Goal: Task Accomplishment & Management: Manage account settings

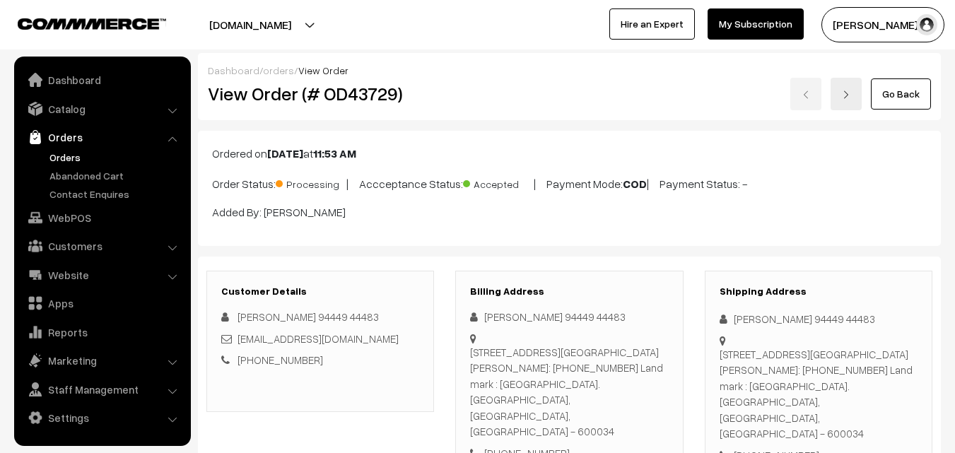
scroll to position [848, 0]
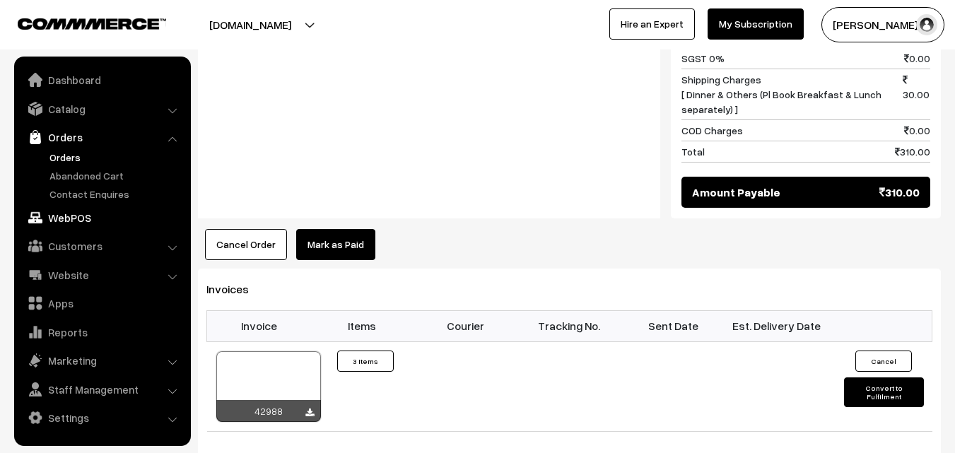
click at [79, 214] on link "WebPOS" at bounding box center [102, 217] width 168 height 25
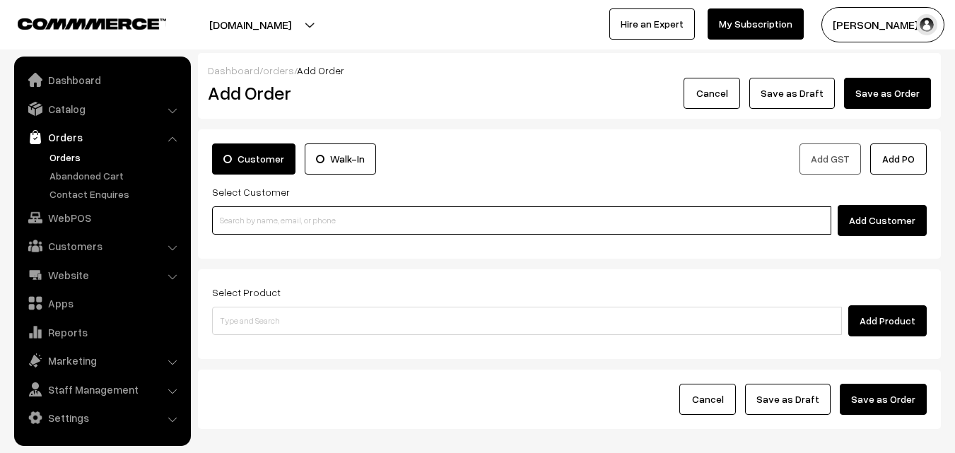
click at [309, 221] on input at bounding box center [521, 220] width 619 height 28
paste input "+91 94443 56220"
type input "Ramanujam 94443 56220 [9444356220]"
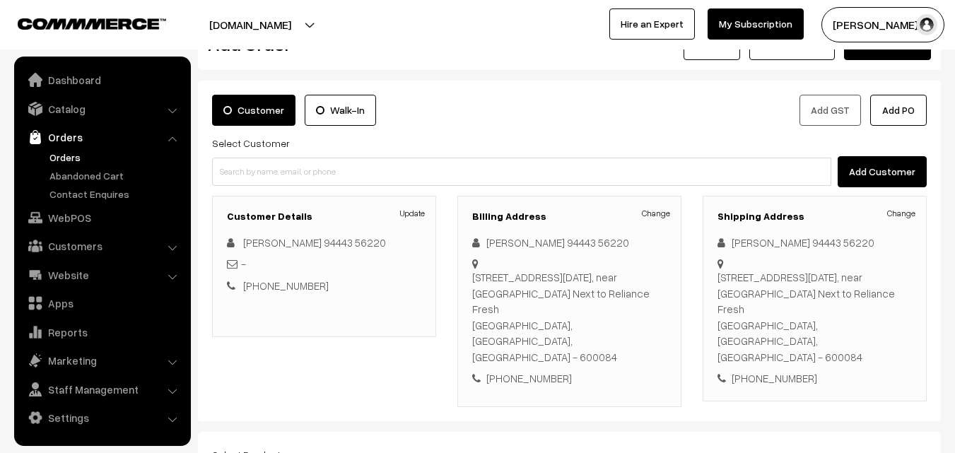
scroll to position [71, 0]
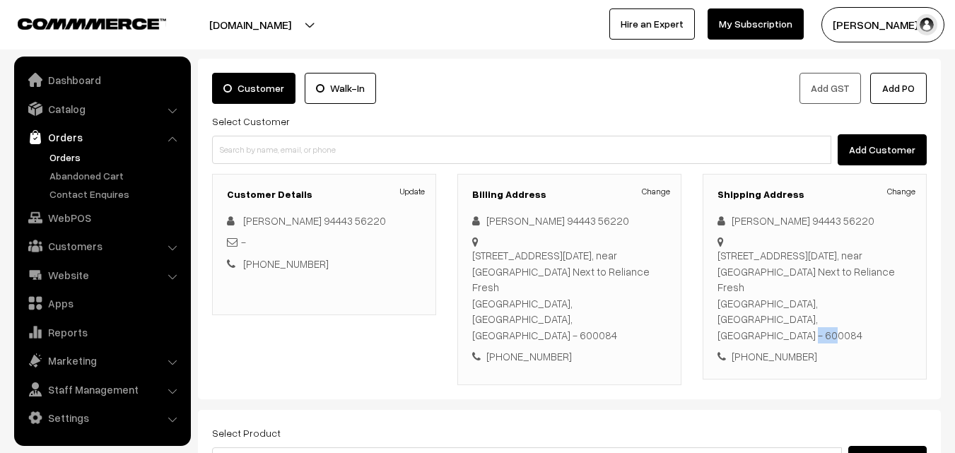
drag, startPoint x: 840, startPoint y: 287, endPoint x: 884, endPoint y: 280, distance: 44.4
click at [884, 280] on div "25B Raja Annamalai Road Purasawalkam, near dharmaprakash Next to Reliance Fresh…" at bounding box center [814, 294] width 194 height 95
copy div "600084"
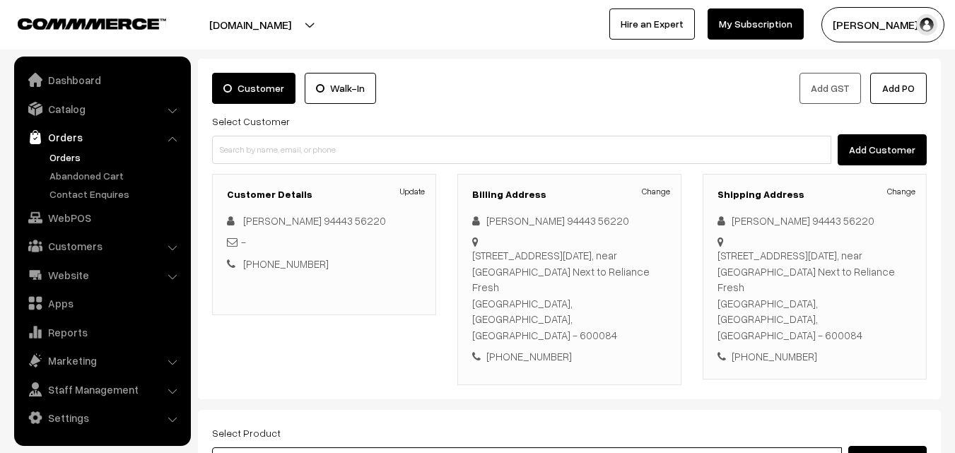
click at [404, 447] on input at bounding box center [527, 461] width 630 height 28
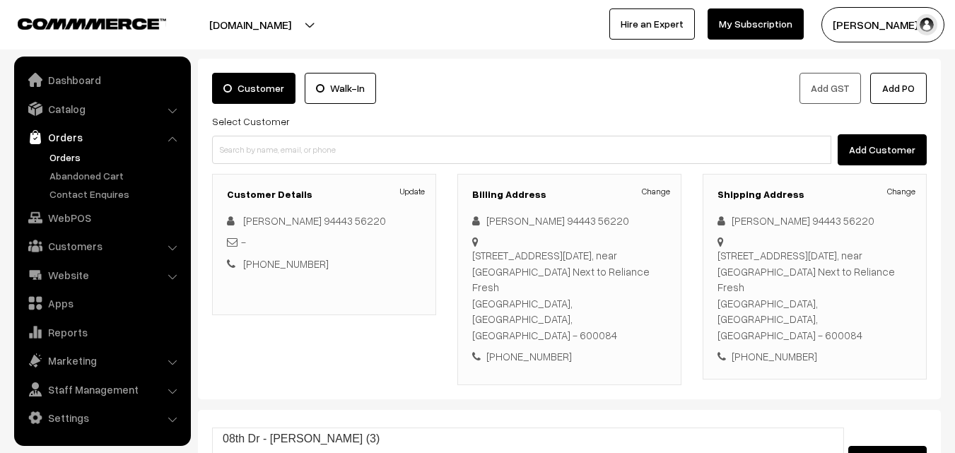
type input "08th Dr"
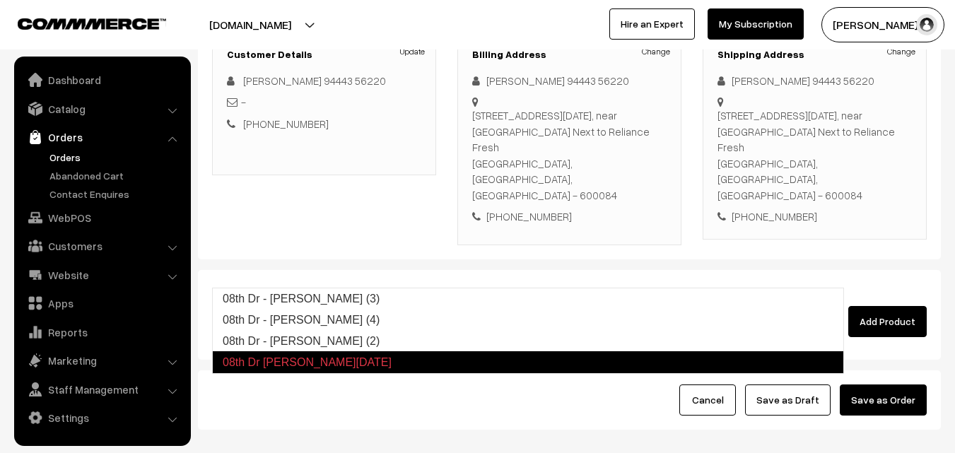
scroll to position [212, 0]
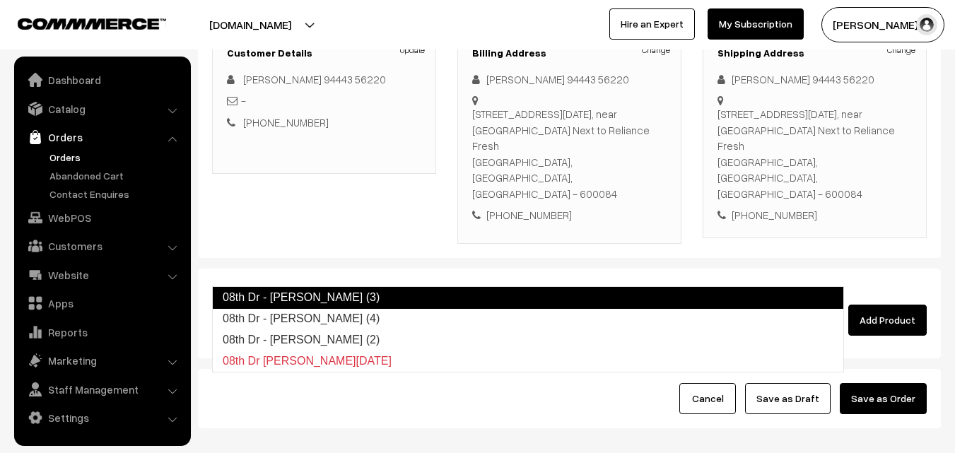
click at [425, 297] on link "08th Dr - Methi Chapapthi (3)" at bounding box center [528, 297] width 632 height 23
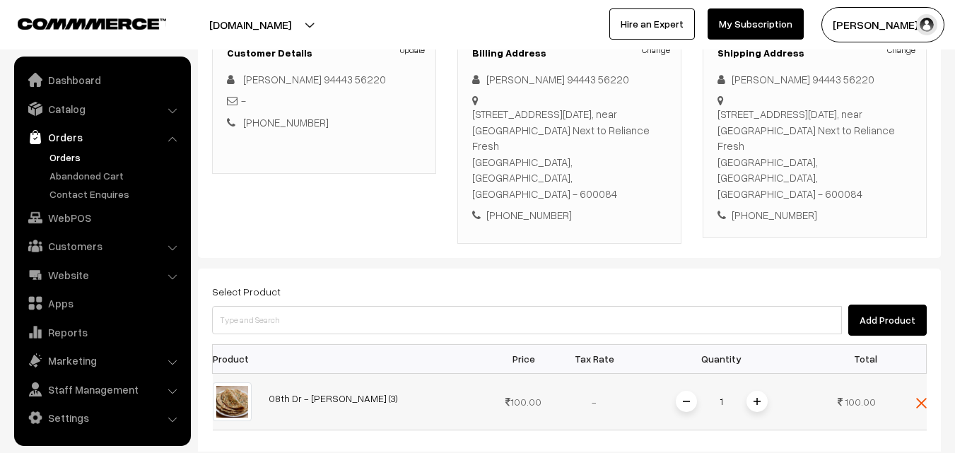
click at [755, 398] on img at bounding box center [756, 401] width 7 height 7
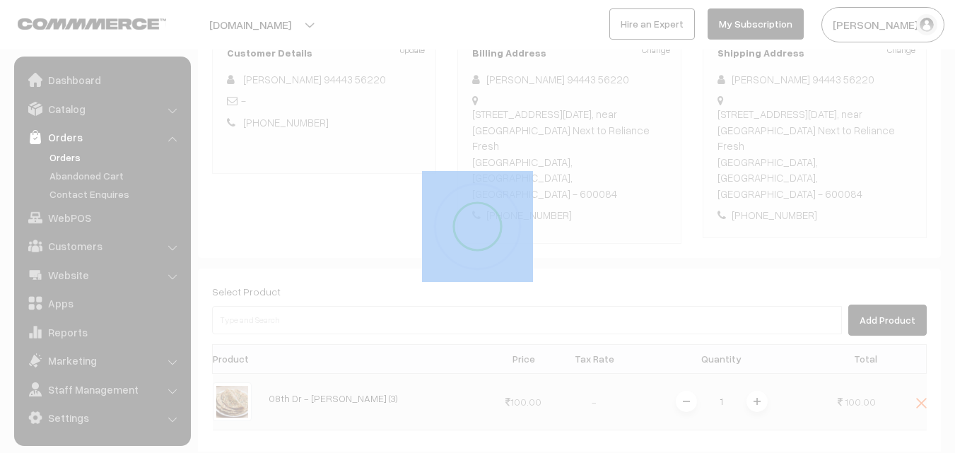
click at [755, 356] on div at bounding box center [477, 226] width 955 height 453
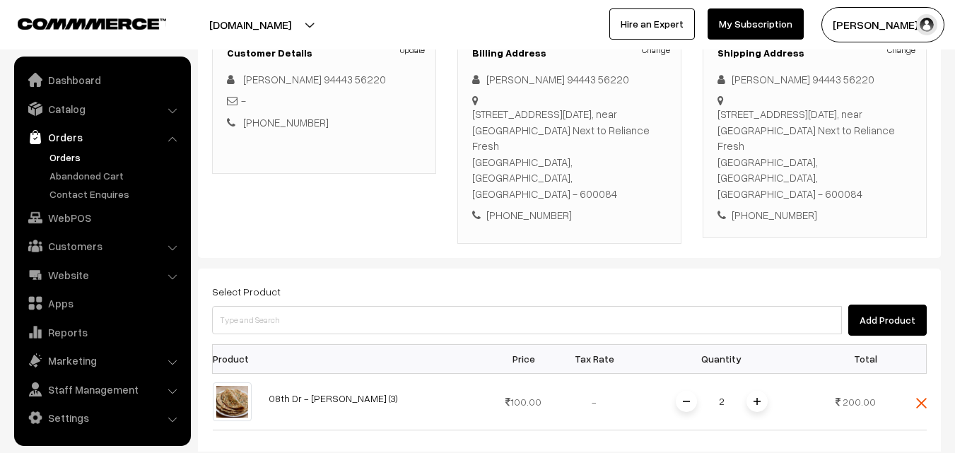
click at [755, 398] on img at bounding box center [756, 401] width 7 height 7
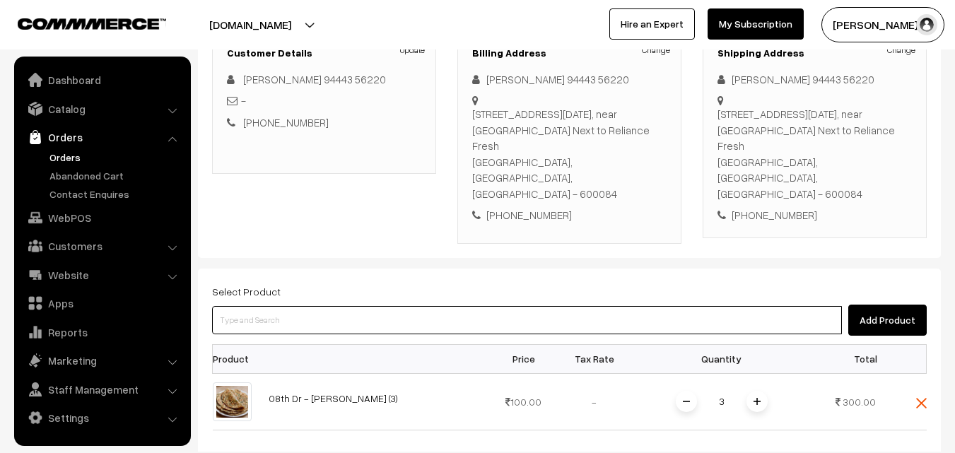
click at [629, 306] on input at bounding box center [527, 320] width 630 height 28
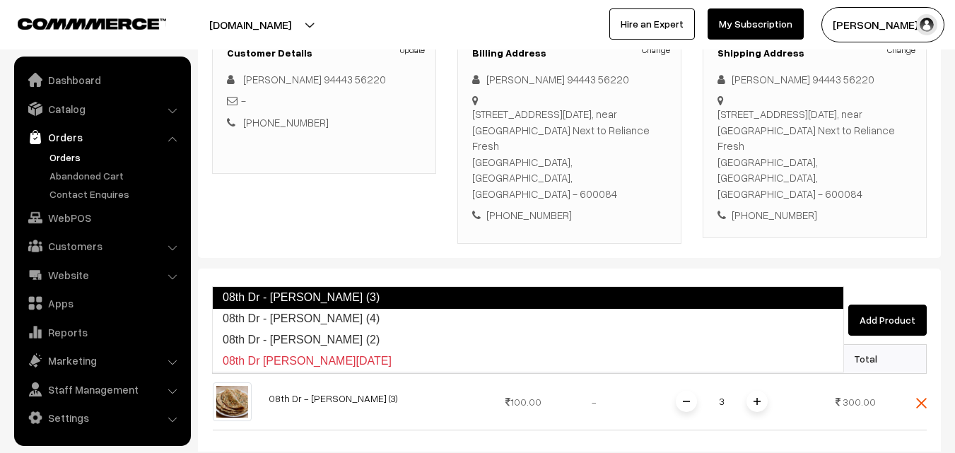
type input "08th Dr - Idiyappam (4)"
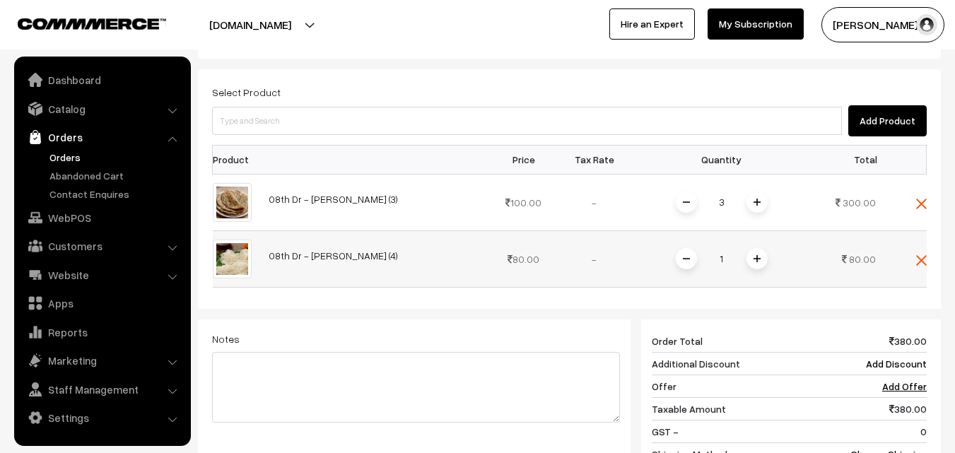
scroll to position [424, 0]
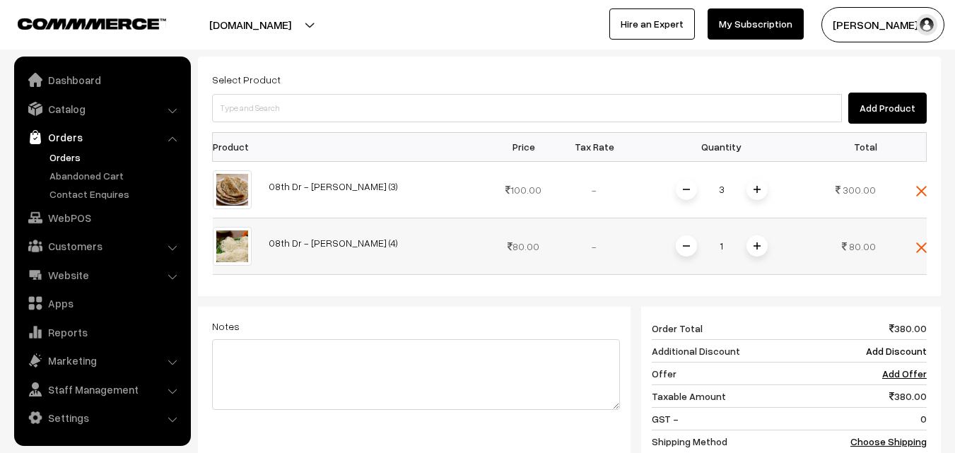
click at [750, 235] on span at bounding box center [756, 245] width 21 height 21
click at [755, 242] on img at bounding box center [756, 245] width 7 height 7
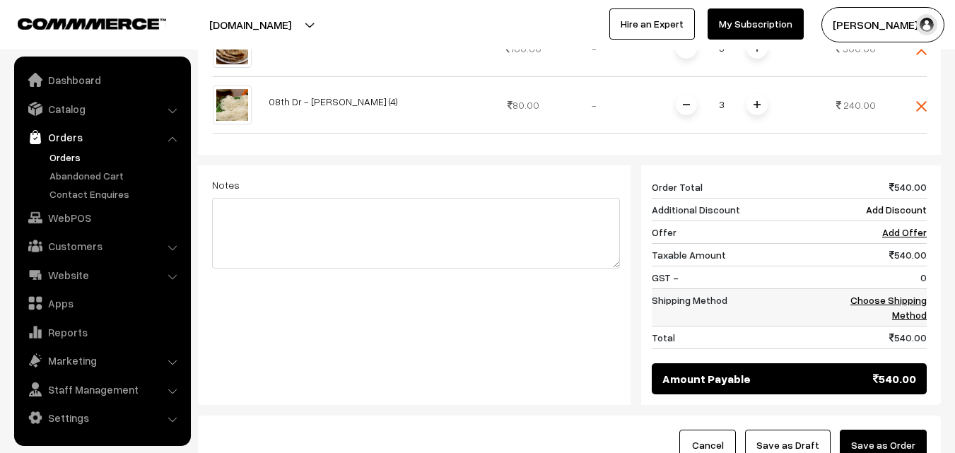
click at [918, 294] on link "Choose Shipping Method" at bounding box center [888, 307] width 76 height 27
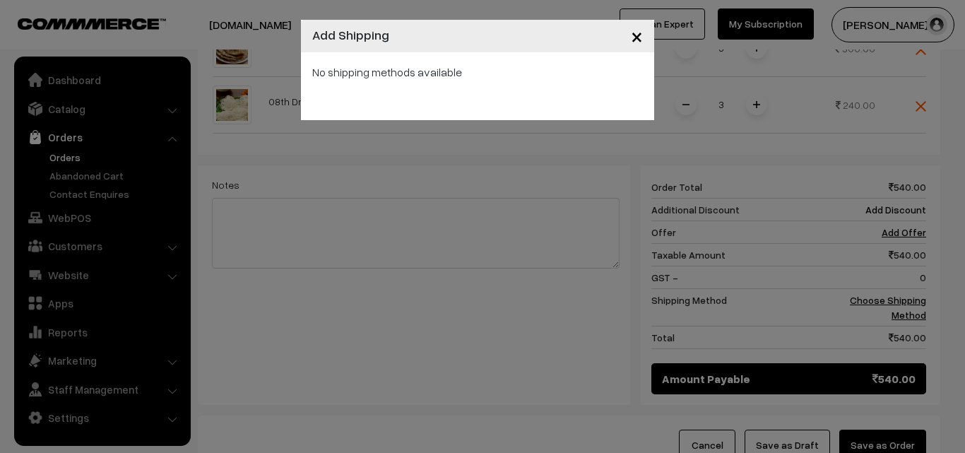
click at [637, 34] on span "×" at bounding box center [637, 36] width 12 height 26
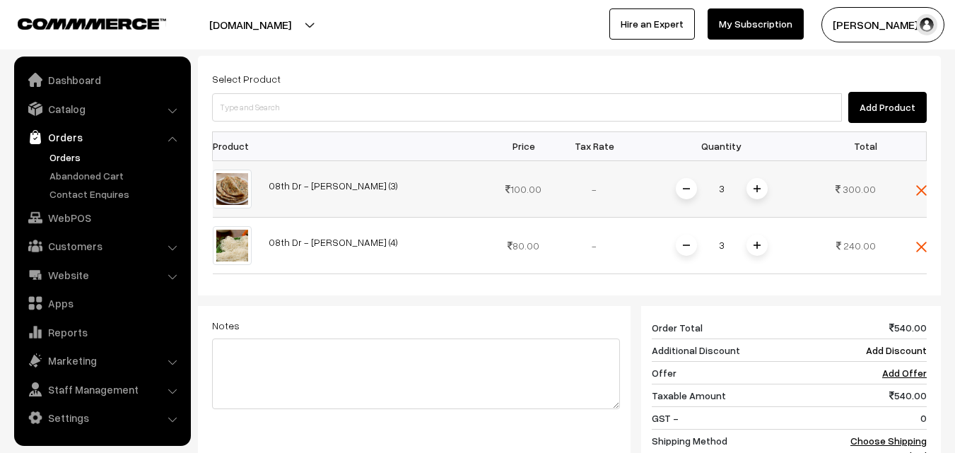
scroll to position [424, 0]
click at [924, 186] on img at bounding box center [921, 191] width 11 height 11
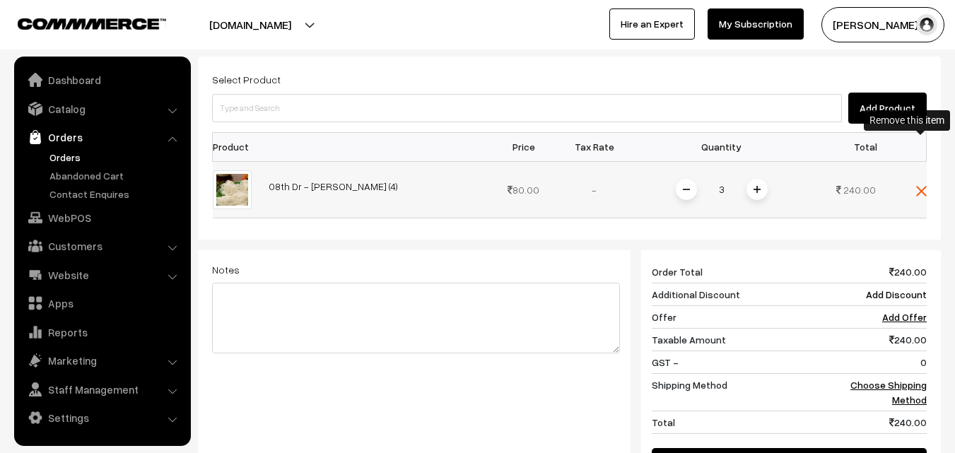
click at [919, 186] on img at bounding box center [921, 191] width 11 height 11
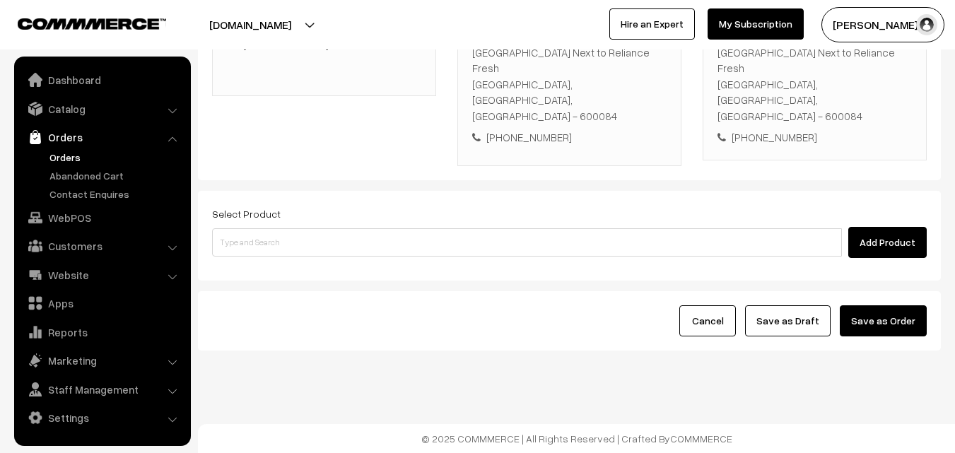
scroll to position [242, 0]
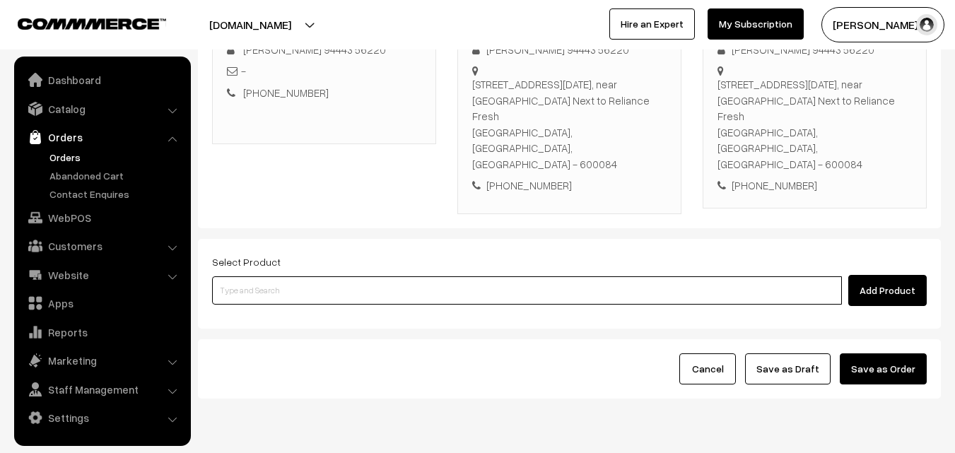
click at [403, 276] on input at bounding box center [527, 290] width 630 height 28
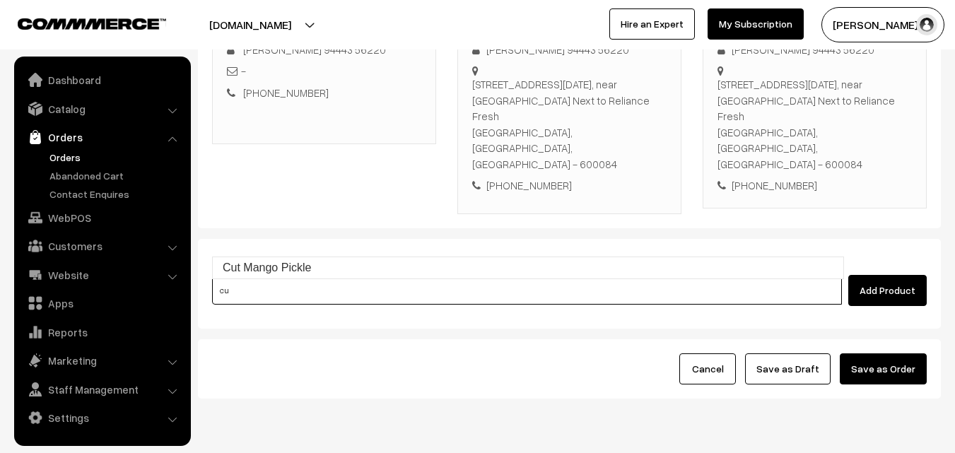
type input "c"
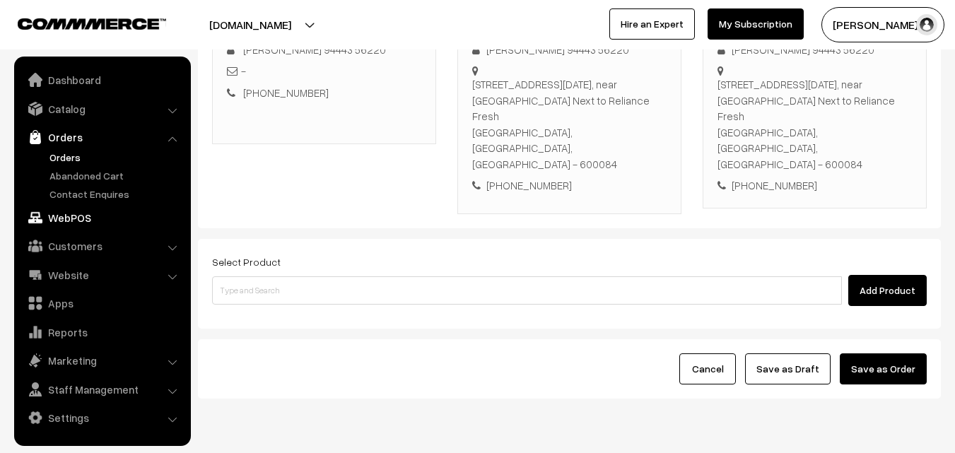
click at [68, 220] on link "WebPOS" at bounding box center [102, 217] width 168 height 25
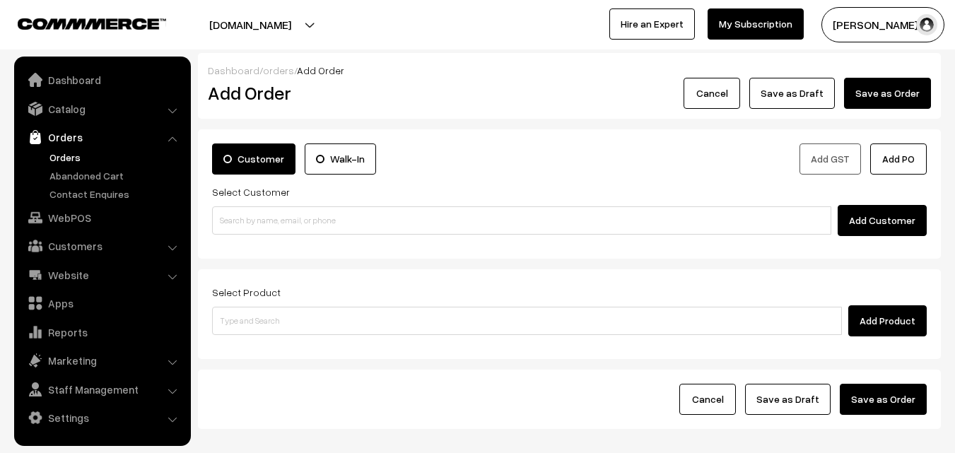
click at [45, 158] on ul "Orders" at bounding box center [103, 176] width 170 height 52
click at [63, 157] on link "Orders" at bounding box center [116, 157] width 140 height 15
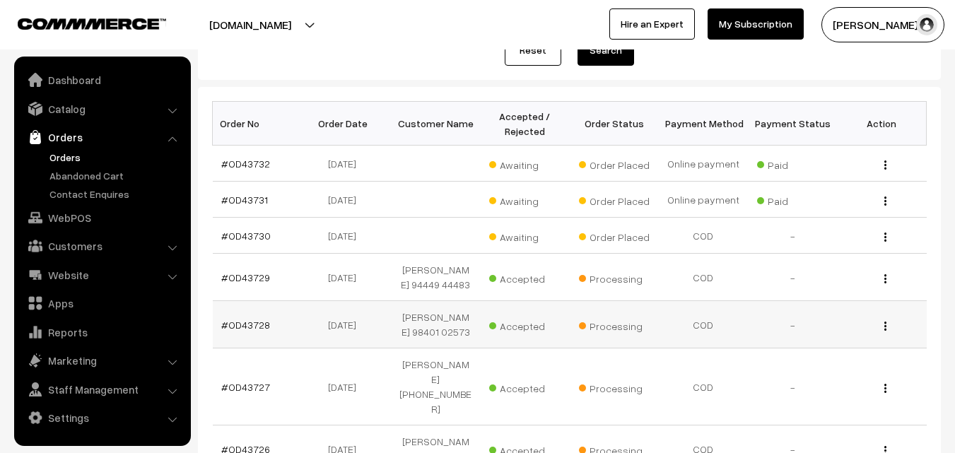
scroll to position [212, 0]
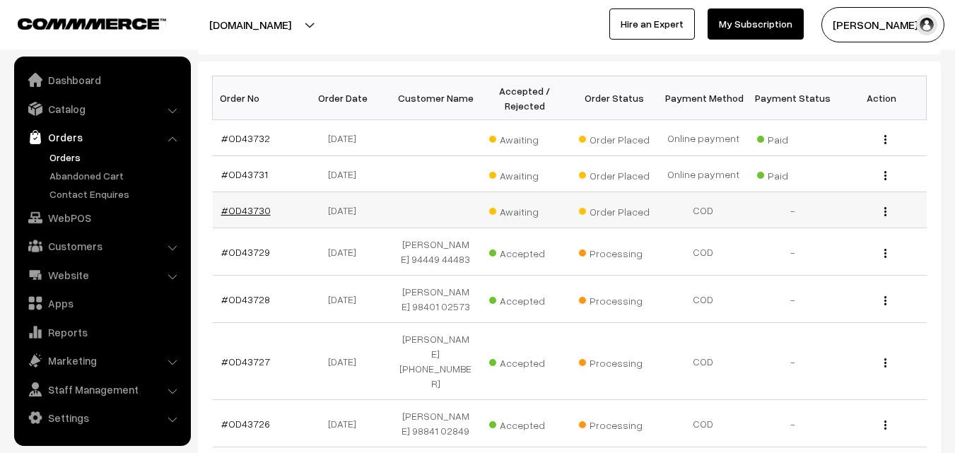
click at [242, 211] on link "#OD43730" at bounding box center [245, 210] width 49 height 12
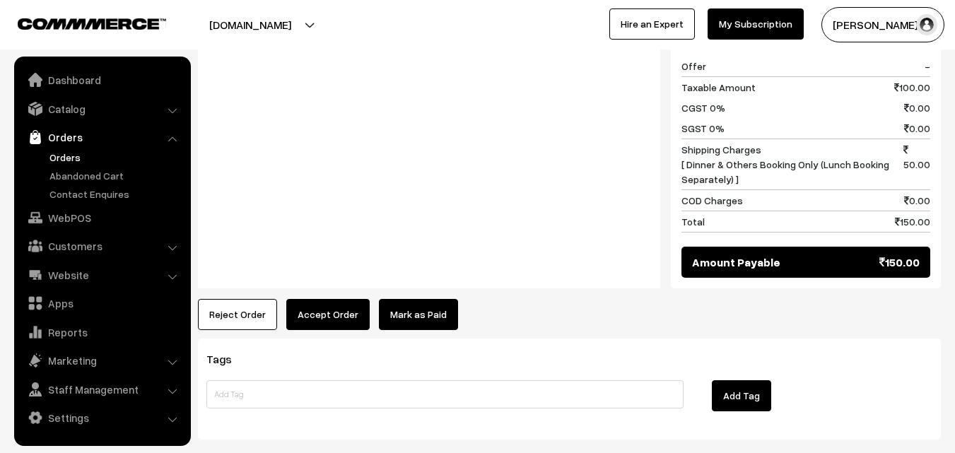
click at [348, 307] on button "Accept Order" at bounding box center [327, 314] width 83 height 31
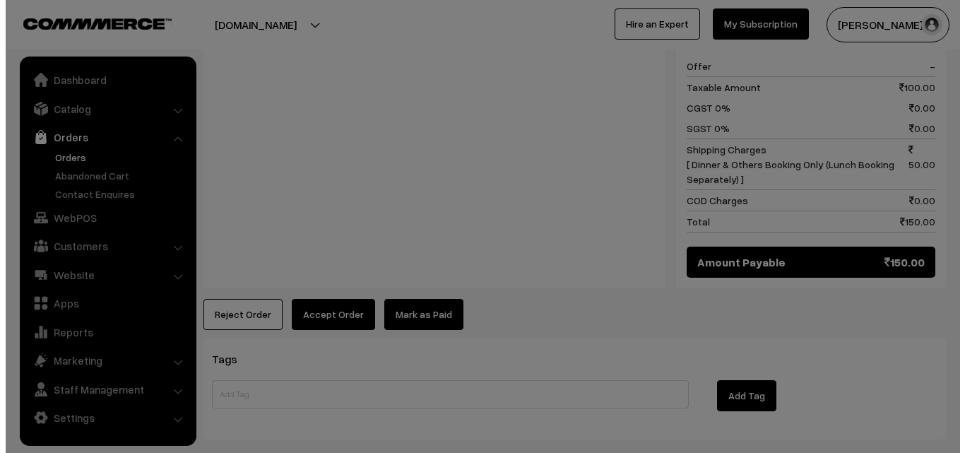
scroll to position [637, 0]
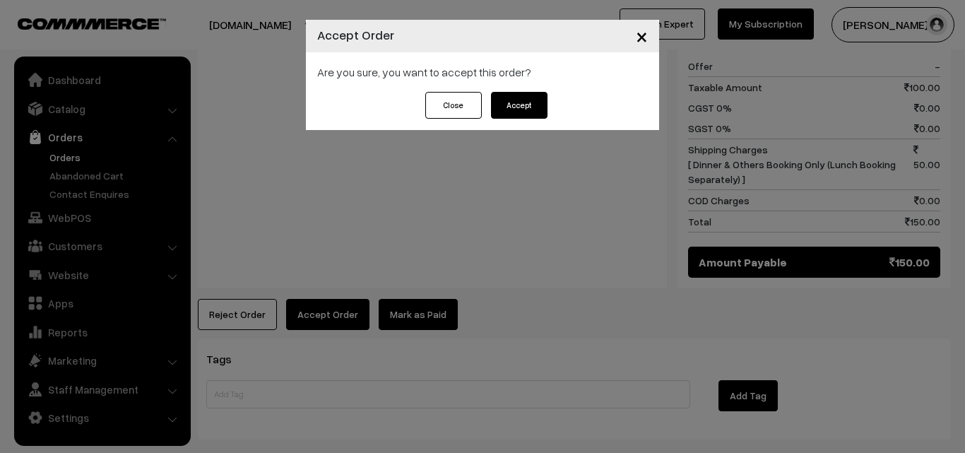
click at [518, 101] on button "Accept" at bounding box center [519, 105] width 57 height 27
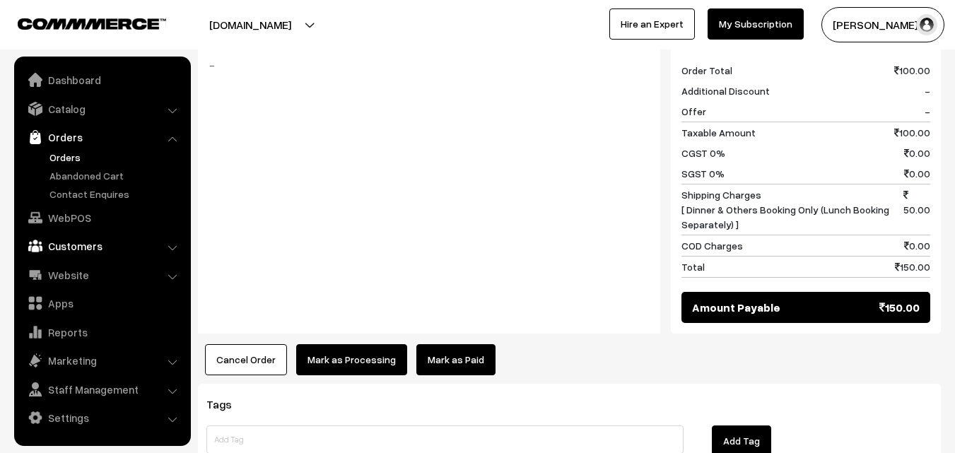
scroll to position [636, 0]
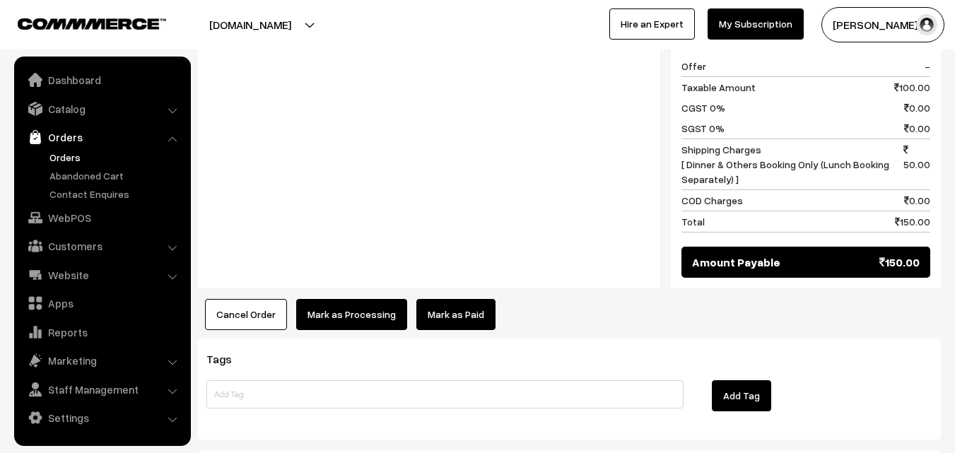
click at [380, 299] on button "Mark as Processing" at bounding box center [351, 314] width 111 height 31
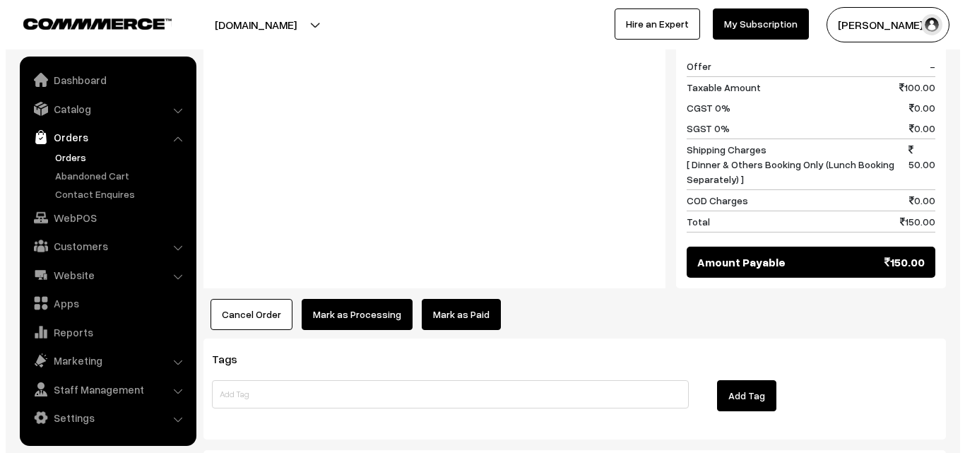
scroll to position [637, 0]
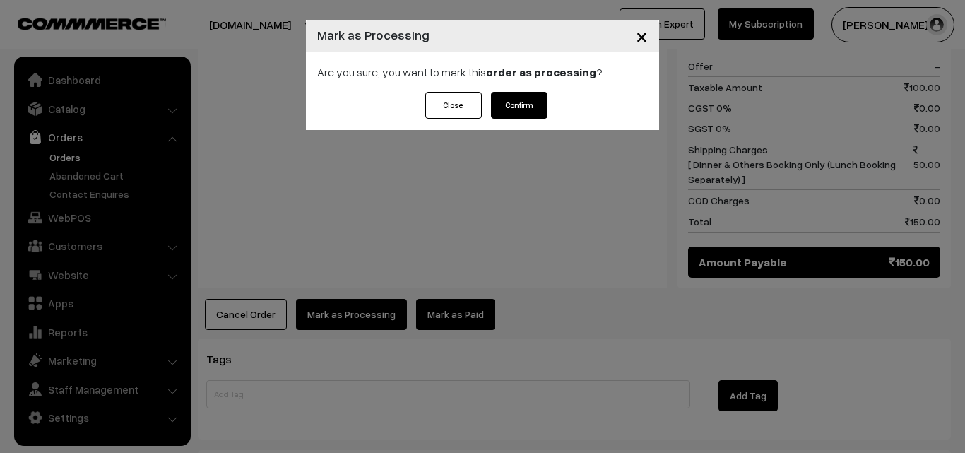
click at [521, 110] on button "Confirm" at bounding box center [519, 105] width 57 height 27
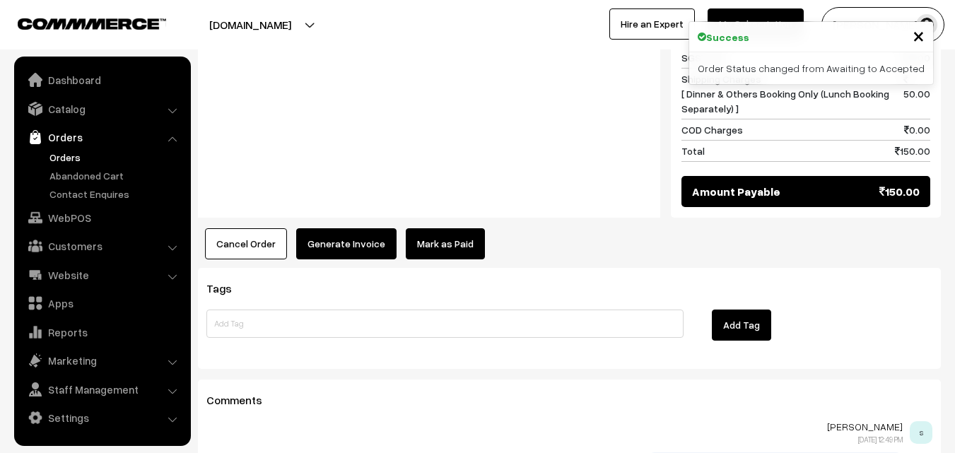
click at [364, 228] on button "Generate Invoice" at bounding box center [346, 243] width 100 height 31
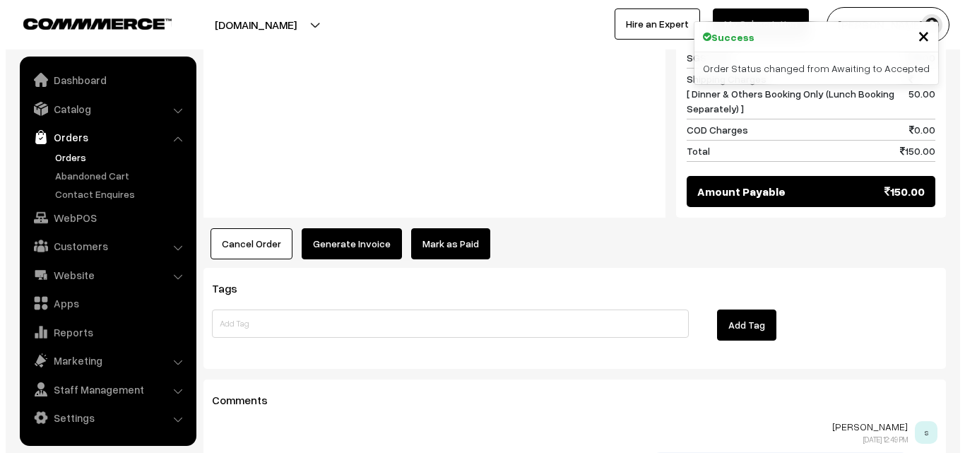
scroll to position [707, 0]
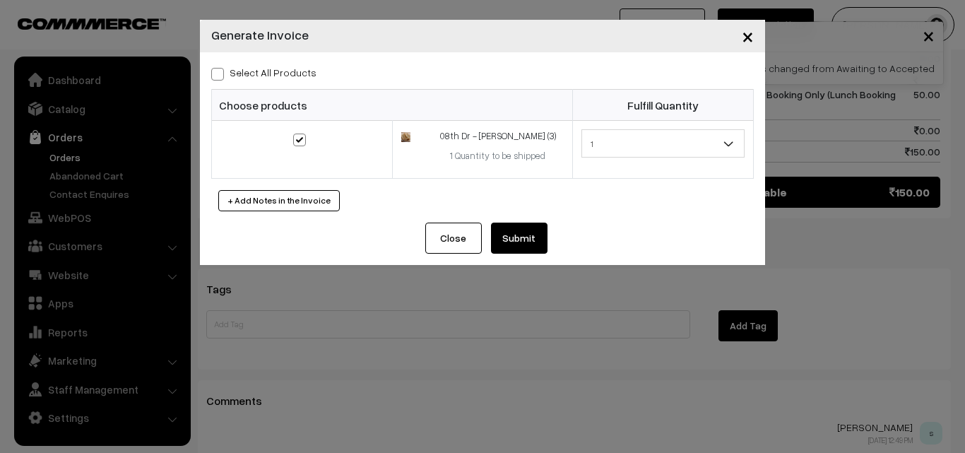
click at [220, 76] on span at bounding box center [217, 74] width 13 height 13
click at [220, 76] on input "Select All Products" at bounding box center [215, 71] width 9 height 9
checkbox input "true"
click at [524, 247] on button "Submit" at bounding box center [519, 238] width 57 height 31
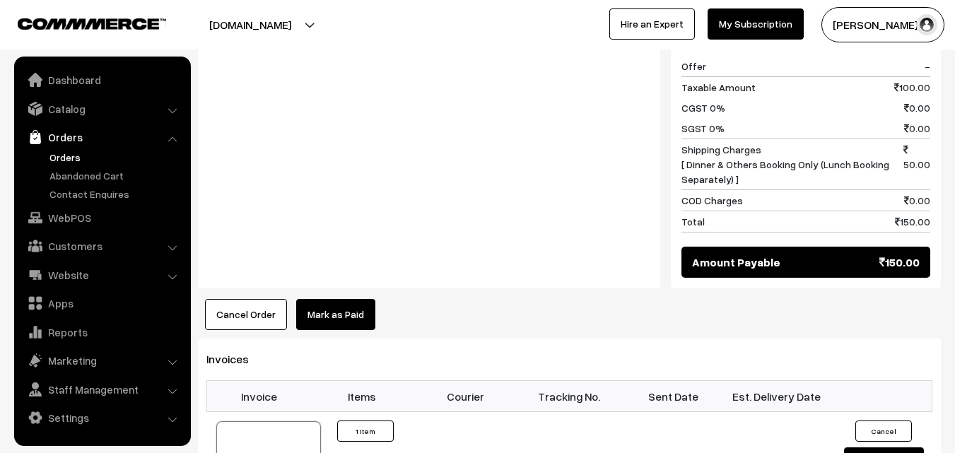
scroll to position [777, 0]
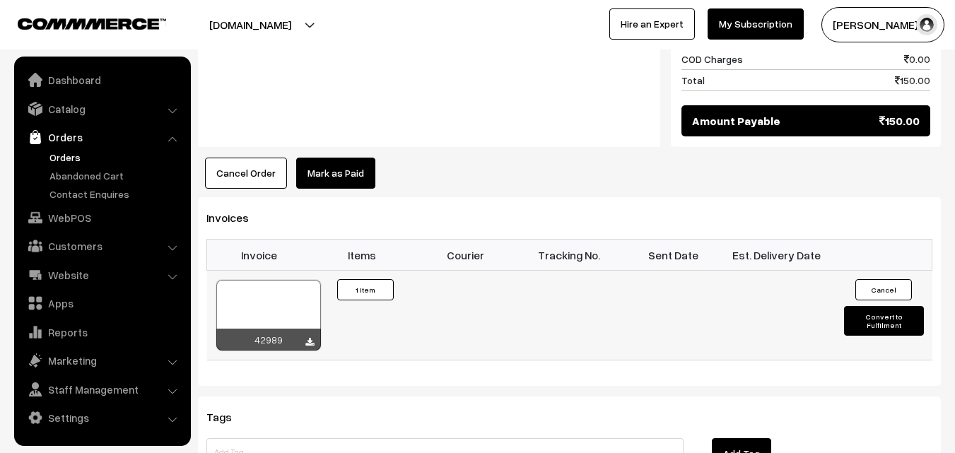
click at [314, 329] on div "42989" at bounding box center [268, 340] width 105 height 22
click at [306, 338] on icon at bounding box center [309, 342] width 8 height 9
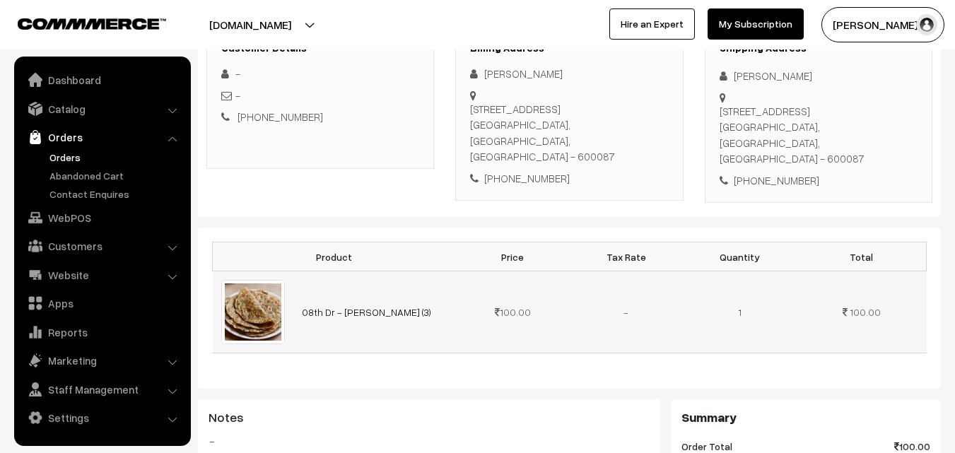
scroll to position [212, 0]
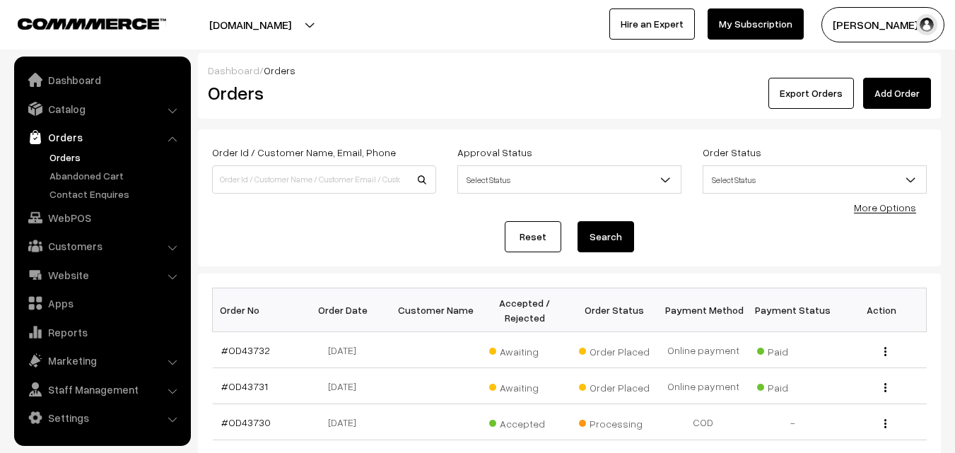
scroll to position [212, 0]
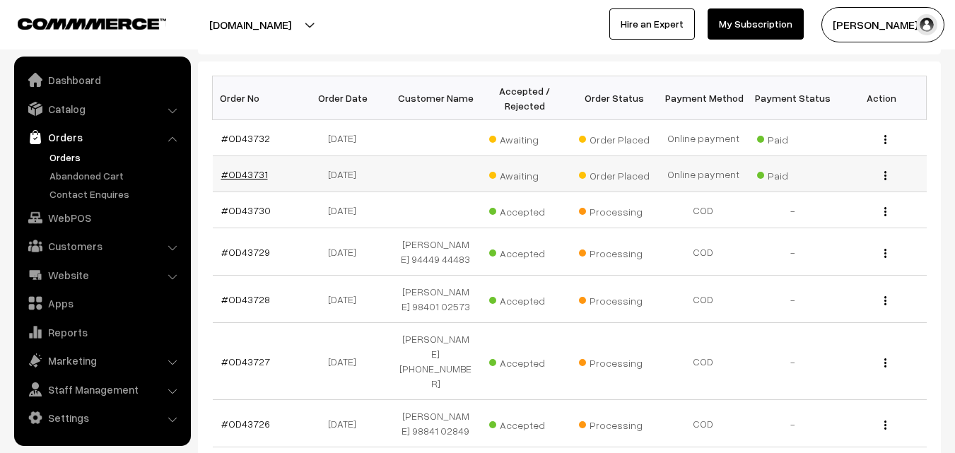
click at [230, 175] on link "#OD43731" at bounding box center [244, 174] width 47 height 12
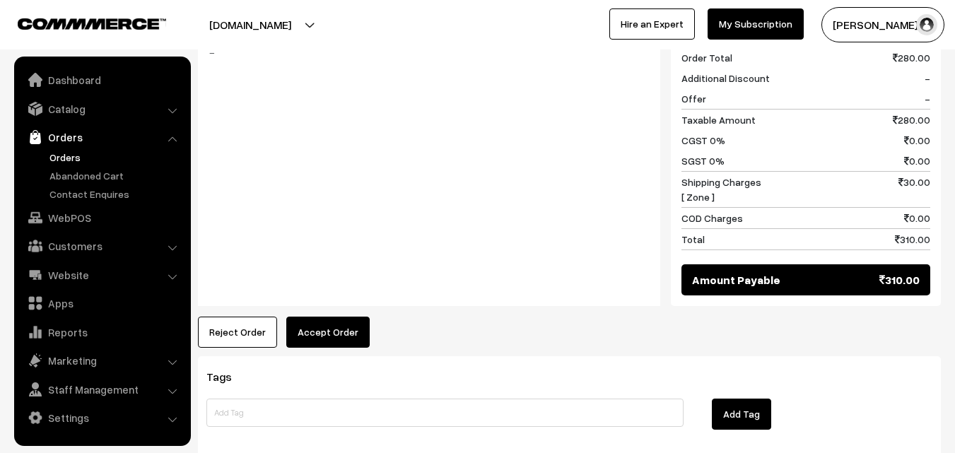
click at [342, 317] on button "Accept Order" at bounding box center [327, 332] width 83 height 31
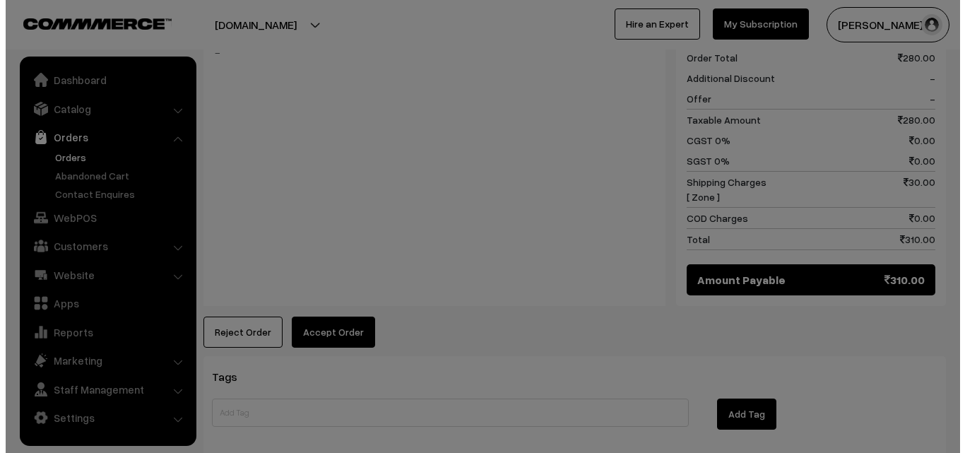
scroll to position [637, 0]
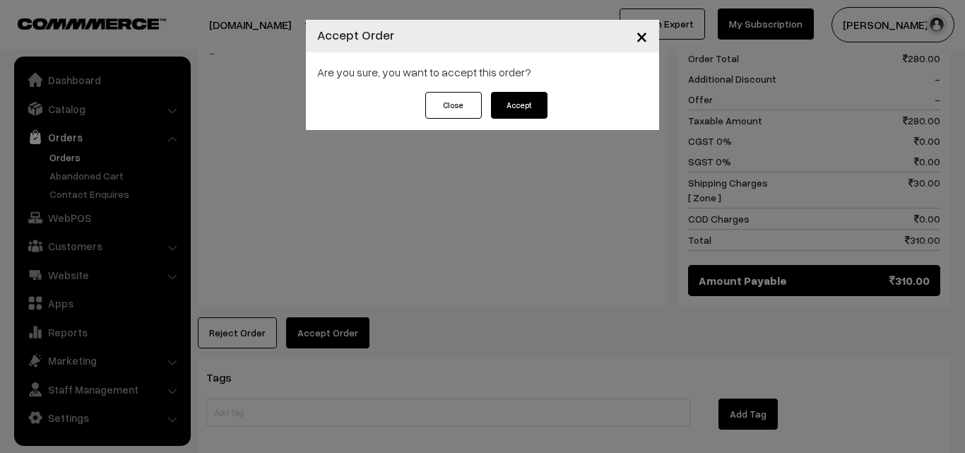
click at [519, 107] on button "Accept" at bounding box center [519, 105] width 57 height 27
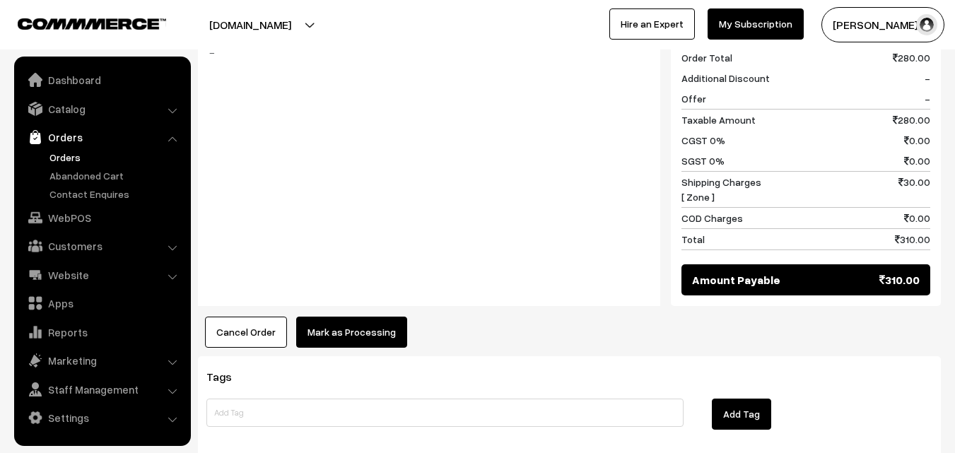
click at [340, 317] on button "Mark as Processing" at bounding box center [351, 332] width 111 height 31
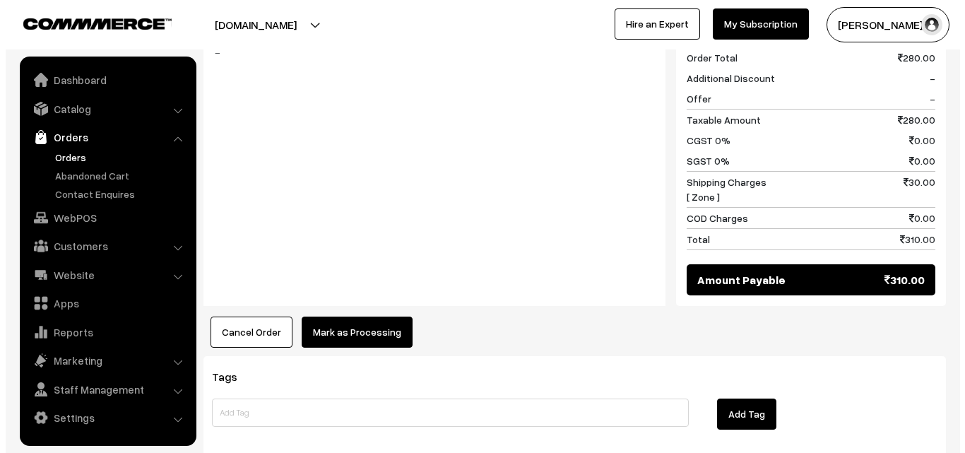
scroll to position [637, 0]
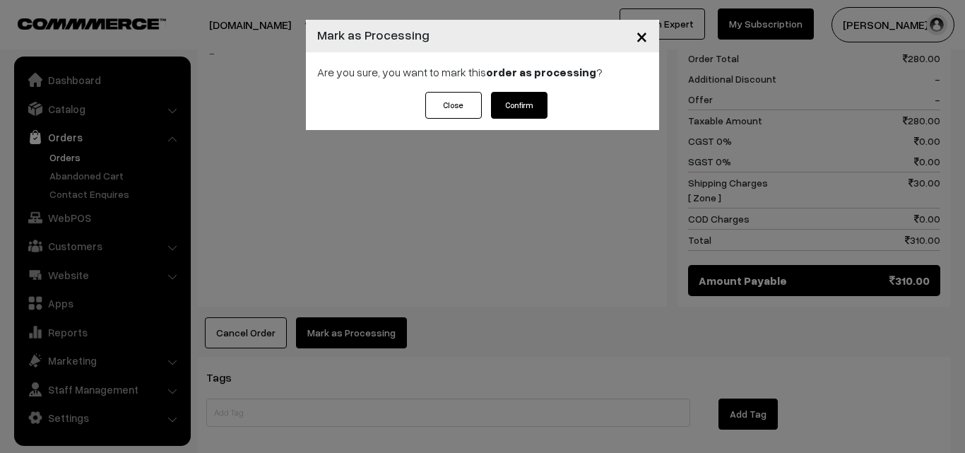
click at [517, 107] on button "Confirm" at bounding box center [519, 105] width 57 height 27
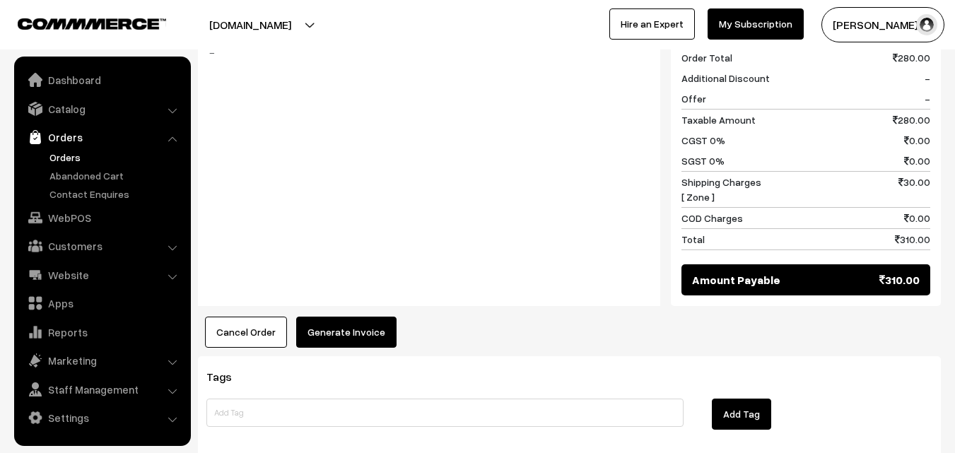
click at [326, 317] on button "Generate Invoice" at bounding box center [346, 332] width 100 height 31
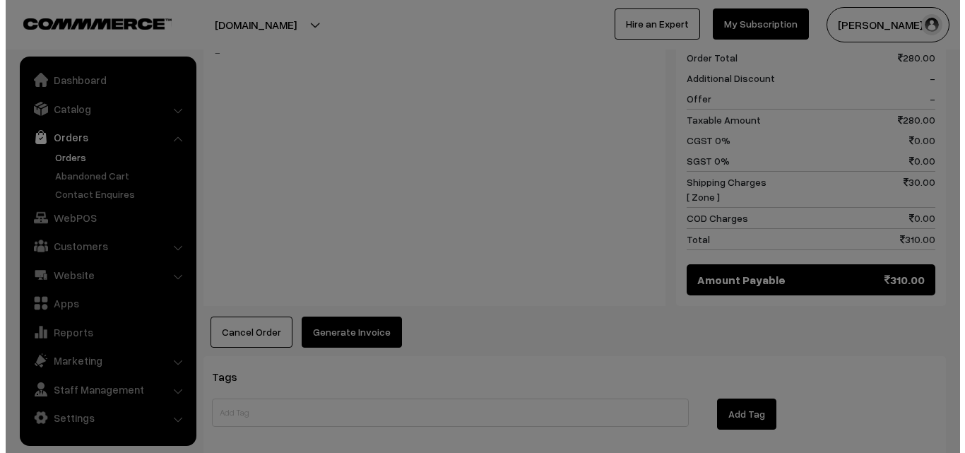
scroll to position [637, 0]
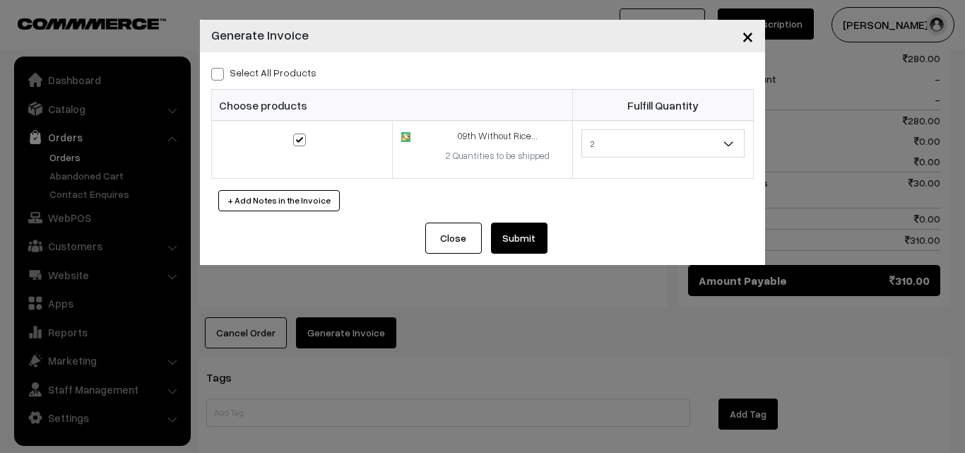
click at [215, 69] on span at bounding box center [217, 74] width 13 height 13
click at [215, 69] on input "Select All Products" at bounding box center [215, 71] width 9 height 9
checkbox input "true"
click at [495, 238] on button "Submit" at bounding box center [519, 238] width 57 height 31
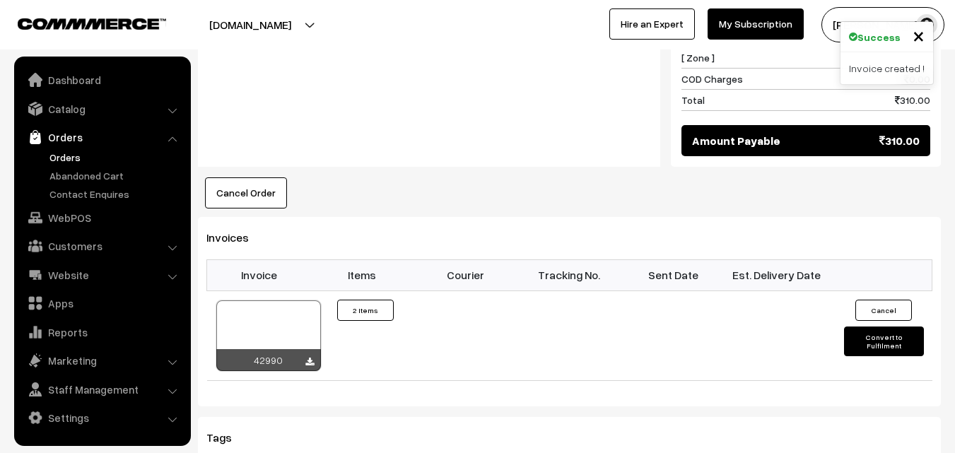
scroll to position [778, 0]
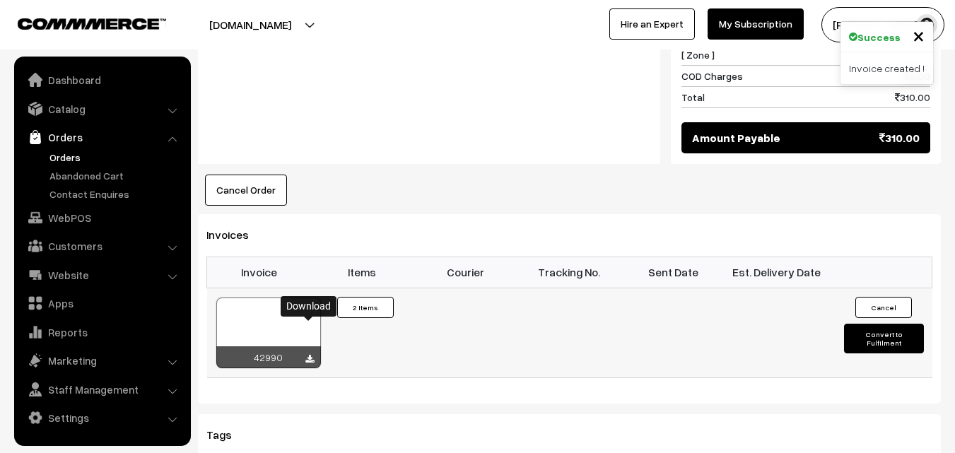
click at [307, 355] on icon at bounding box center [309, 359] width 8 height 9
click at [68, 155] on link "Orders" at bounding box center [116, 157] width 140 height 15
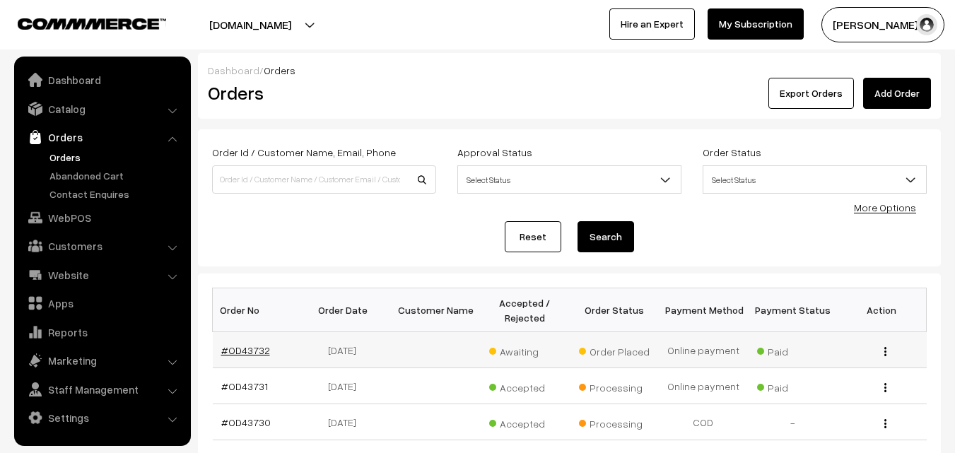
click at [252, 348] on link "#OD43732" at bounding box center [245, 350] width 49 height 12
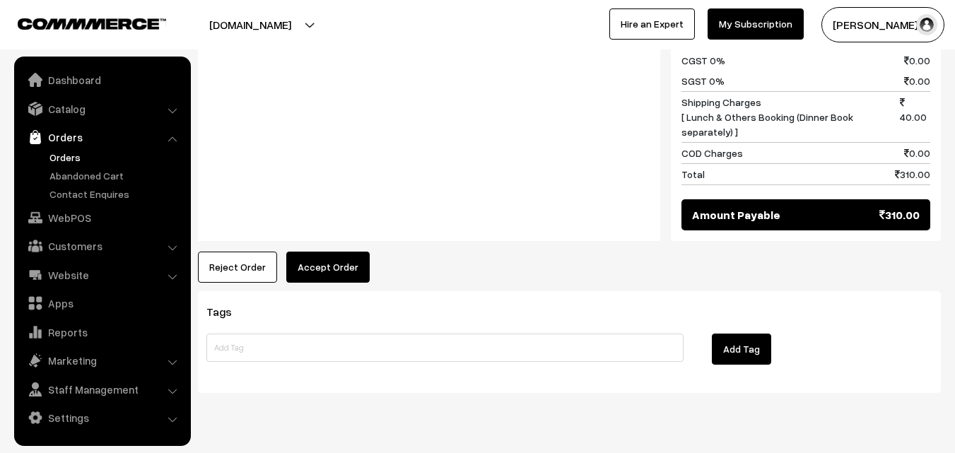
click at [338, 252] on button "Accept Order" at bounding box center [327, 267] width 83 height 31
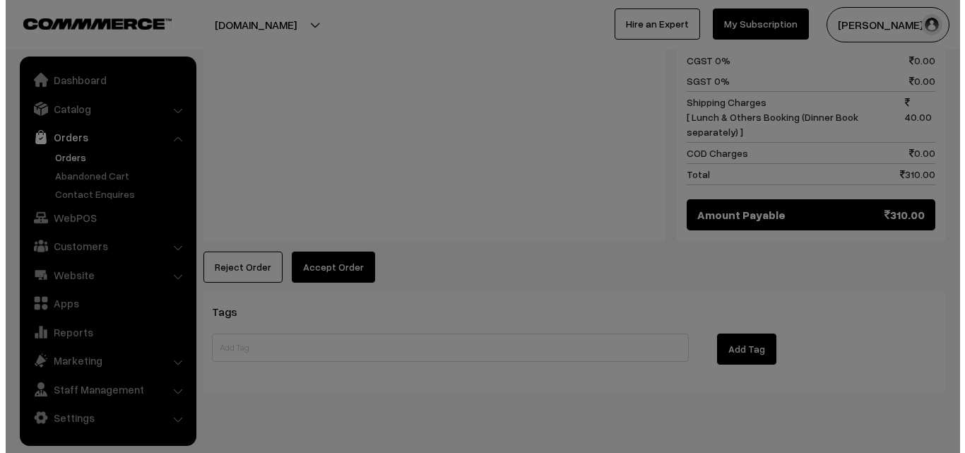
scroll to position [720, 0]
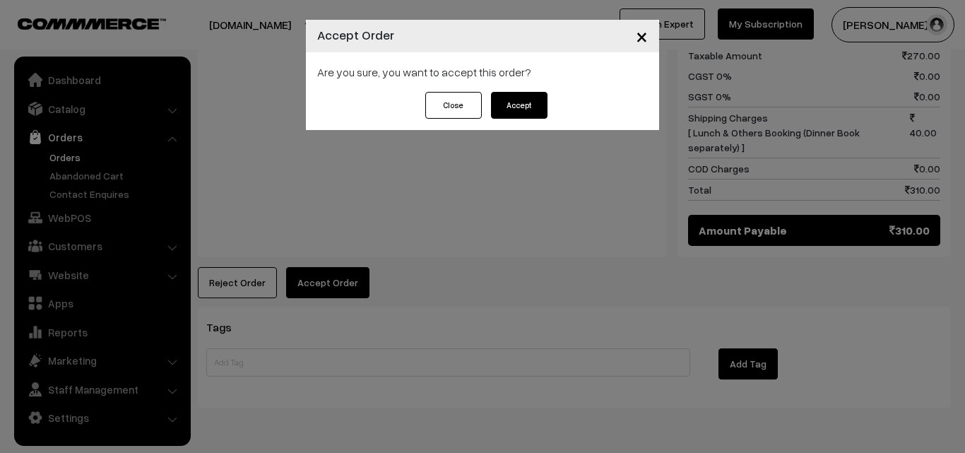
click at [515, 106] on button "Accept" at bounding box center [519, 105] width 57 height 27
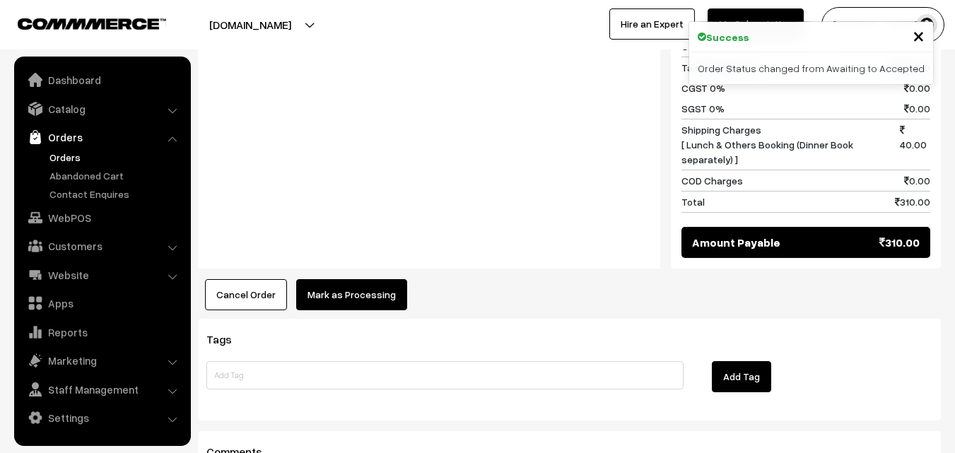
click at [346, 279] on button "Mark as Processing" at bounding box center [351, 294] width 111 height 31
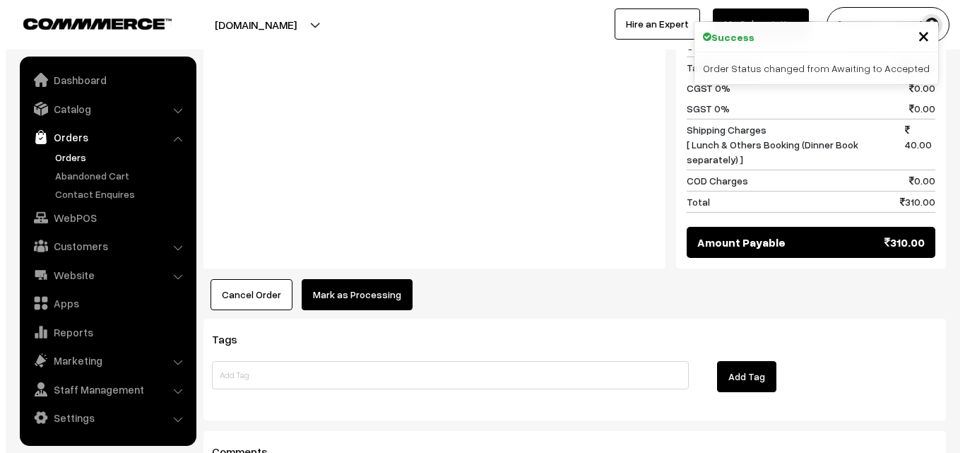
scroll to position [708, 0]
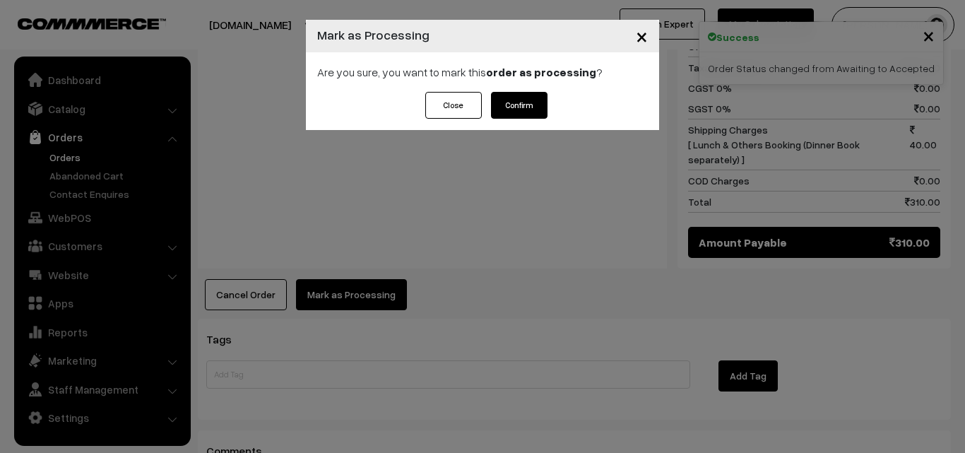
click at [507, 114] on button "Confirm" at bounding box center [519, 105] width 57 height 27
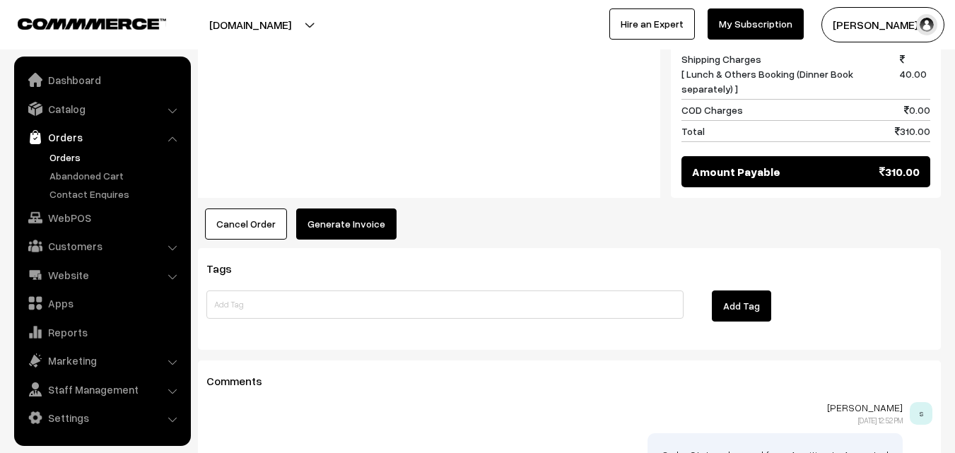
click at [319, 208] on button "Generate Invoice" at bounding box center [346, 223] width 100 height 31
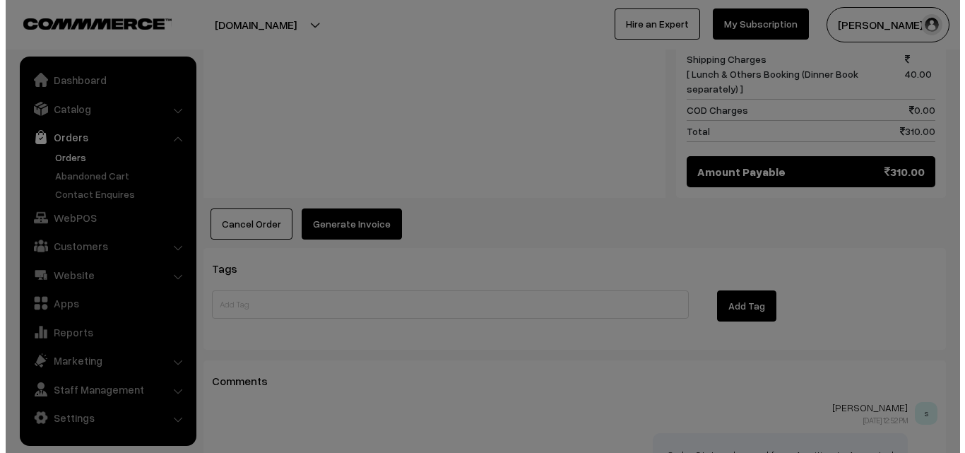
scroll to position [779, 0]
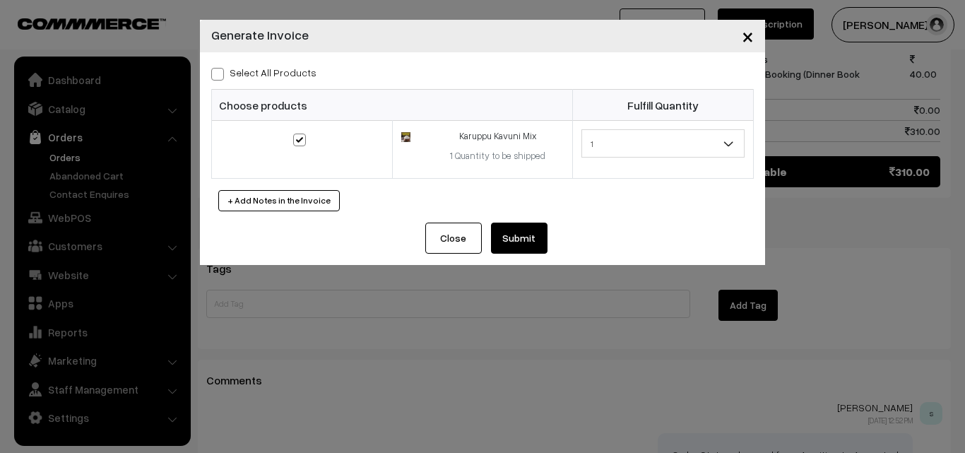
click at [217, 71] on span at bounding box center [217, 74] width 13 height 13
click at [217, 71] on input "Select All Products" at bounding box center [215, 71] width 9 height 9
checkbox input "true"
click at [519, 230] on button "Submit" at bounding box center [519, 238] width 57 height 31
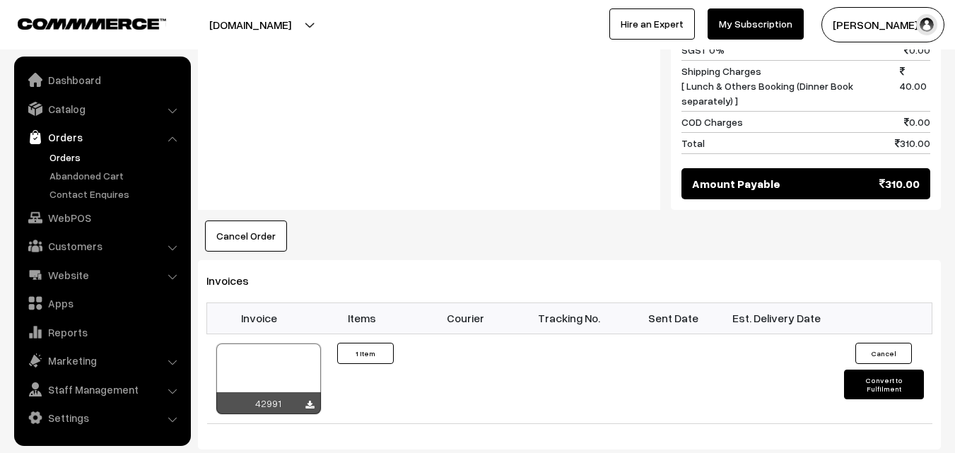
scroll to position [919, 0]
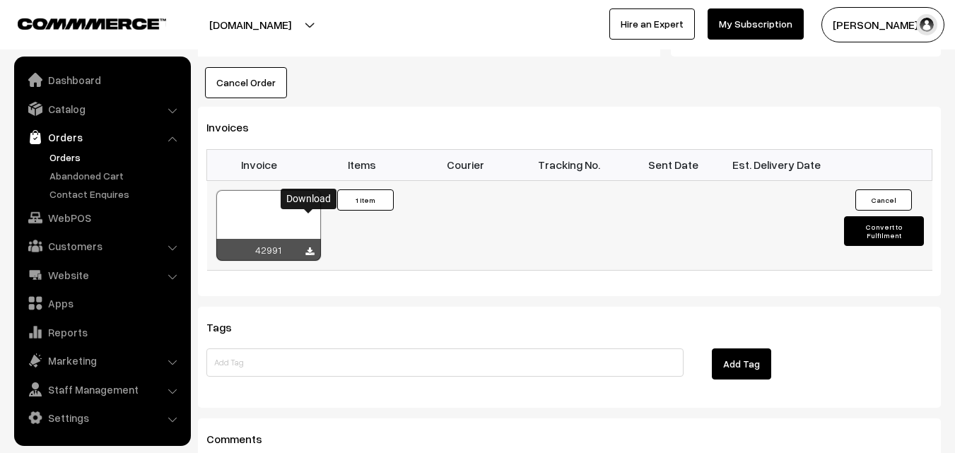
click at [309, 247] on icon at bounding box center [309, 251] width 8 height 9
click at [83, 223] on link "WebPOS" at bounding box center [102, 217] width 168 height 25
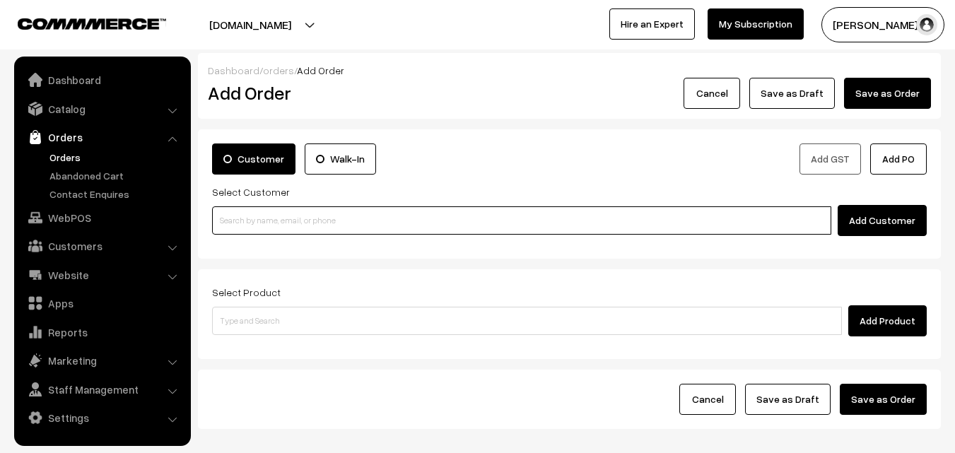
click at [318, 213] on input at bounding box center [521, 220] width 619 height 28
paste input "[PHONE_NUMBER]"
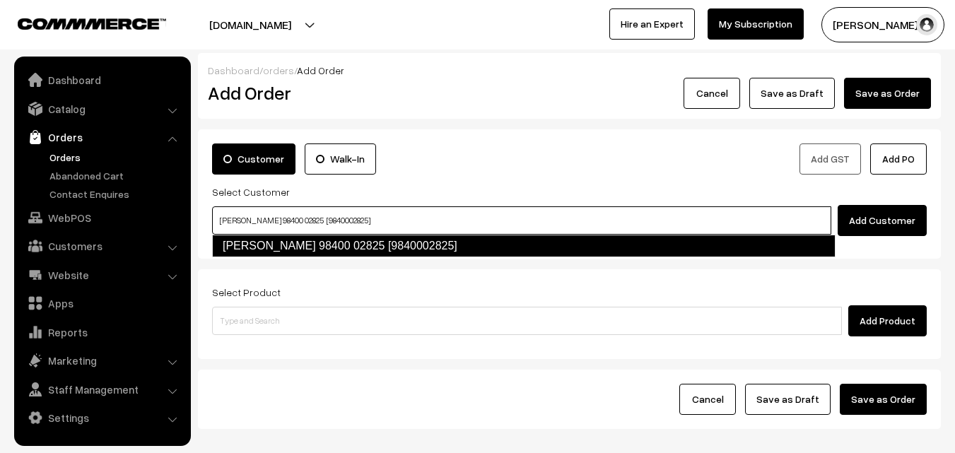
type input "Parvathavarthini 98400 02825 [9840002825]"
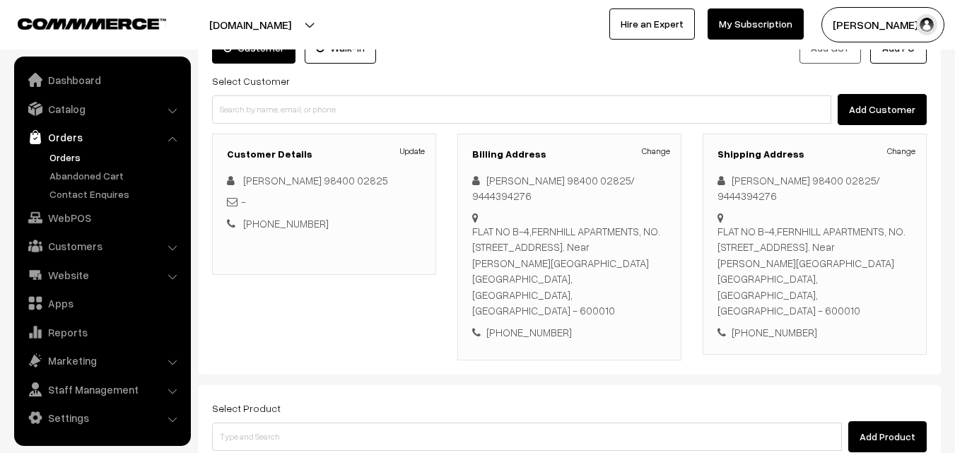
scroll to position [141, 0]
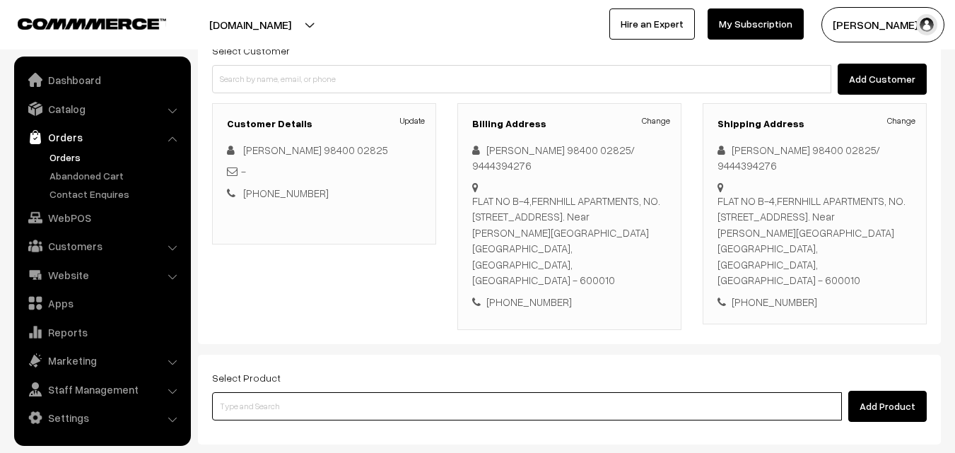
click at [434, 392] on input at bounding box center [527, 406] width 630 height 28
drag, startPoint x: 478, startPoint y: 362, endPoint x: 458, endPoint y: 372, distance: 21.8
click at [478, 392] on input at bounding box center [527, 406] width 630 height 28
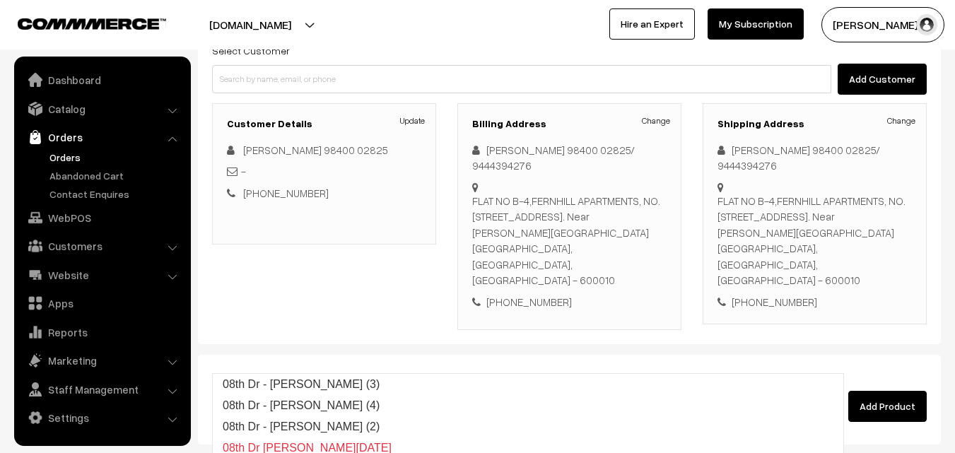
type input "08th Dr - Methi Chapapthi (3)"
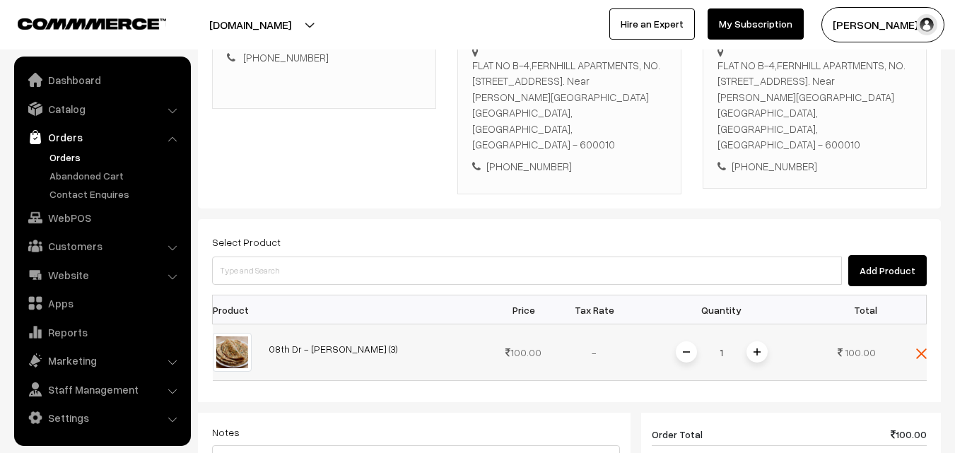
scroll to position [283, 0]
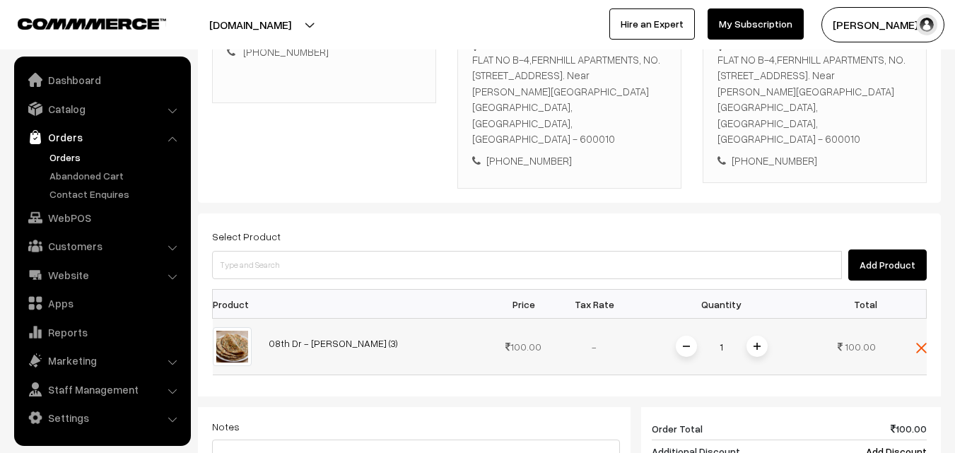
click at [750, 336] on span at bounding box center [756, 346] width 21 height 21
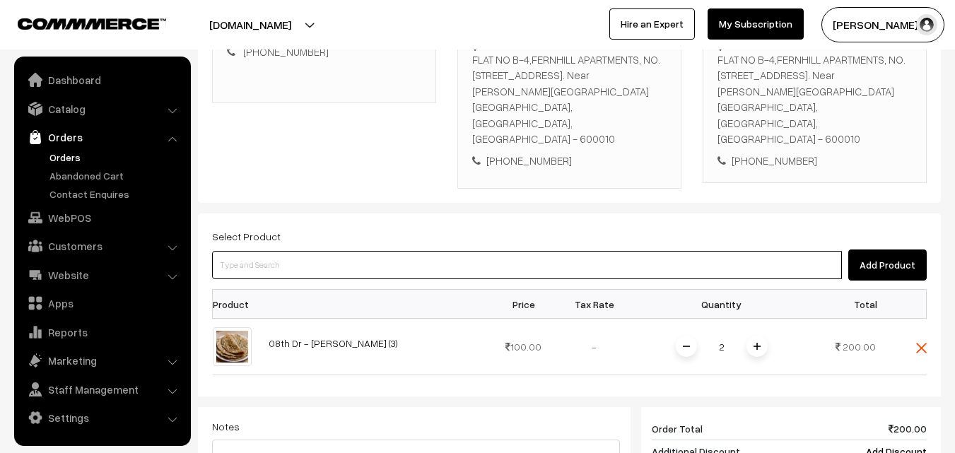
drag, startPoint x: 413, startPoint y: 218, endPoint x: 394, endPoint y: 224, distance: 19.9
click at [413, 251] on input at bounding box center [527, 265] width 630 height 28
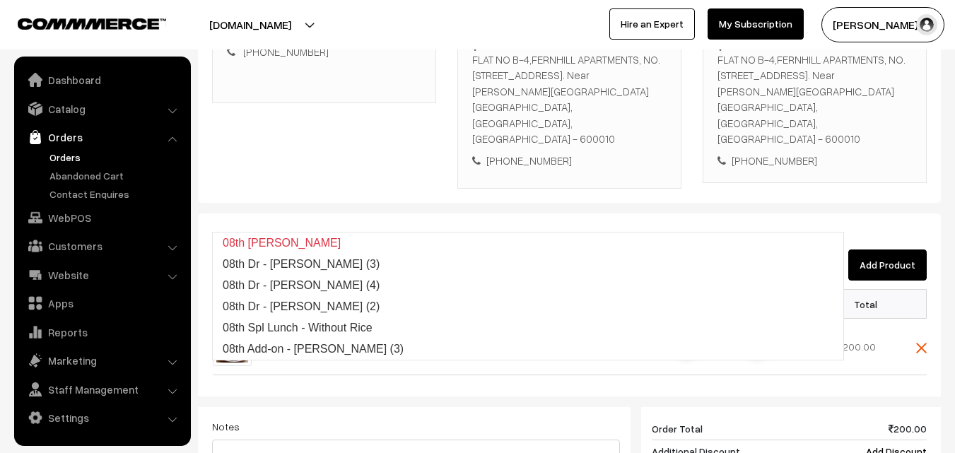
type input "08th Dr"
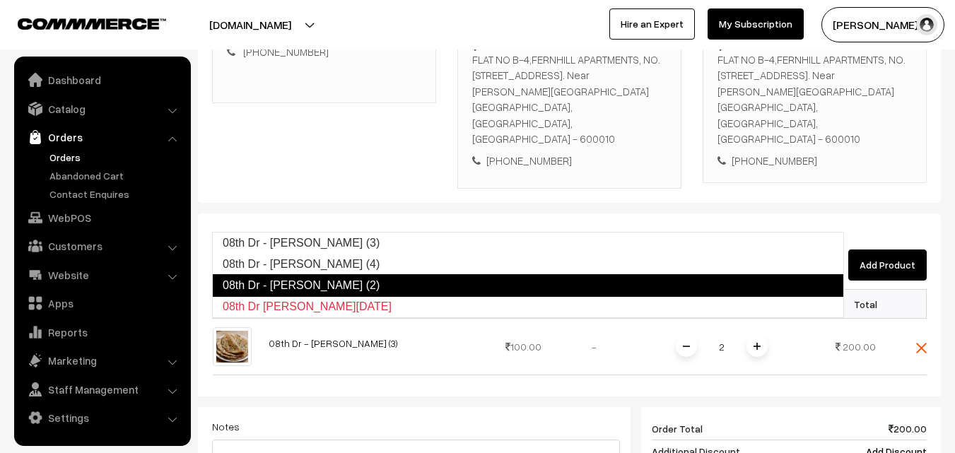
click at [260, 274] on link "08th Dr - [PERSON_NAME] (2)" at bounding box center [528, 285] width 632 height 23
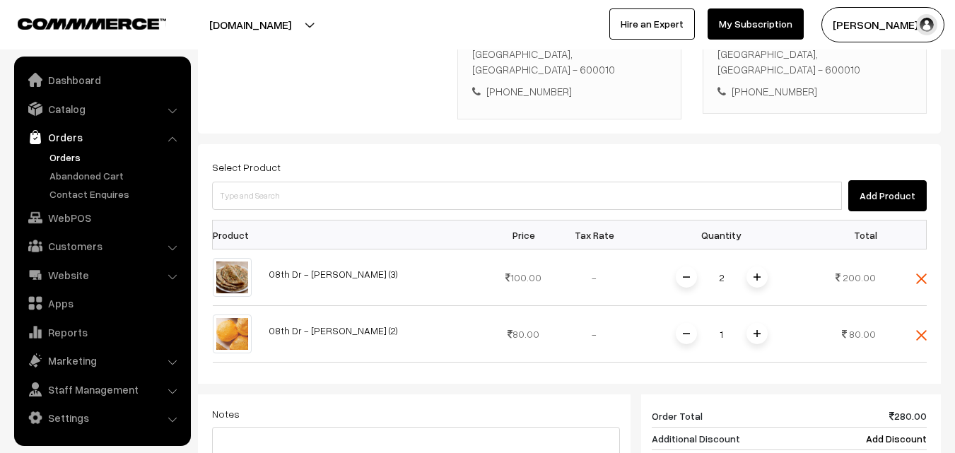
scroll to position [636, 0]
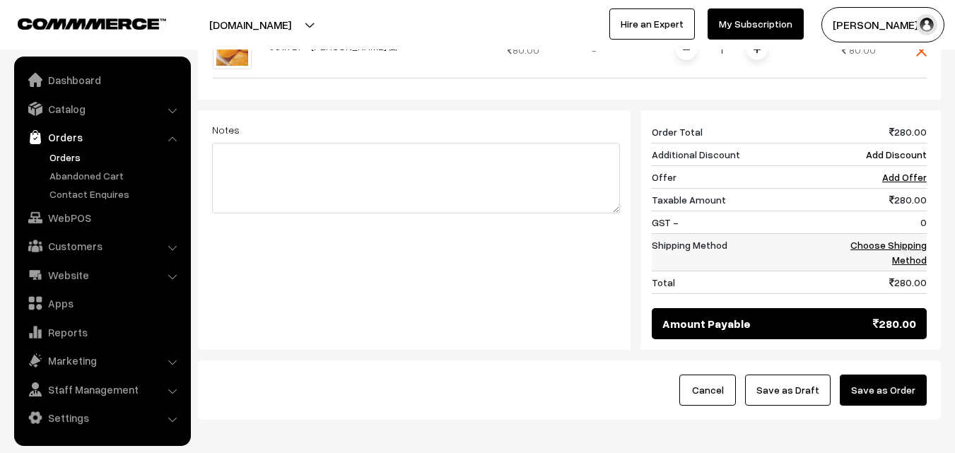
click at [904, 239] on link "Choose Shipping Method" at bounding box center [888, 252] width 76 height 27
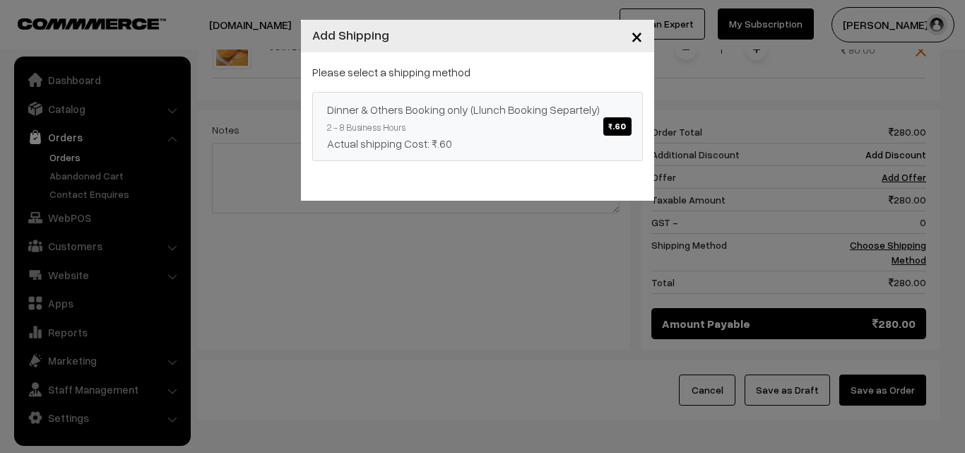
click at [623, 125] on span "₹.60" at bounding box center [617, 126] width 28 height 18
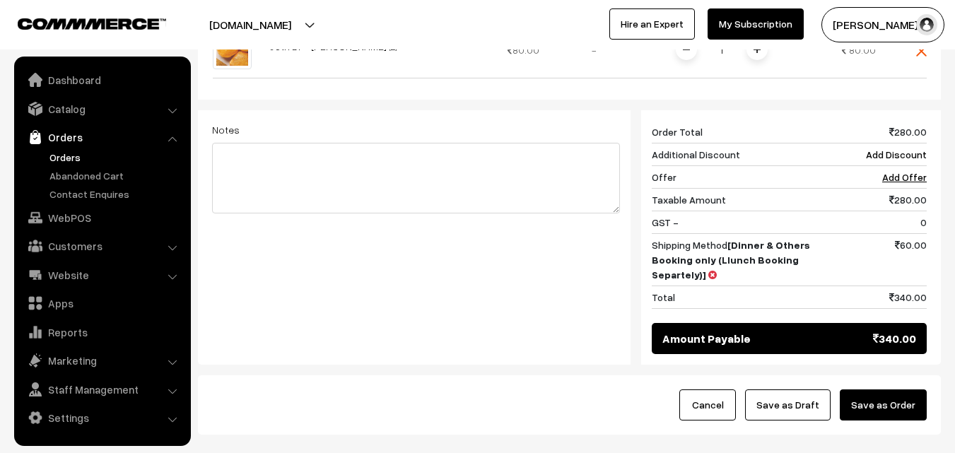
click at [891, 389] on button "Save as Order" at bounding box center [882, 404] width 87 height 31
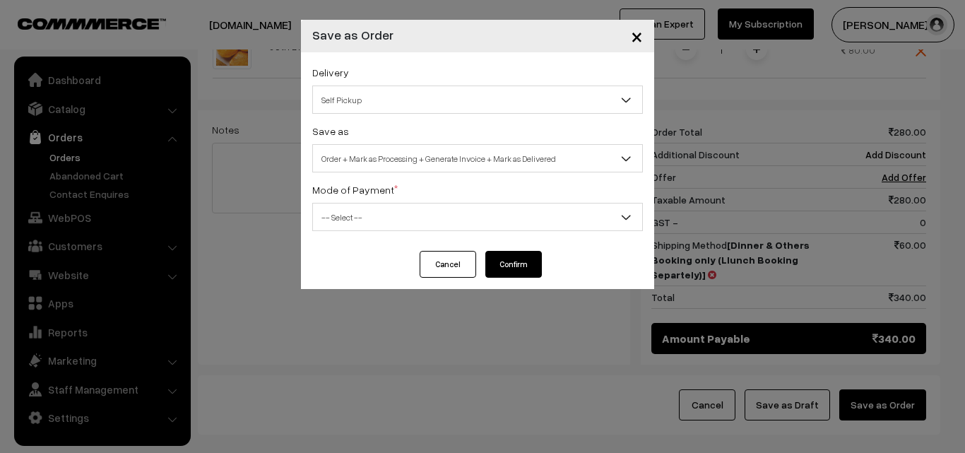
click at [632, 33] on span "×" at bounding box center [637, 36] width 12 height 26
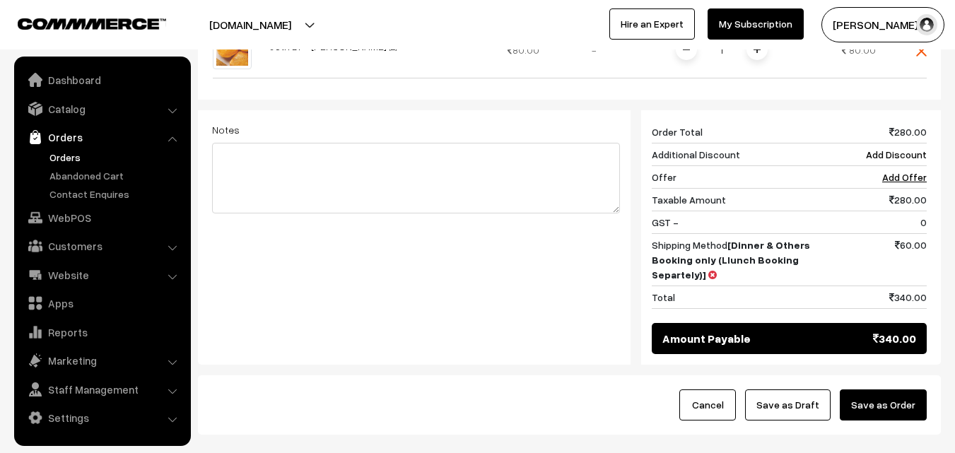
click at [868, 389] on button "Save as Order" at bounding box center [882, 404] width 87 height 31
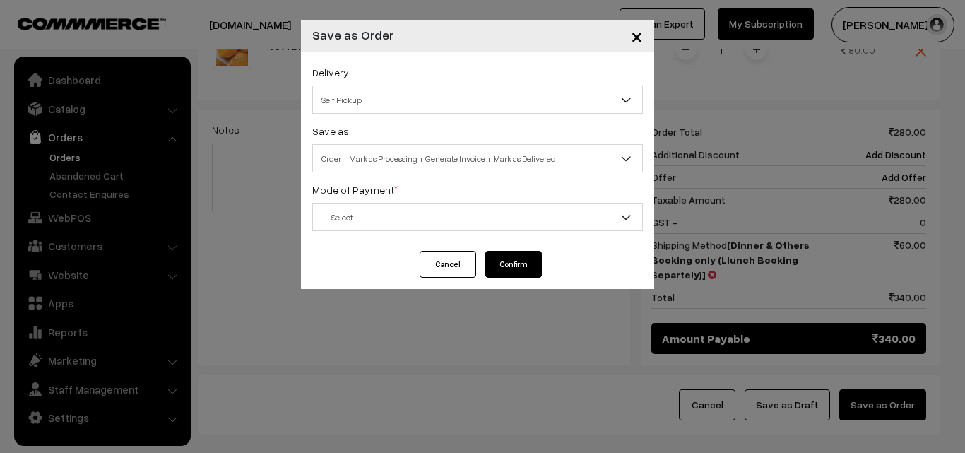
click at [441, 101] on span "Self Pickup" at bounding box center [477, 100] width 329 height 25
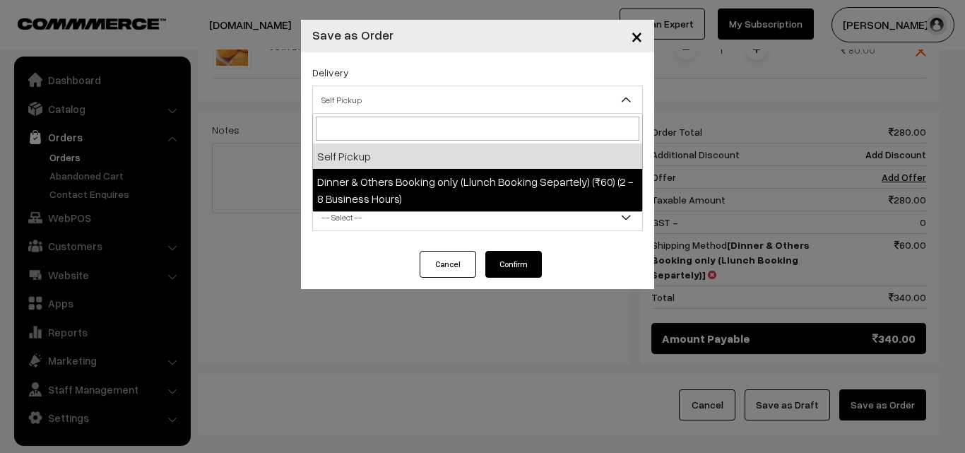
select select "DOB3"
select select "3"
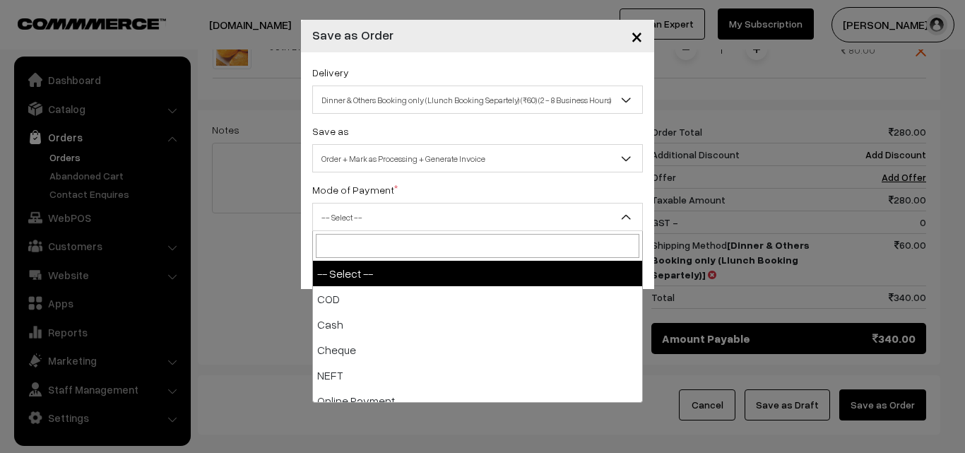
click at [458, 220] on span "-- Select --" at bounding box center [477, 217] width 329 height 25
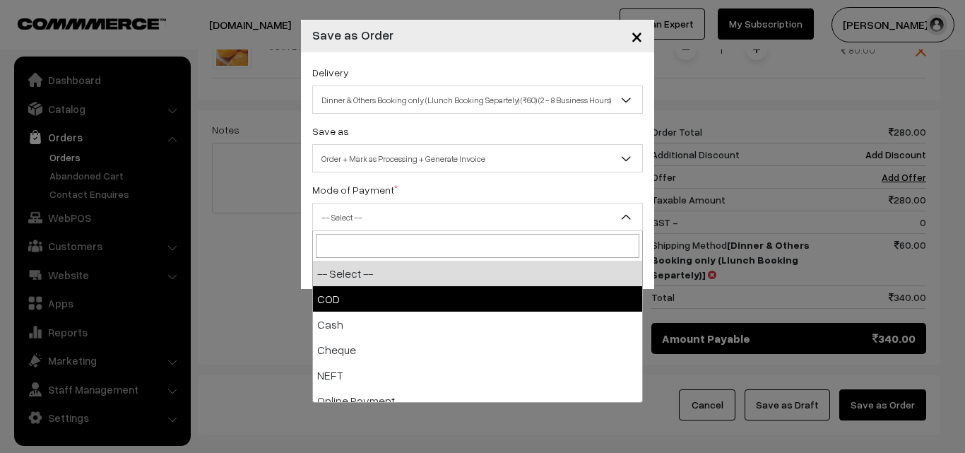
select select "1"
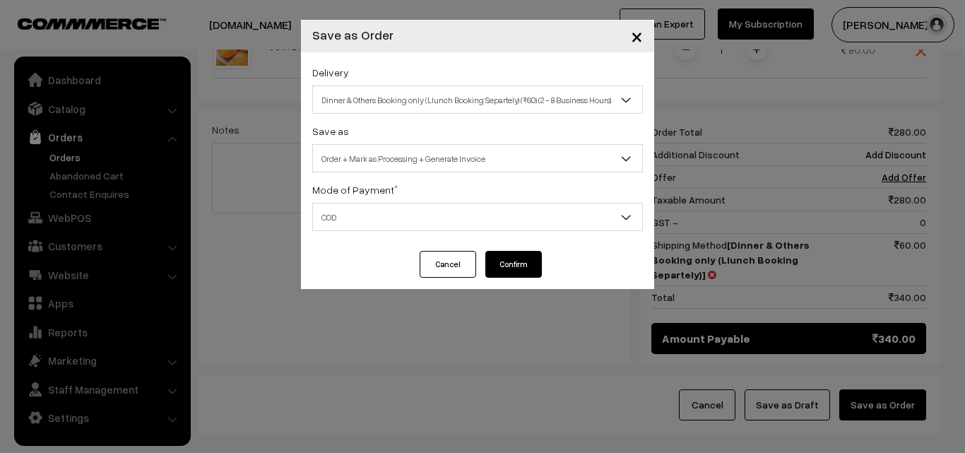
click at [515, 265] on button "Confirm" at bounding box center [513, 264] width 57 height 27
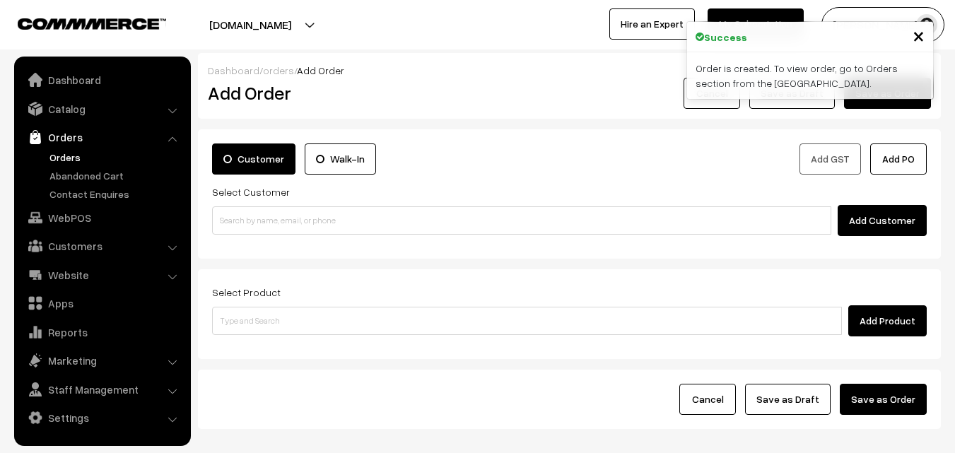
click at [71, 155] on link "Orders" at bounding box center [116, 157] width 140 height 15
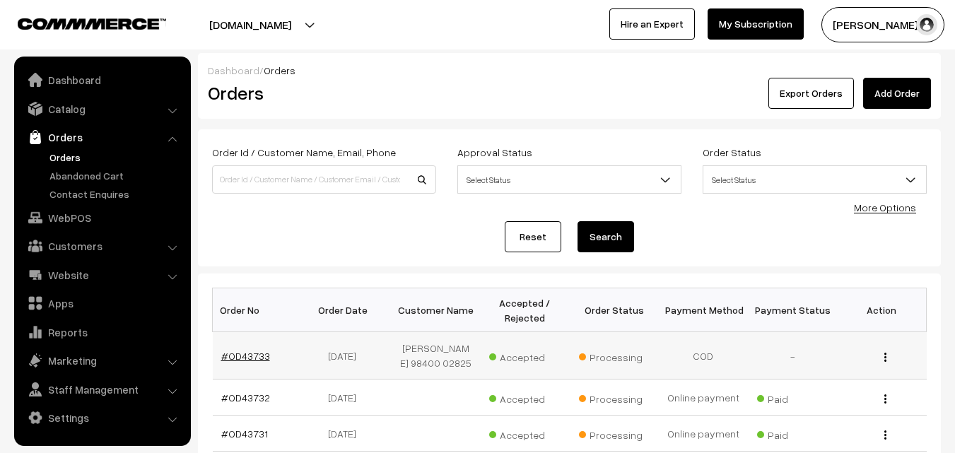
click at [243, 353] on link "#OD43733" at bounding box center [245, 356] width 49 height 12
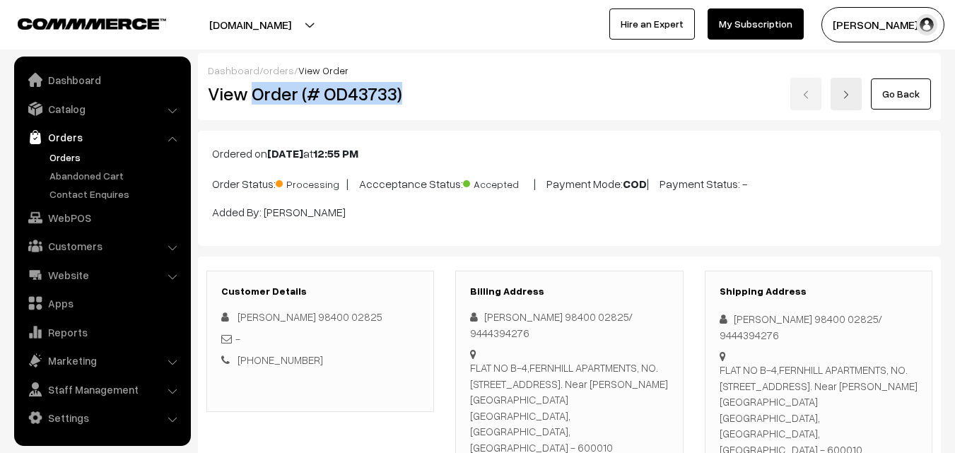
drag, startPoint x: 254, startPoint y: 95, endPoint x: 406, endPoint y: 91, distance: 152.0
click at [406, 91] on h2 "View Order (# OD43733)" at bounding box center [321, 94] width 227 height 22
copy h2 "Order (# OD43733)"
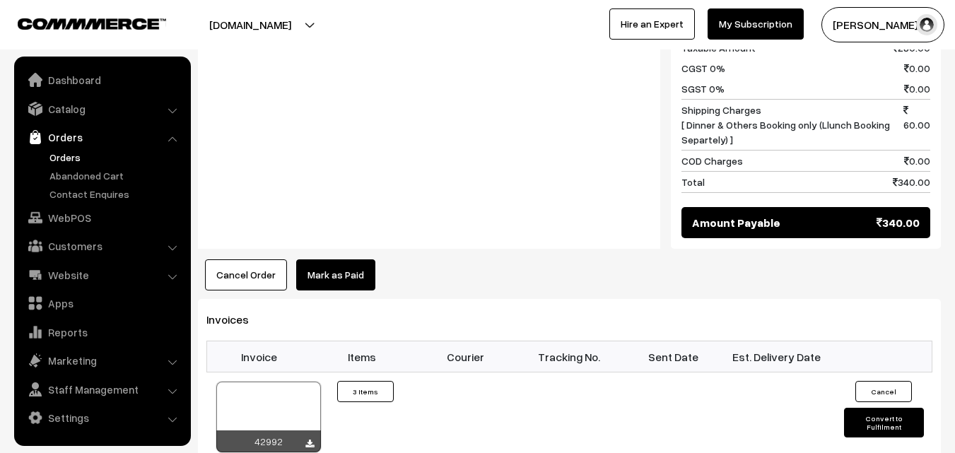
scroll to position [919, 0]
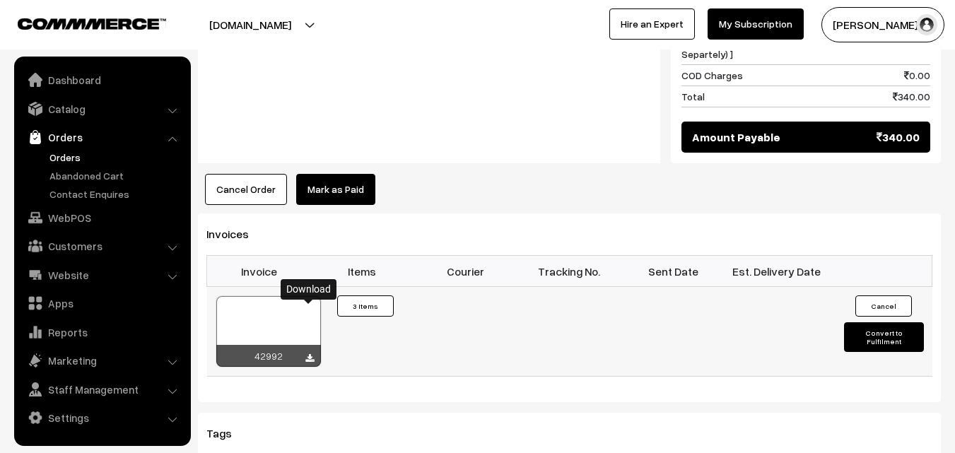
click at [311, 354] on icon at bounding box center [309, 358] width 8 height 9
click at [65, 216] on link "WebPOS" at bounding box center [102, 217] width 168 height 25
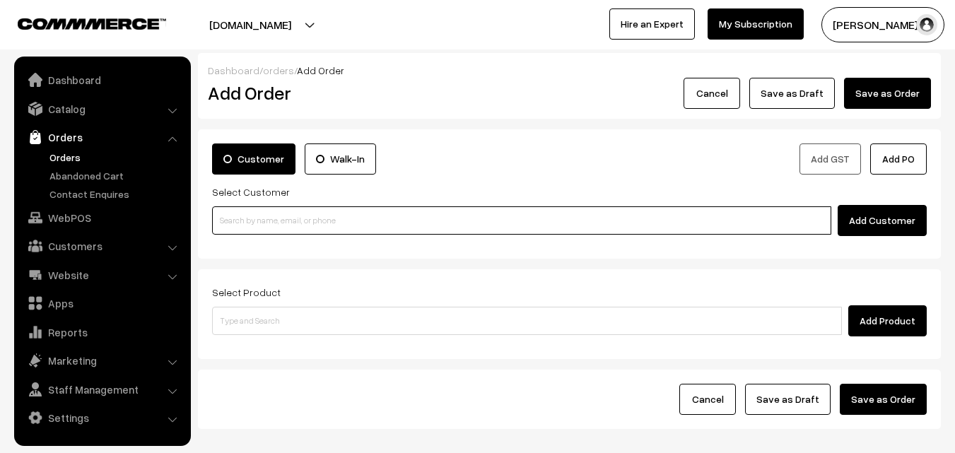
click at [329, 218] on input at bounding box center [521, 220] width 619 height 28
paste input "90034 35714"
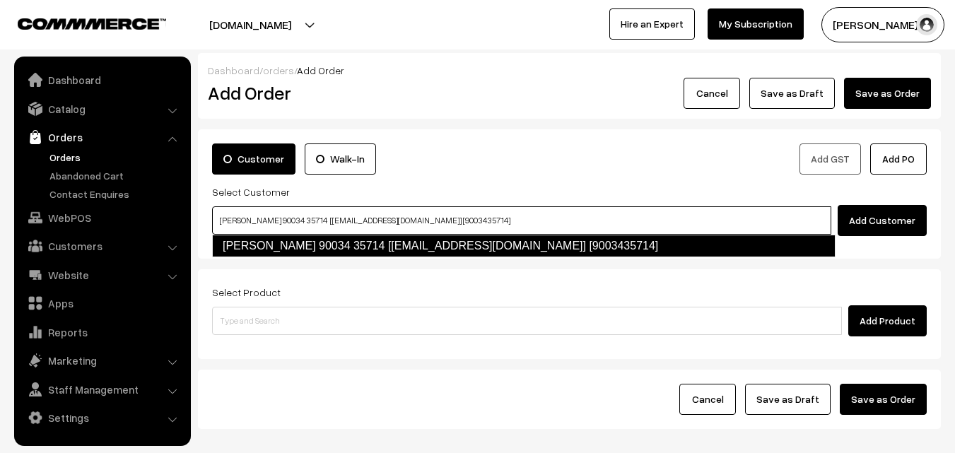
type input "[PERSON_NAME] 90034 35714 [[EMAIL_ADDRESS][DOMAIN_NAME]] [9003435714]"
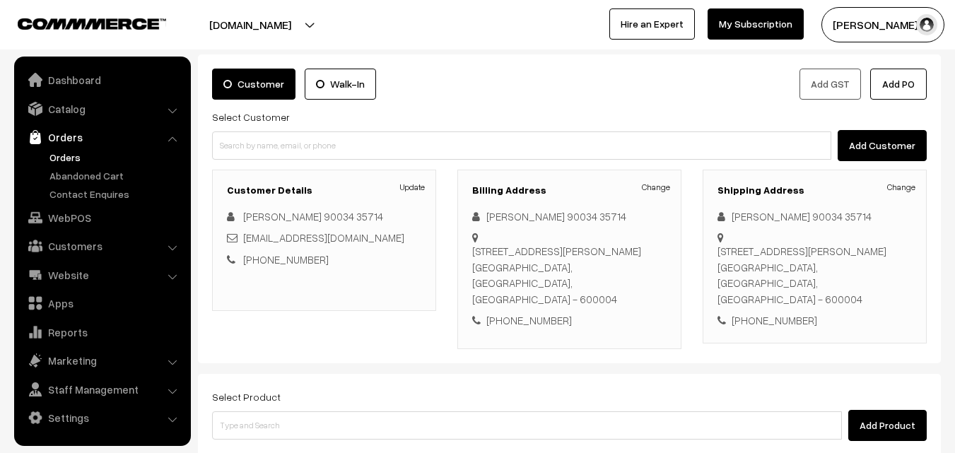
scroll to position [141, 0]
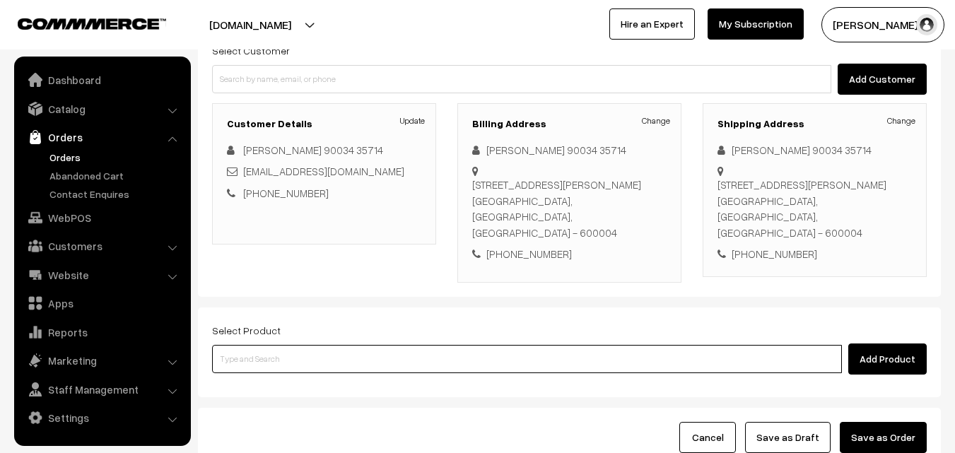
click at [444, 345] on input at bounding box center [527, 359] width 630 height 28
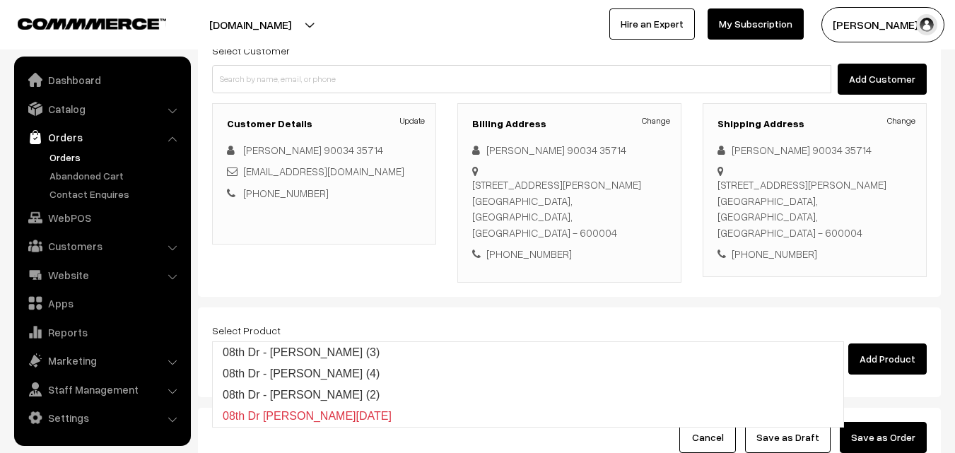
type input "08th Dr - Methi Chapapthi (3)"
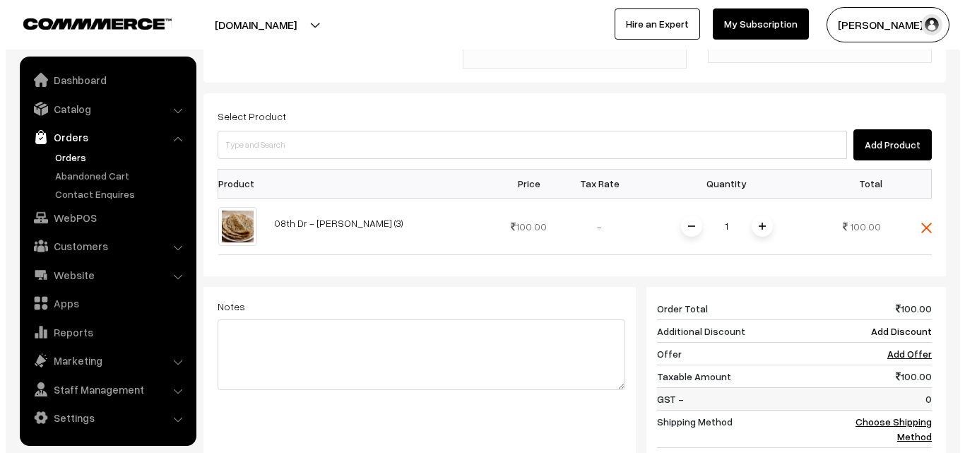
scroll to position [424, 0]
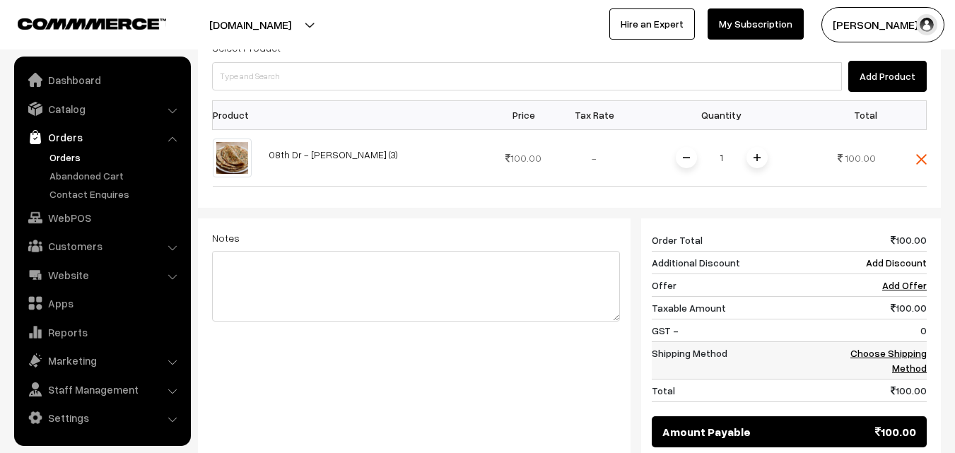
click at [886, 347] on link "Choose Shipping Method" at bounding box center [888, 360] width 76 height 27
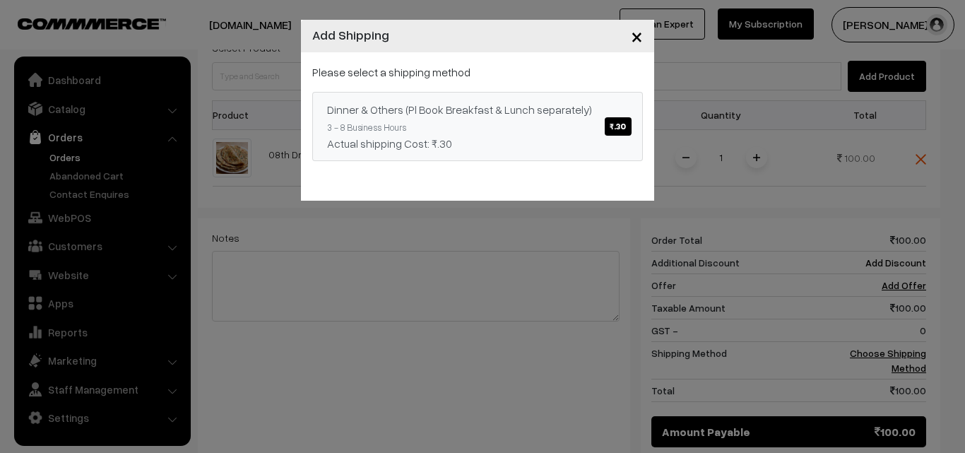
click at [623, 126] on span "₹.30" at bounding box center [618, 126] width 26 height 18
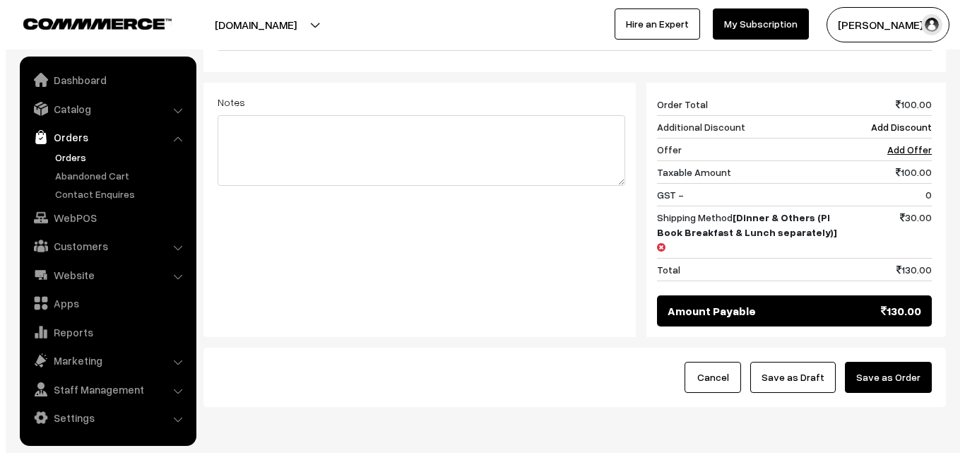
scroll to position [565, 0]
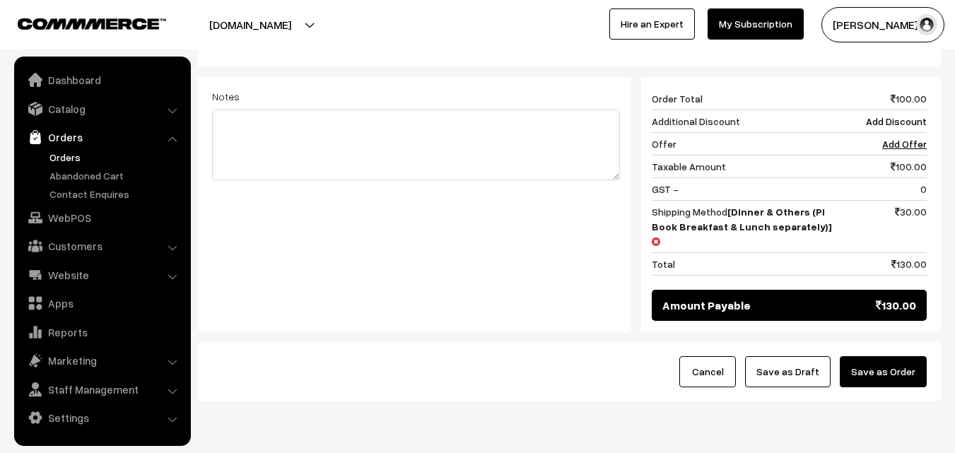
click at [878, 356] on button "Save as Order" at bounding box center [882, 371] width 87 height 31
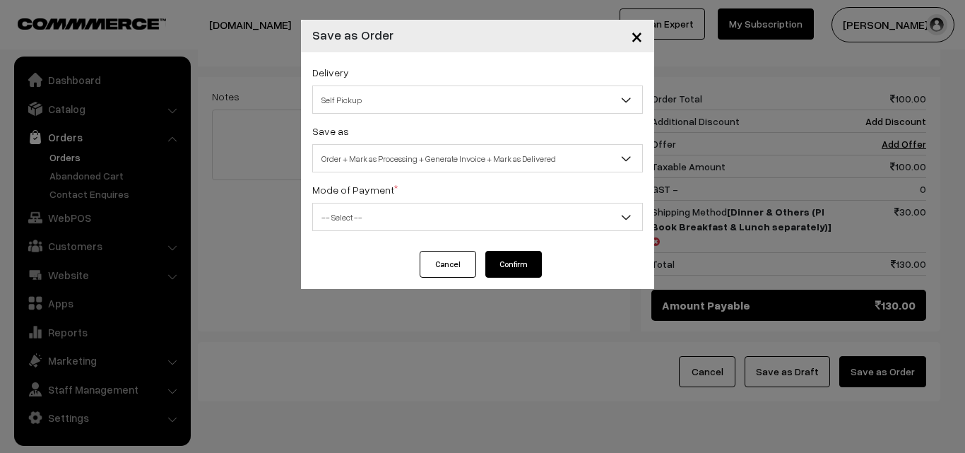
click at [403, 90] on span "Self Pickup" at bounding box center [477, 100] width 329 height 25
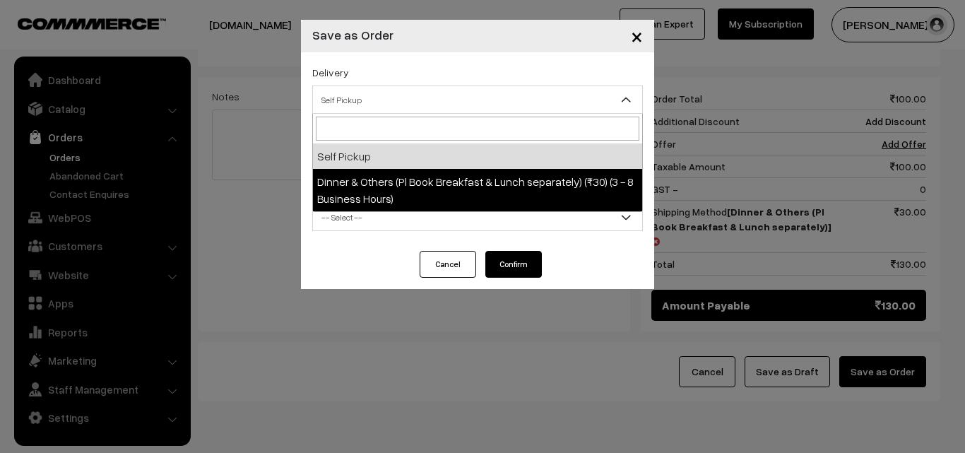
select select "DOP1"
select select "3"
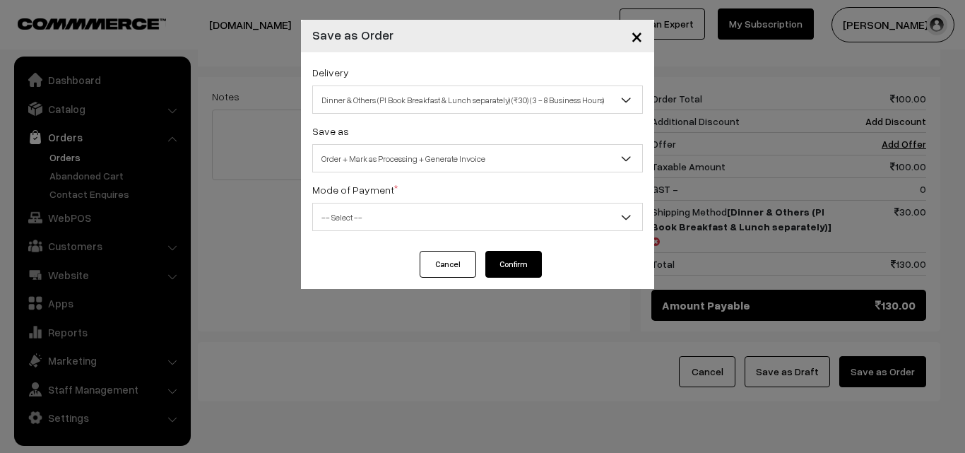
drag, startPoint x: 410, startPoint y: 211, endPoint x: 411, endPoint y: 226, distance: 14.9
click at [410, 220] on span "-- Select --" at bounding box center [477, 217] width 329 height 25
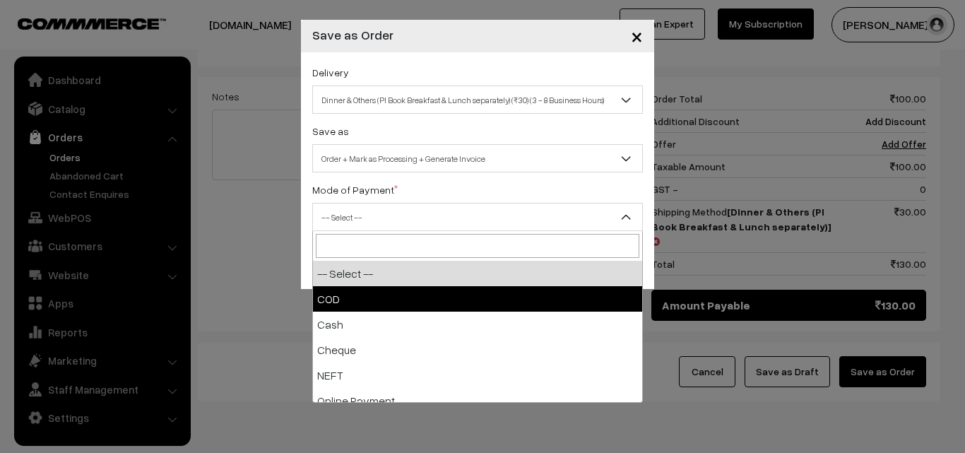
select select "1"
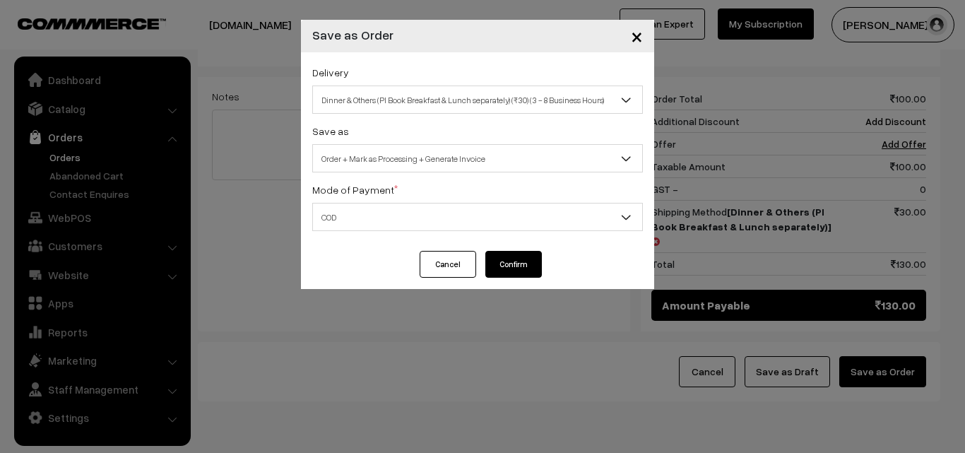
click at [516, 254] on button "Confirm" at bounding box center [513, 264] width 57 height 27
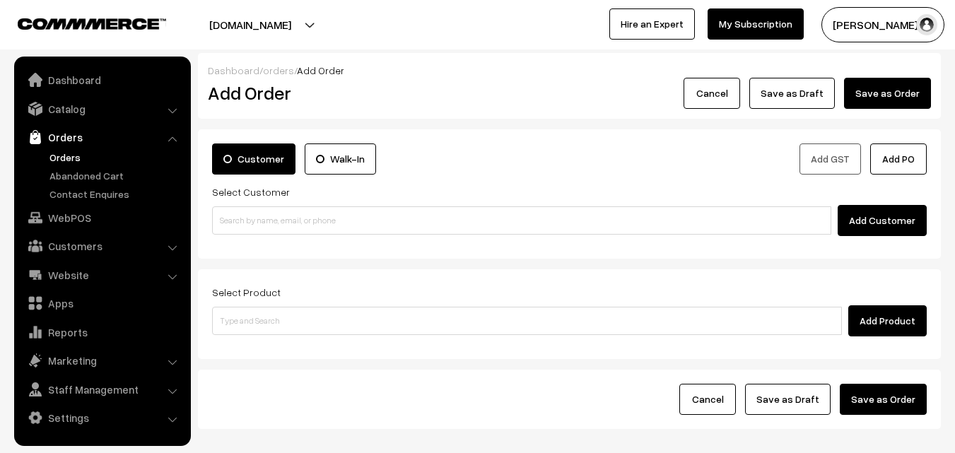
click at [60, 158] on link "Orders" at bounding box center [116, 157] width 140 height 15
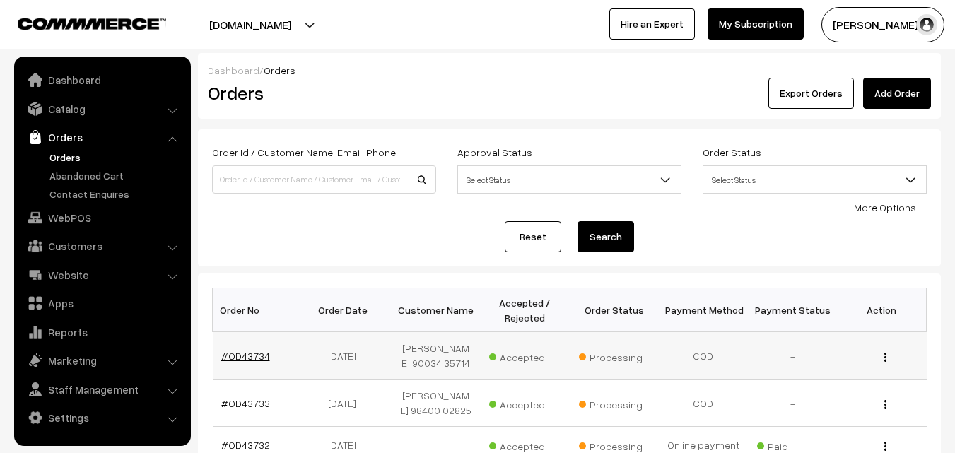
click at [254, 354] on link "#OD43734" at bounding box center [245, 356] width 49 height 12
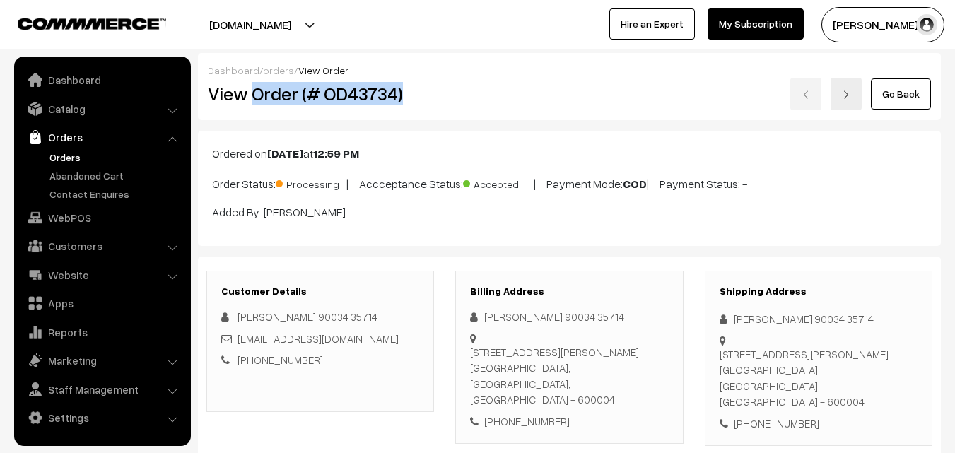
drag, startPoint x: 252, startPoint y: 95, endPoint x: 431, endPoint y: 95, distance: 178.8
click at [431, 95] on h2 "View Order (# OD43734)" at bounding box center [321, 94] width 227 height 22
copy h2 "Order (# OD43734)"
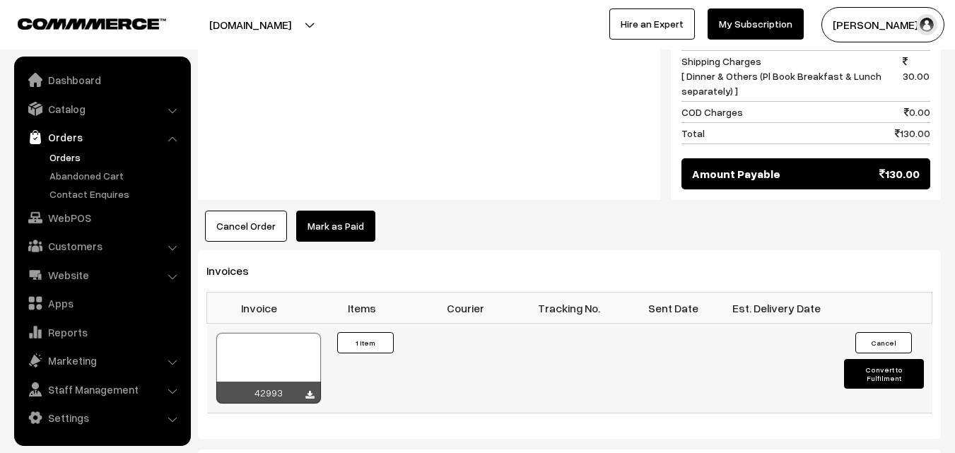
scroll to position [777, 0]
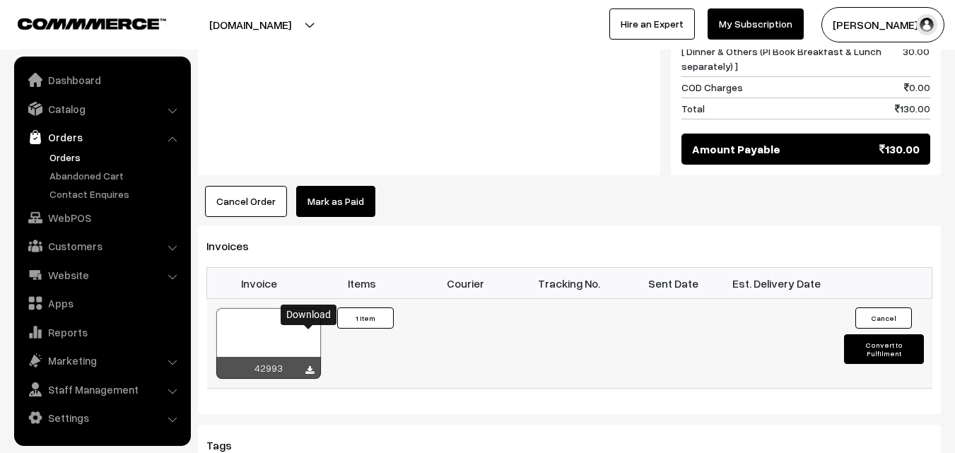
click at [308, 366] on icon at bounding box center [309, 370] width 8 height 9
click at [69, 156] on link "Orders" at bounding box center [116, 157] width 140 height 15
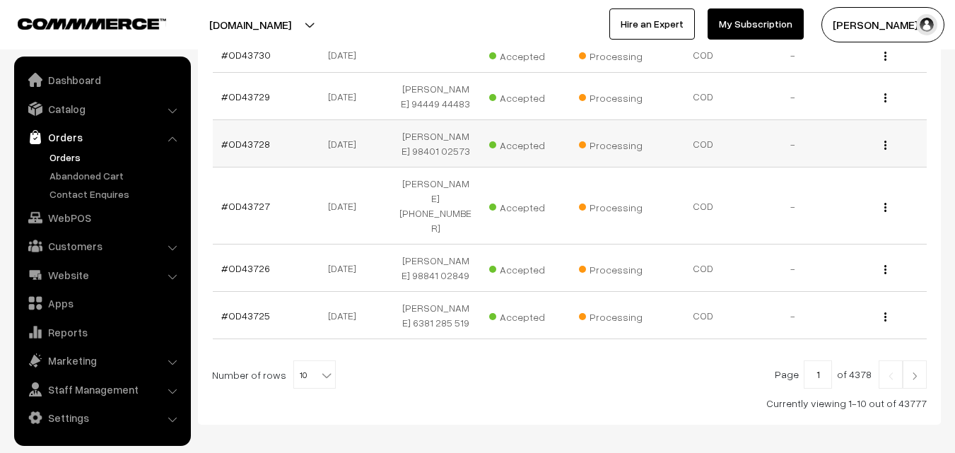
scroll to position [511, 0]
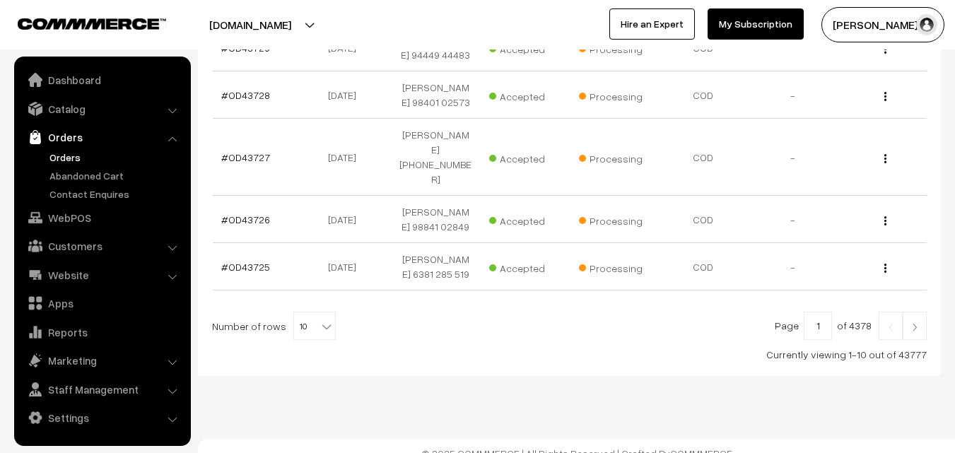
click at [914, 323] on img at bounding box center [914, 327] width 13 height 8
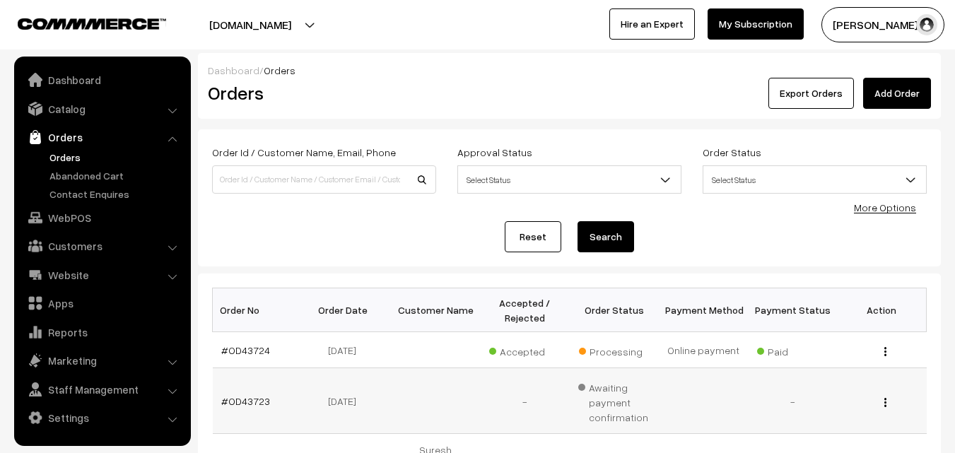
scroll to position [71, 0]
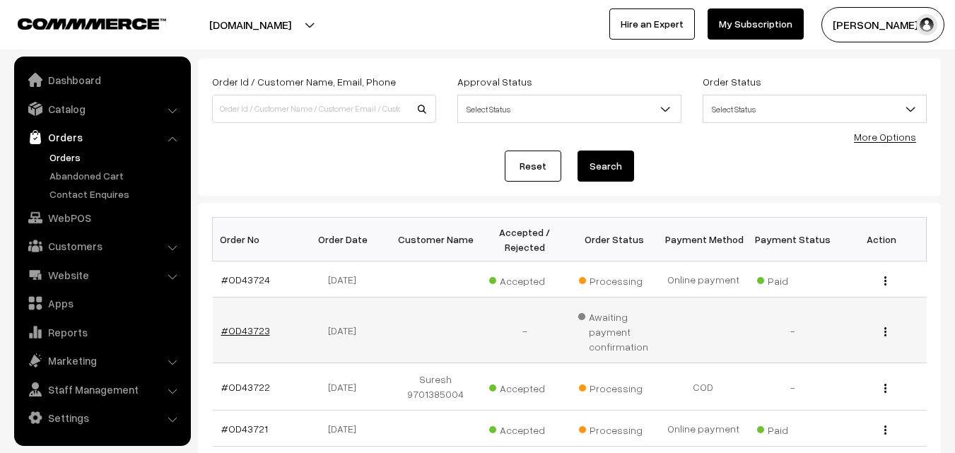
click at [264, 333] on link "#OD43723" at bounding box center [245, 330] width 49 height 12
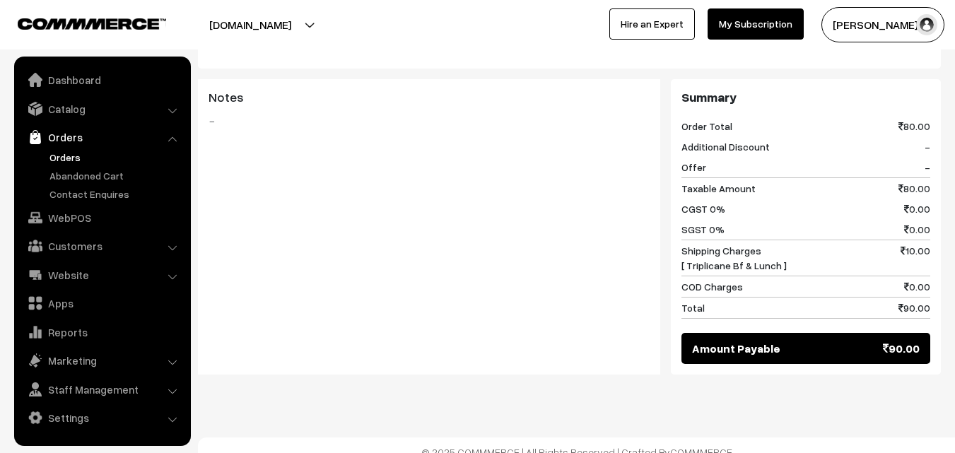
scroll to position [548, 0]
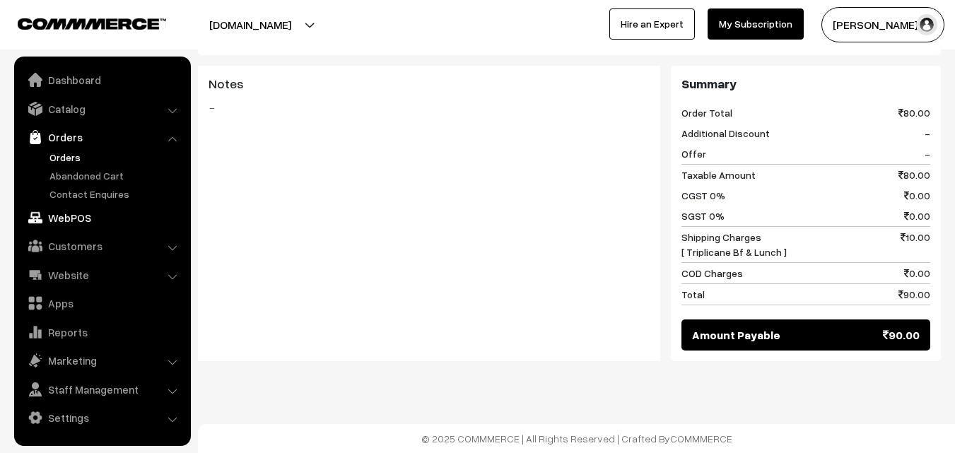
click at [64, 216] on link "WebPOS" at bounding box center [102, 217] width 168 height 25
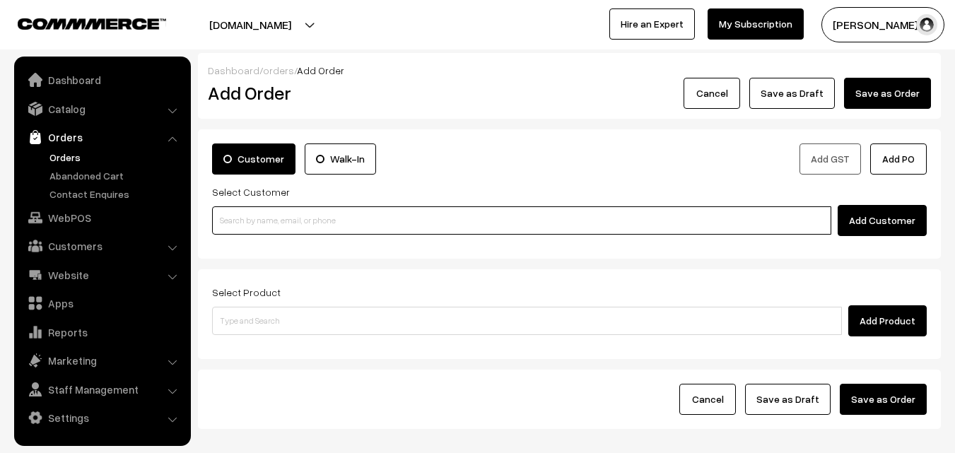
click at [377, 218] on input at bounding box center [521, 220] width 619 height 28
paste input "+91 97909 21844"
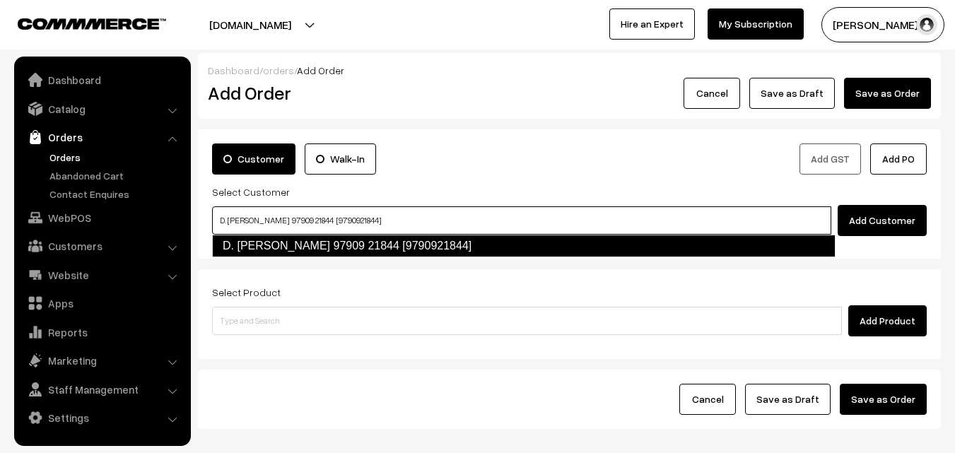
type input "D. Shantha kumari 97909 21844 [9790921844]"
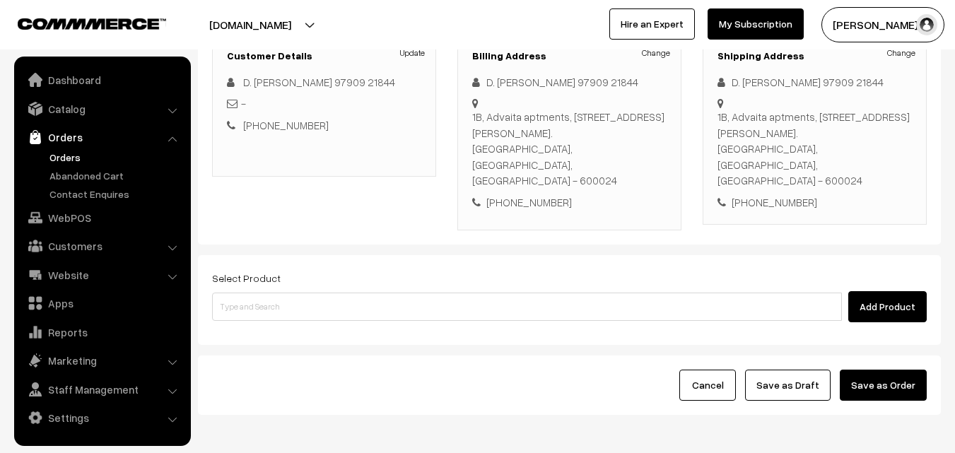
scroll to position [212, 0]
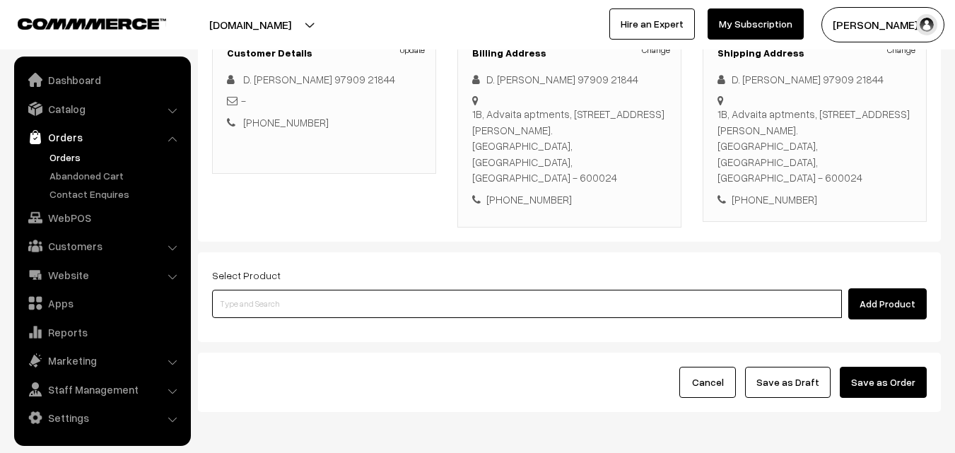
click at [453, 290] on input at bounding box center [527, 304] width 630 height 28
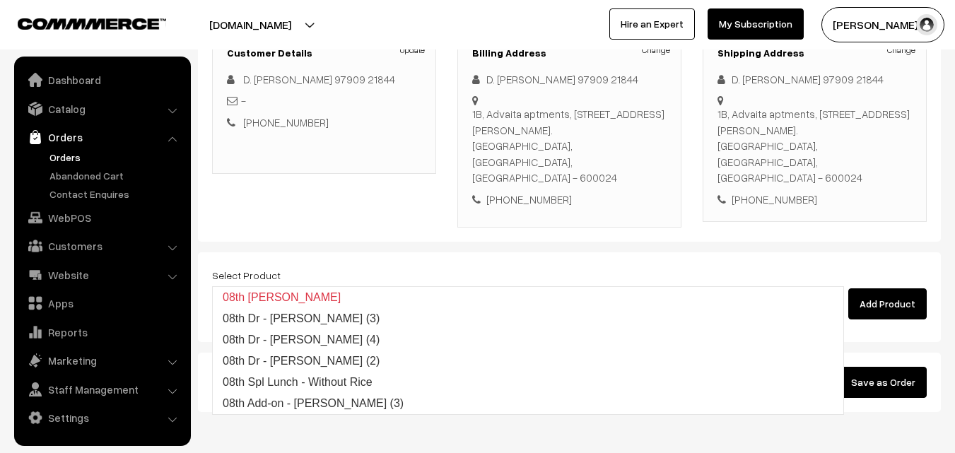
type input "08th Dr"
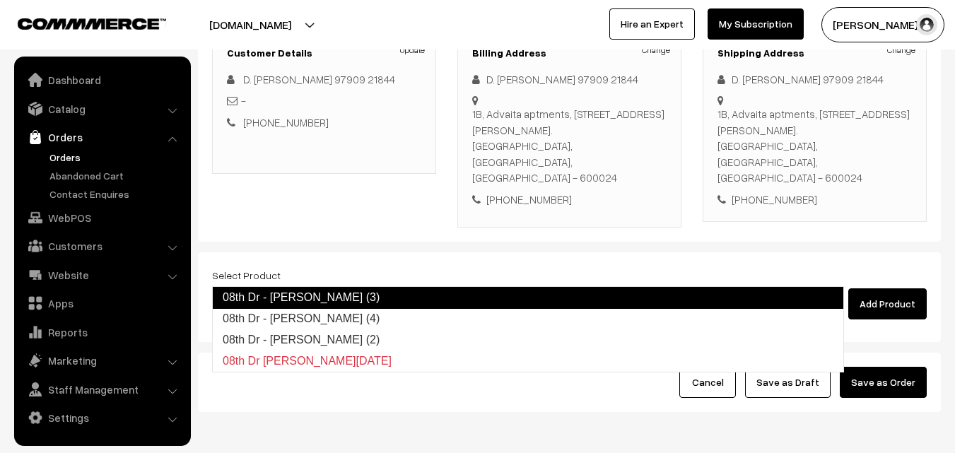
click at [449, 292] on link "08th Dr - Methi Chapapthi (3)" at bounding box center [528, 297] width 632 height 23
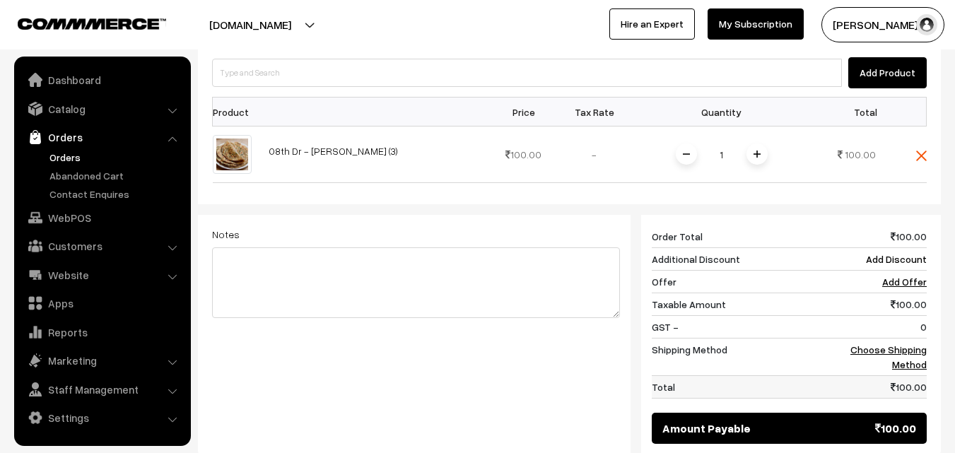
scroll to position [495, 0]
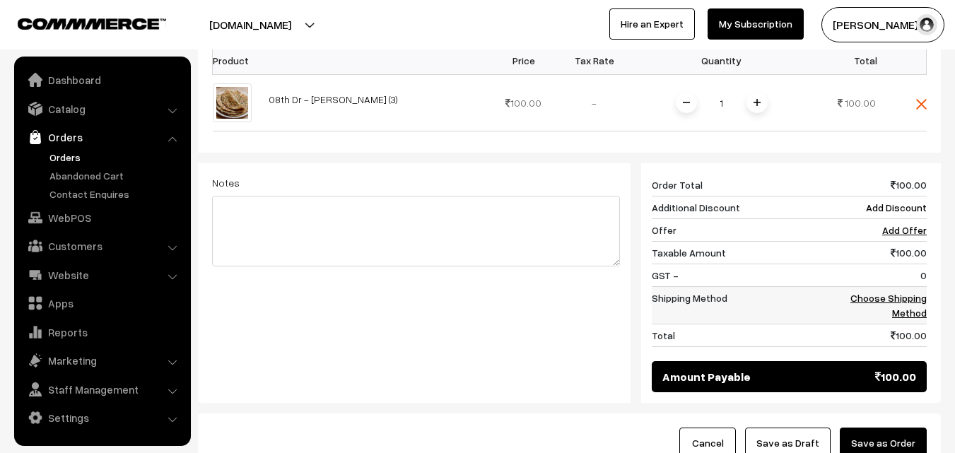
click at [866, 292] on link "Choose Shipping Method" at bounding box center [888, 305] width 76 height 27
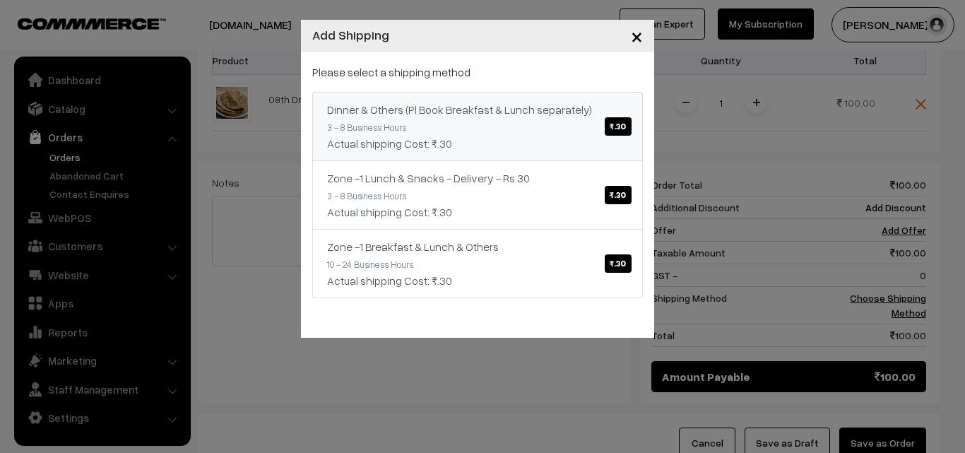
click at [605, 127] on span "₹.30" at bounding box center [618, 126] width 26 height 18
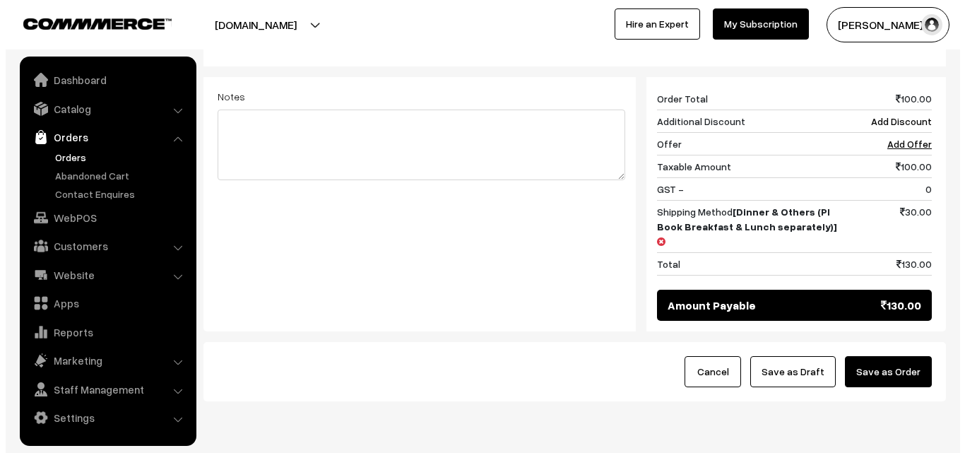
scroll to position [585, 0]
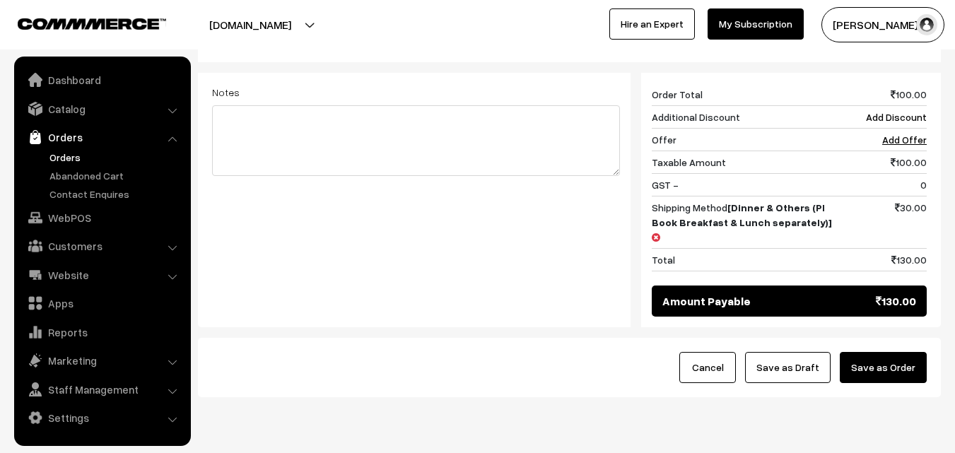
click at [918, 352] on button "Save as Order" at bounding box center [882, 367] width 87 height 31
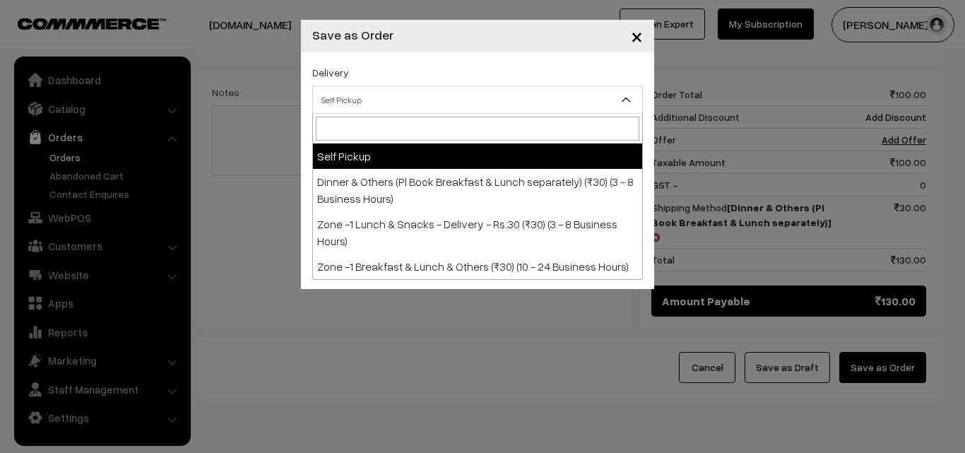
click at [405, 101] on span "Self Pickup" at bounding box center [477, 100] width 329 height 25
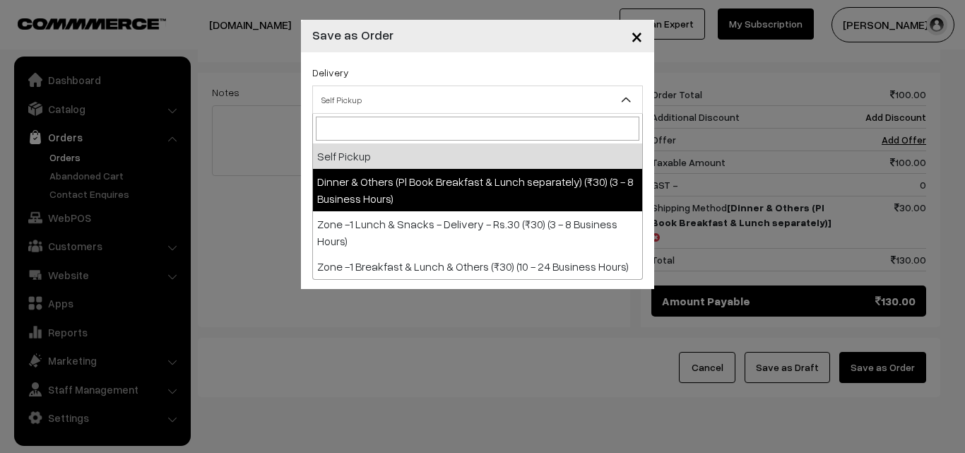
select select "DOP1"
select select "3"
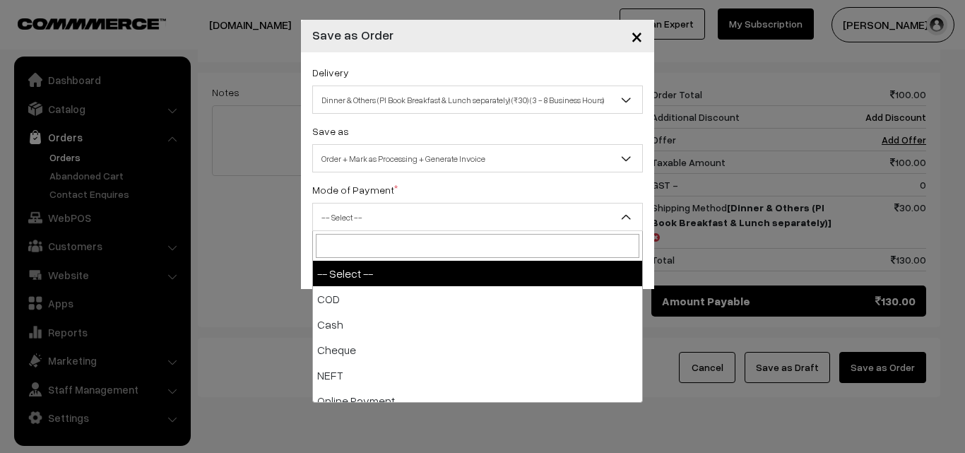
click at [433, 217] on span "-- Select --" at bounding box center [477, 217] width 329 height 25
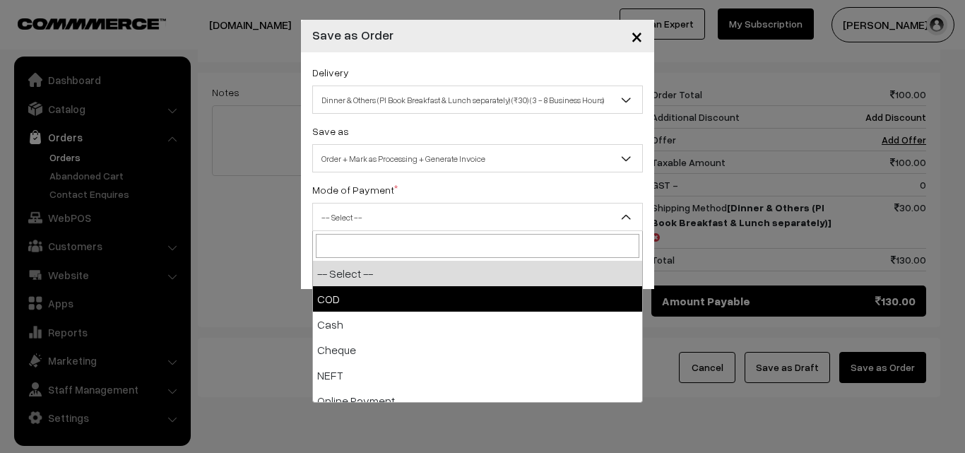
select select "1"
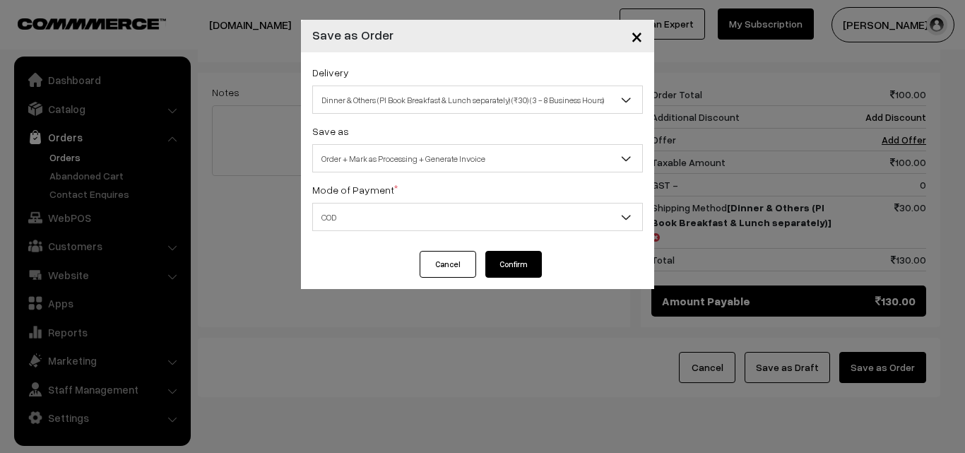
click at [526, 260] on button "Confirm" at bounding box center [513, 264] width 57 height 27
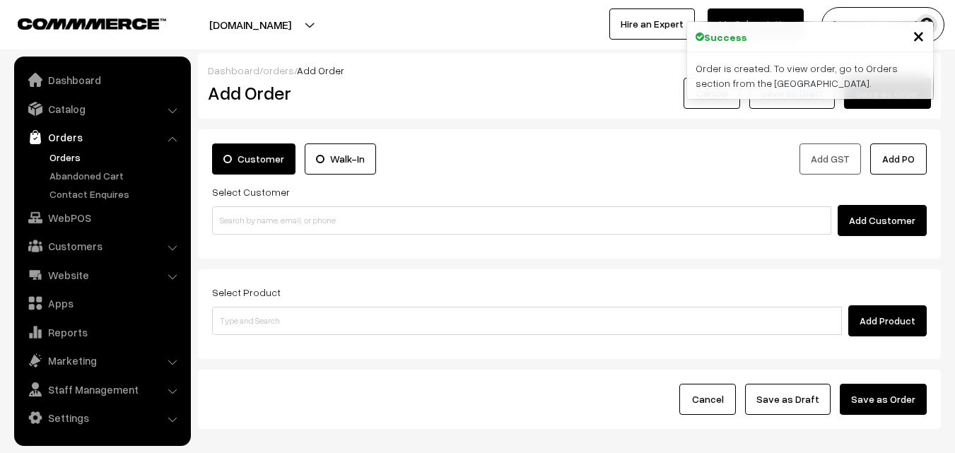
click at [70, 153] on link "Orders" at bounding box center [116, 157] width 140 height 15
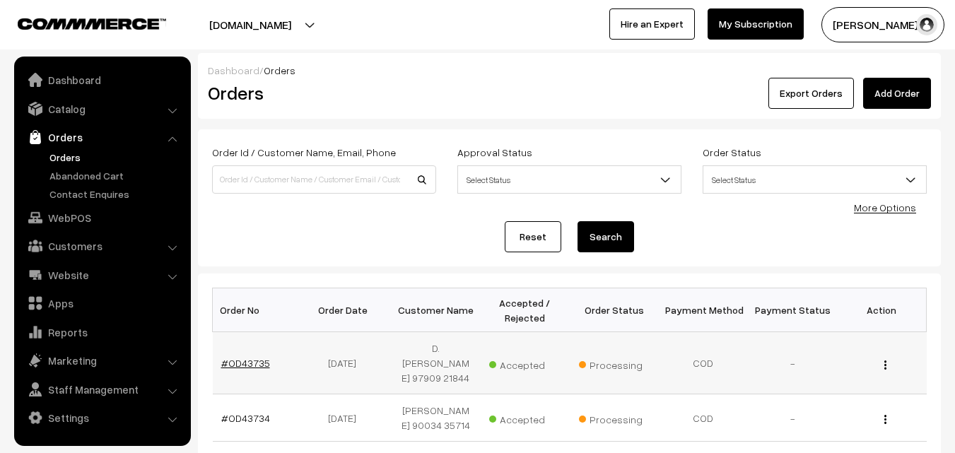
click at [252, 361] on link "#OD43735" at bounding box center [245, 363] width 49 height 12
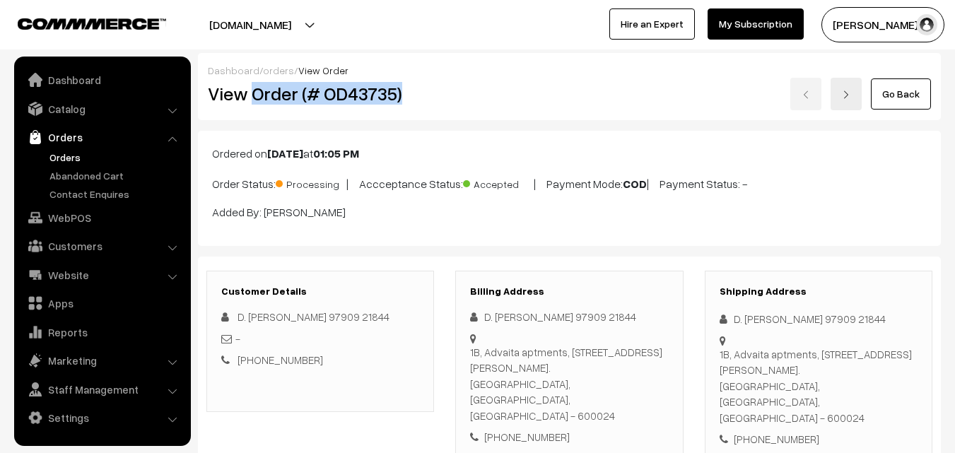
drag, startPoint x: 250, startPoint y: 94, endPoint x: 408, endPoint y: 113, distance: 159.4
click at [408, 113] on div "Dashboard / orders / View Order View Order (# OD43735) Go Back" at bounding box center [569, 86] width 743 height 67
copy h2 "Order (# OD43735)"
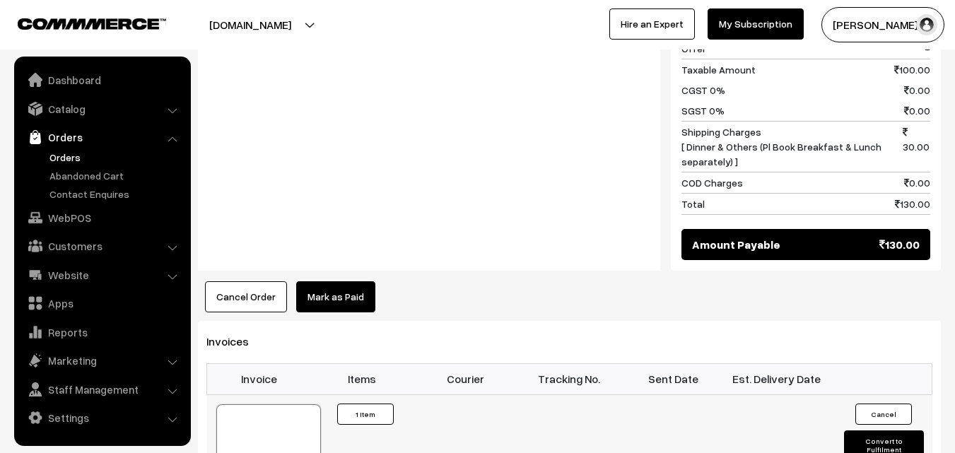
scroll to position [707, 0]
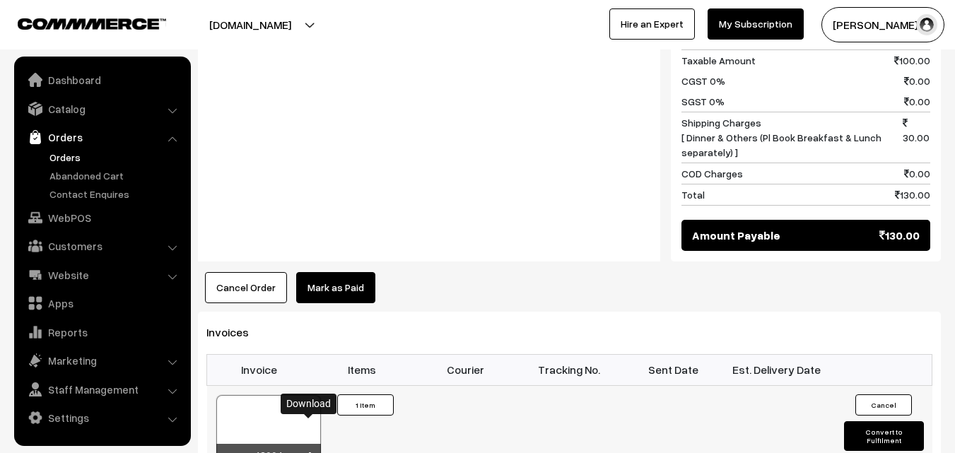
click at [309, 452] on icon at bounding box center [309, 456] width 8 height 9
click at [76, 210] on link "WebPOS" at bounding box center [102, 217] width 168 height 25
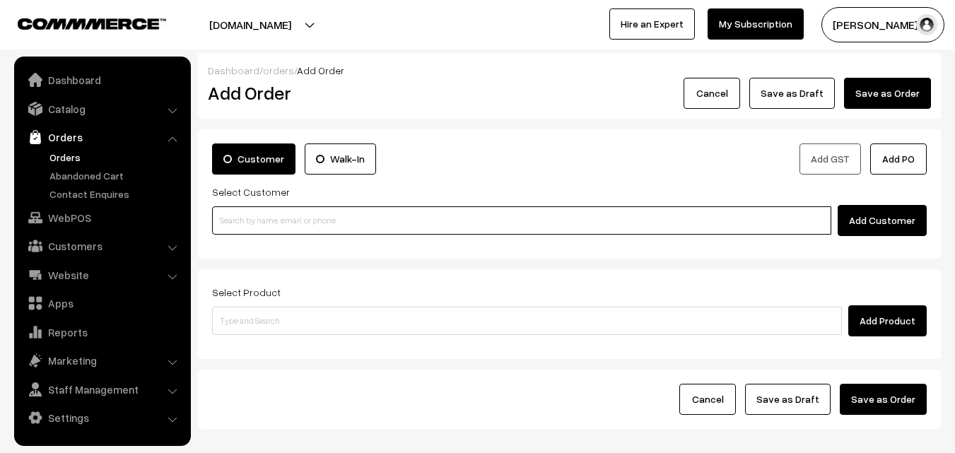
click at [319, 223] on input at bounding box center [521, 220] width 619 height 28
paste input "94443 56220"
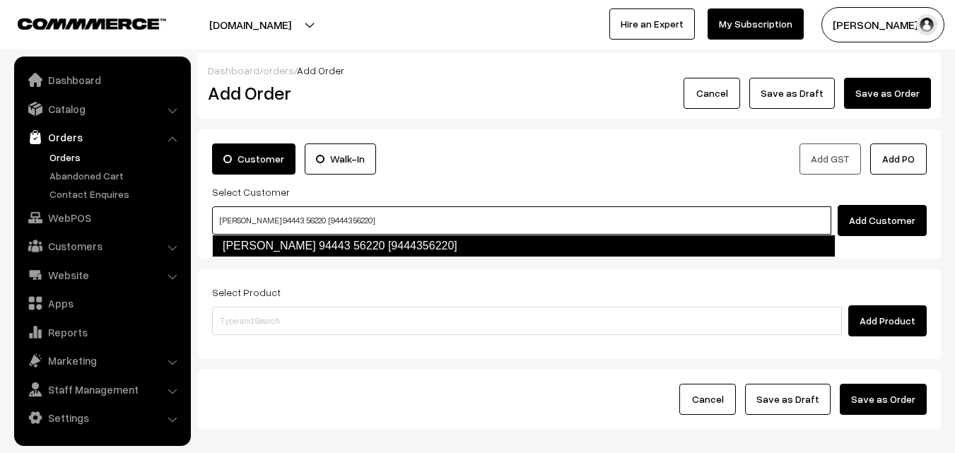
type input "[PERSON_NAME] 94443 56220 [9444356220]"
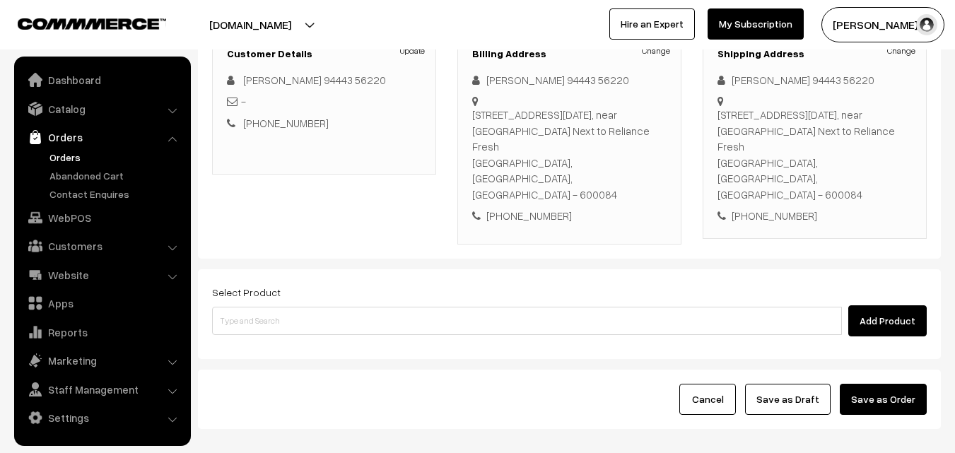
scroll to position [212, 0]
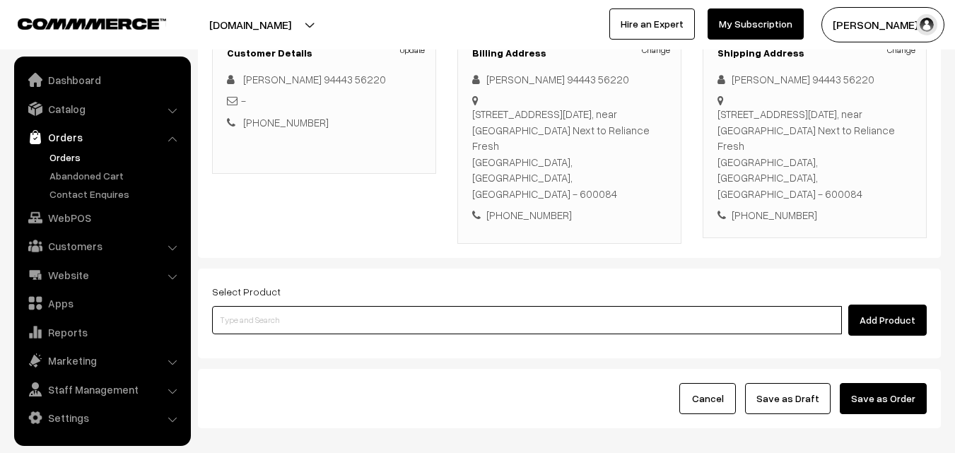
click at [370, 306] on input at bounding box center [527, 320] width 630 height 28
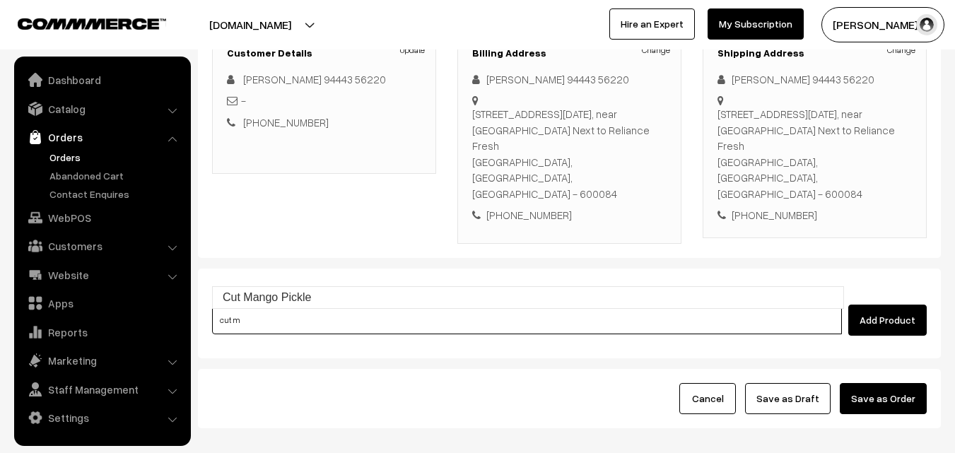
type input "Cut Mango Pickle"
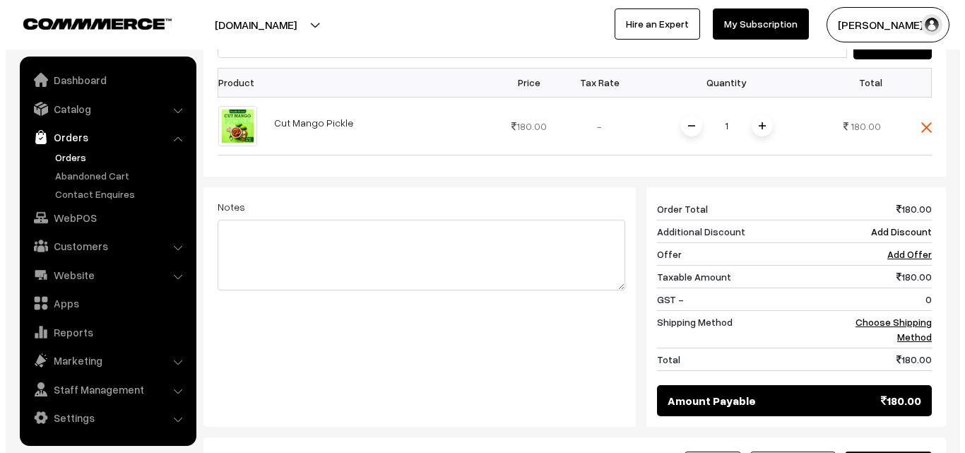
scroll to position [495, 0]
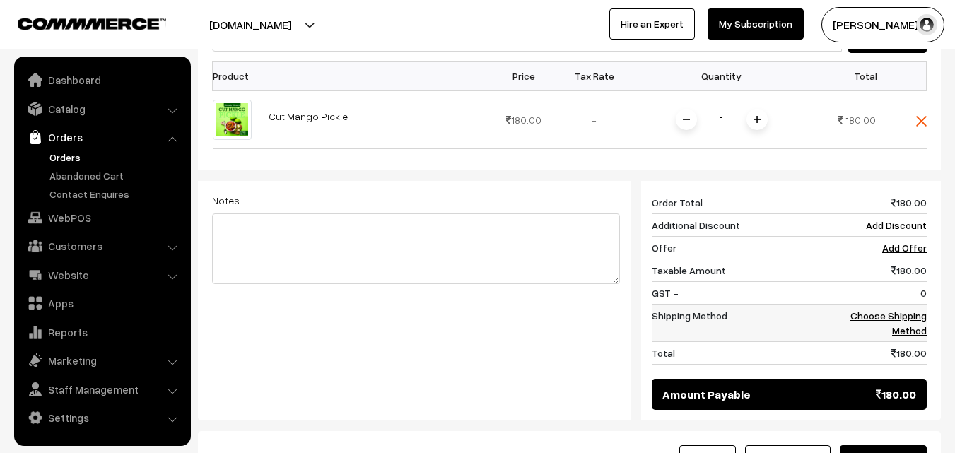
click at [912, 309] on link "Choose Shipping Method" at bounding box center [888, 322] width 76 height 27
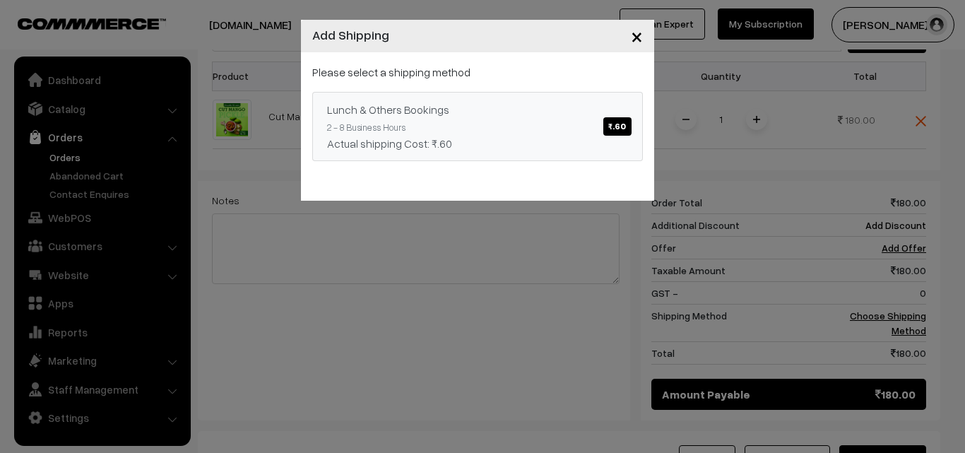
click at [612, 129] on span "₹.60" at bounding box center [617, 126] width 28 height 18
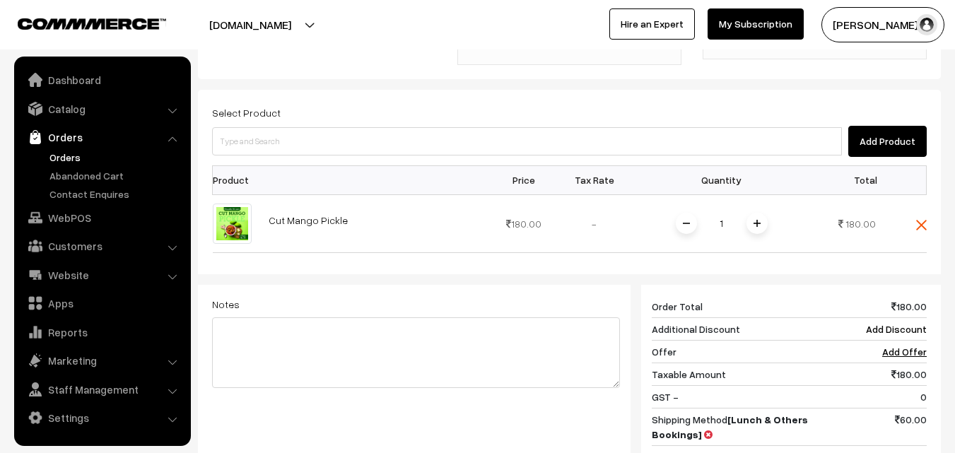
scroll to position [353, 0]
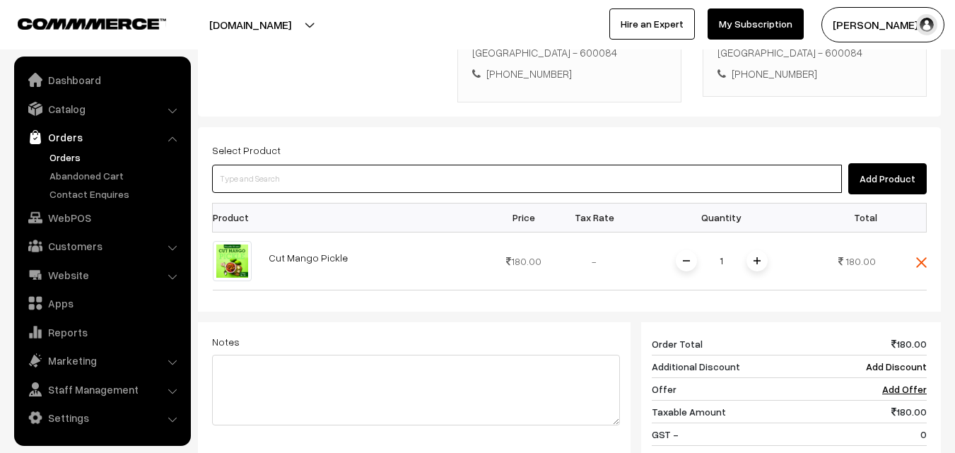
click at [598, 165] on input at bounding box center [527, 179] width 630 height 28
click at [459, 165] on input at bounding box center [527, 179] width 630 height 28
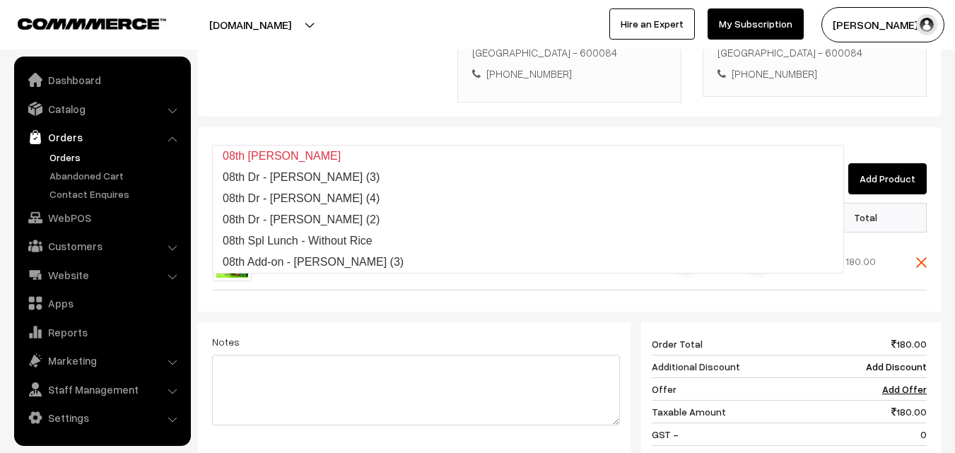
type input "08th Dr"
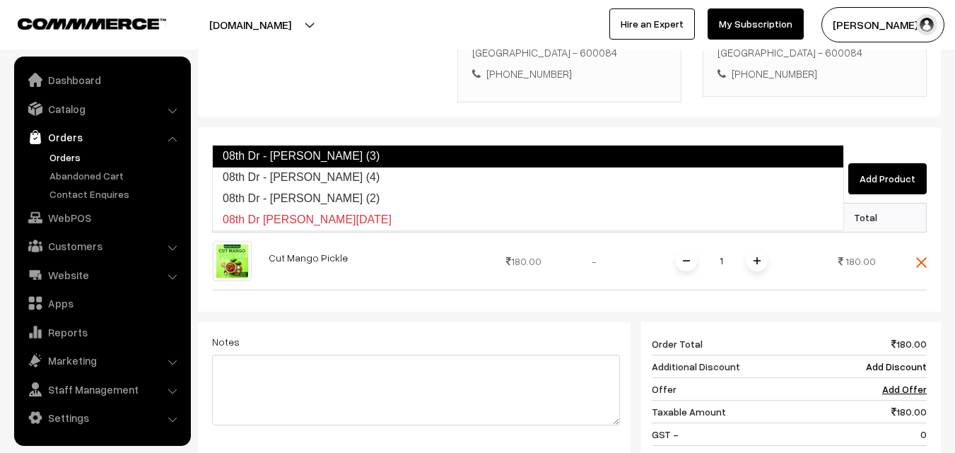
click at [391, 165] on input "08th Dr" at bounding box center [527, 179] width 630 height 28
click at [391, 150] on link "08th Dr - Methi Chapapthi (3)" at bounding box center [528, 156] width 632 height 23
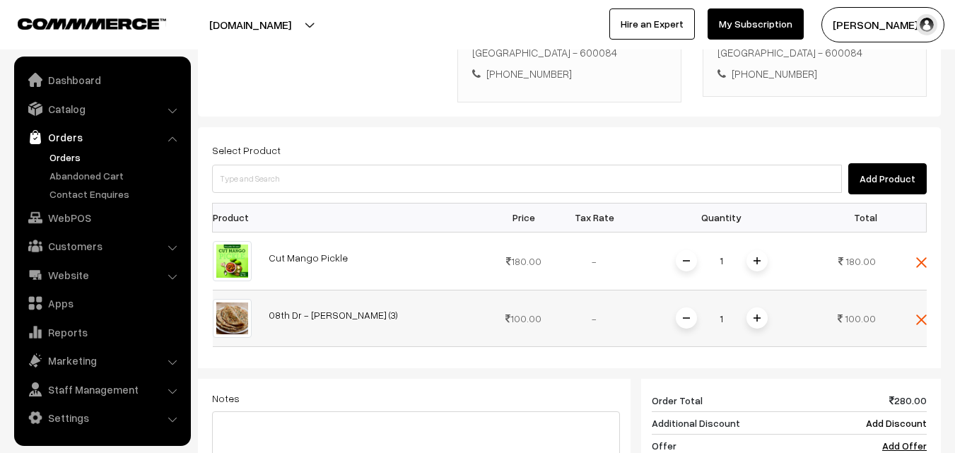
click at [761, 307] on span at bounding box center [756, 317] width 21 height 21
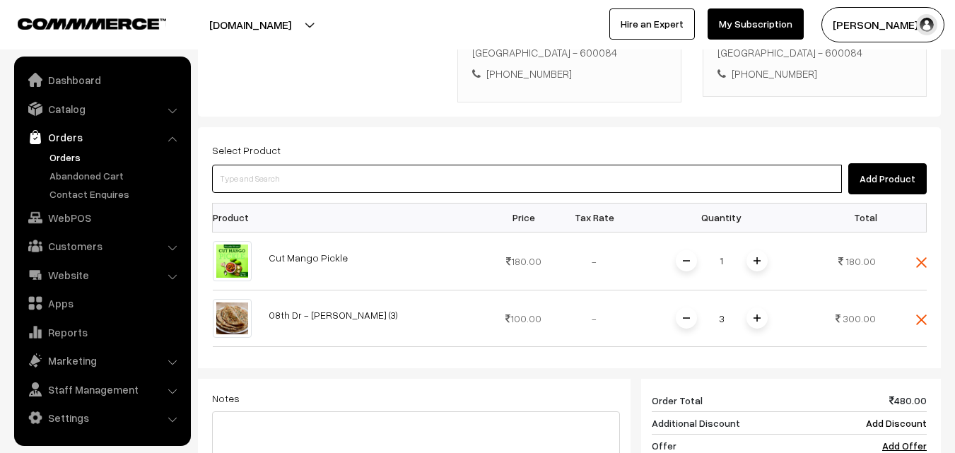
click at [639, 165] on input at bounding box center [527, 179] width 630 height 28
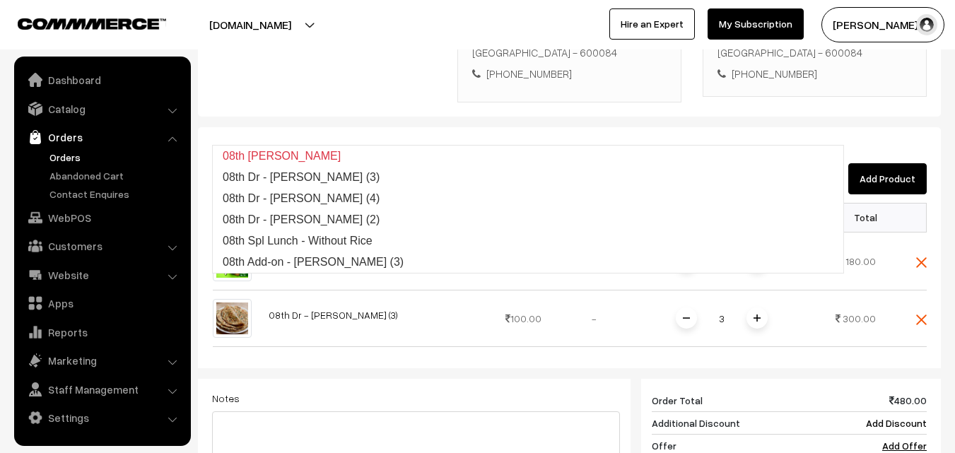
type input "08th Dr"
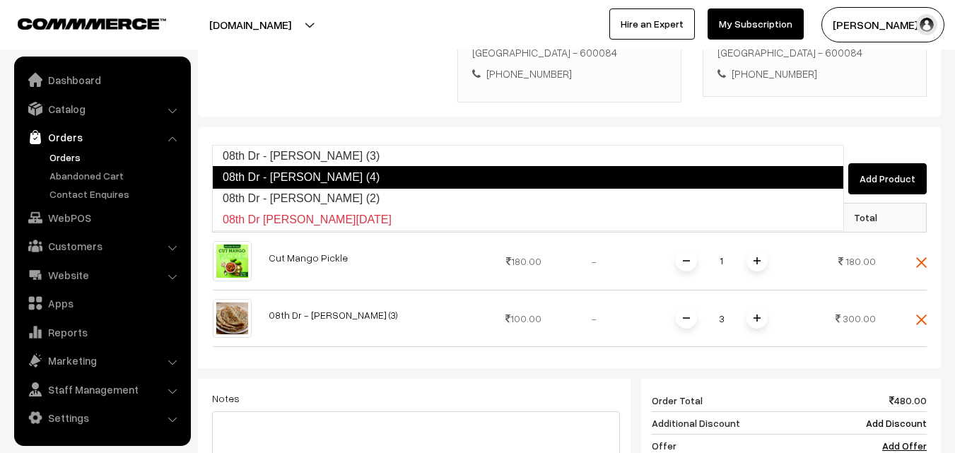
click at [343, 179] on link "08th Dr - Idiyappam (4)" at bounding box center [528, 177] width 632 height 23
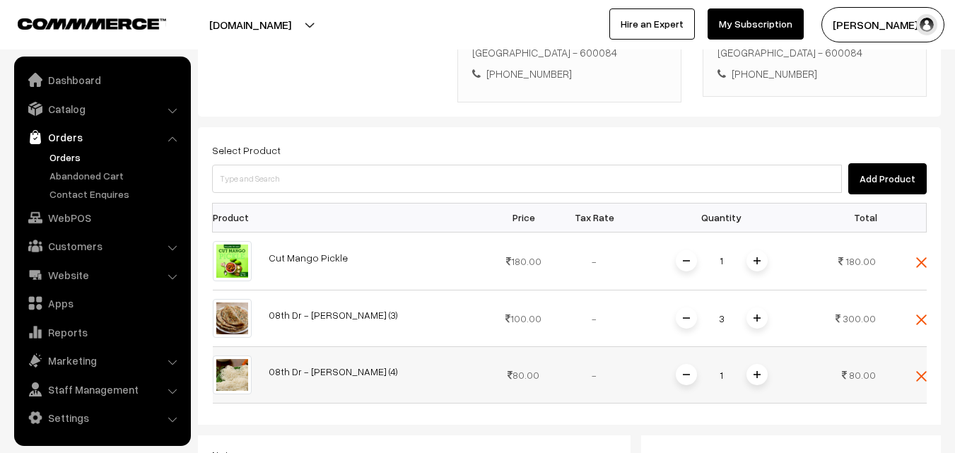
click at [748, 364] on span at bounding box center [756, 374] width 21 height 21
click at [753, 371] on img at bounding box center [756, 374] width 7 height 7
click at [924, 257] on img at bounding box center [921, 262] width 11 height 11
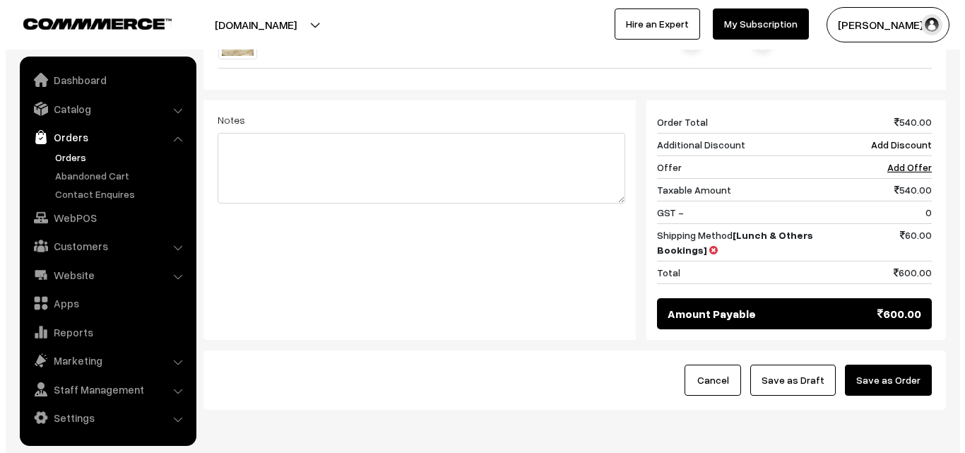
scroll to position [636, 0]
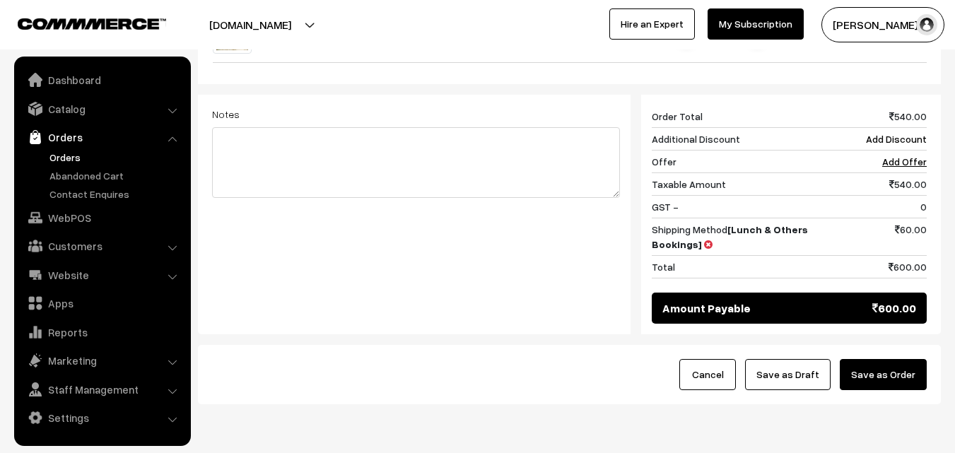
click at [892, 359] on button "Save as Order" at bounding box center [882, 374] width 87 height 31
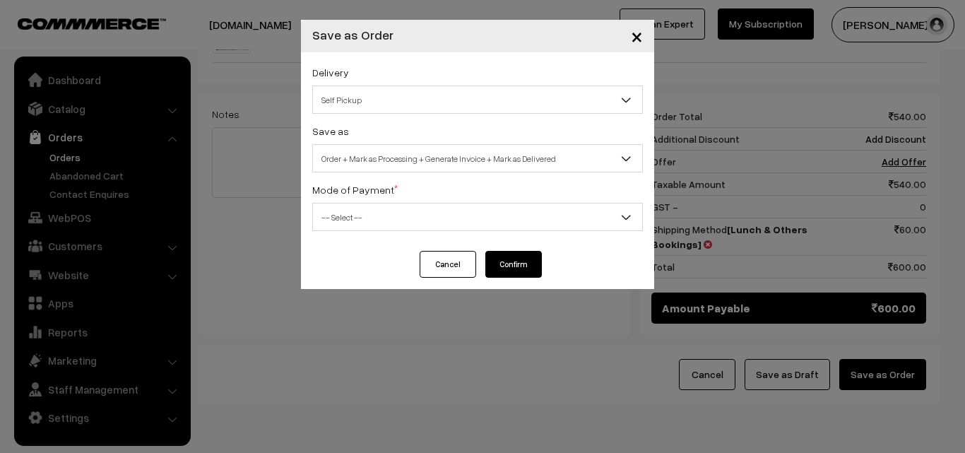
click at [497, 106] on span "Self Pickup" at bounding box center [477, 100] width 329 height 25
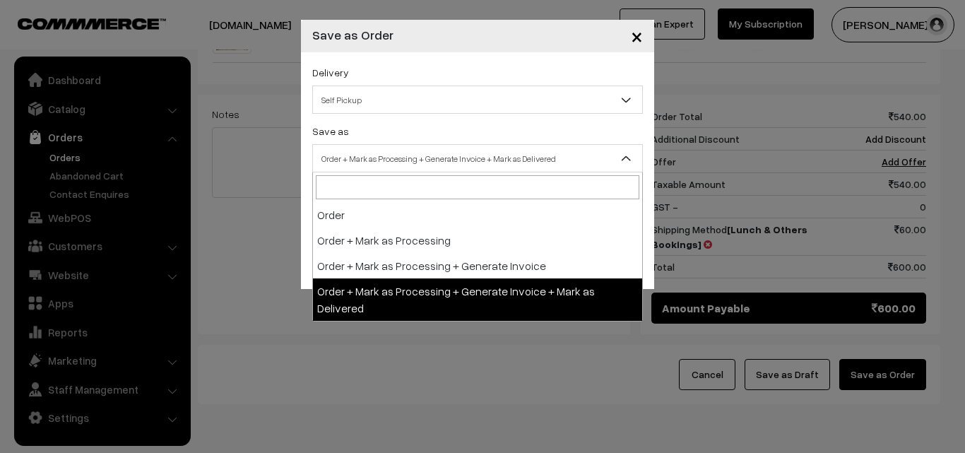
click at [476, 164] on span "Order + Mark as Processing + Generate Invoice + Mark as Delivered" at bounding box center [477, 158] width 329 height 25
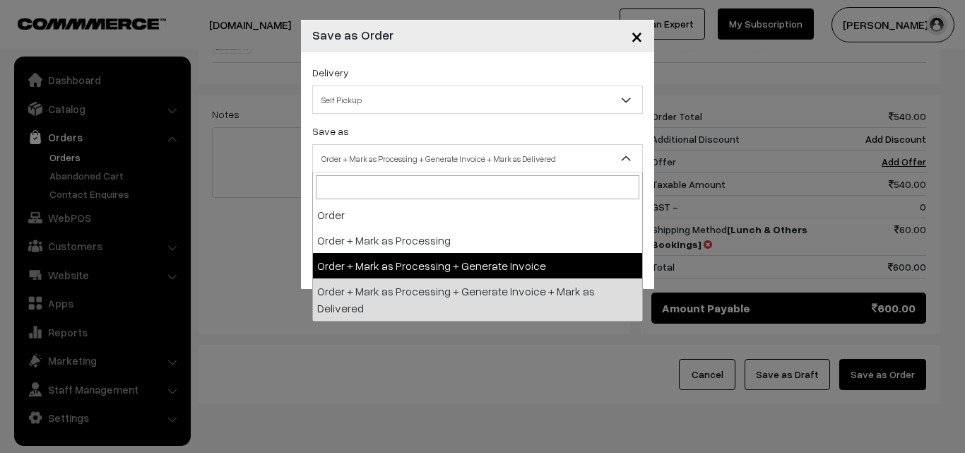
select select "3"
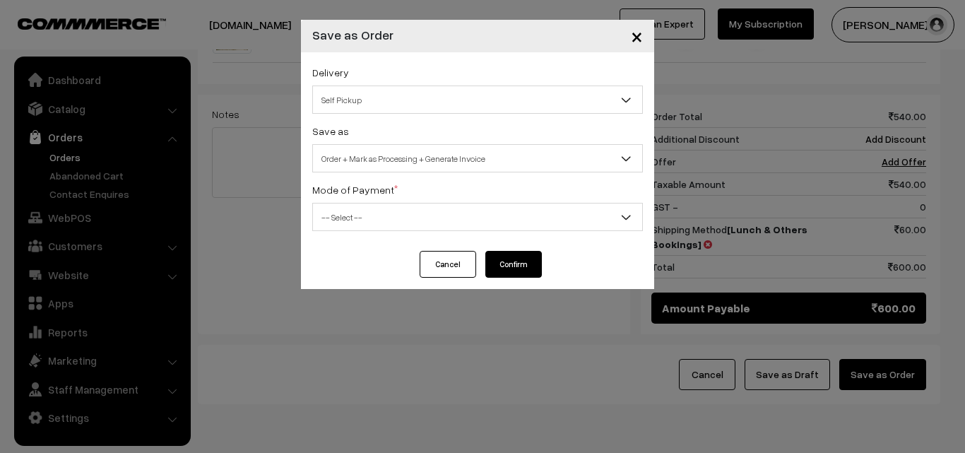
click at [479, 220] on span "-- Select --" at bounding box center [477, 217] width 329 height 25
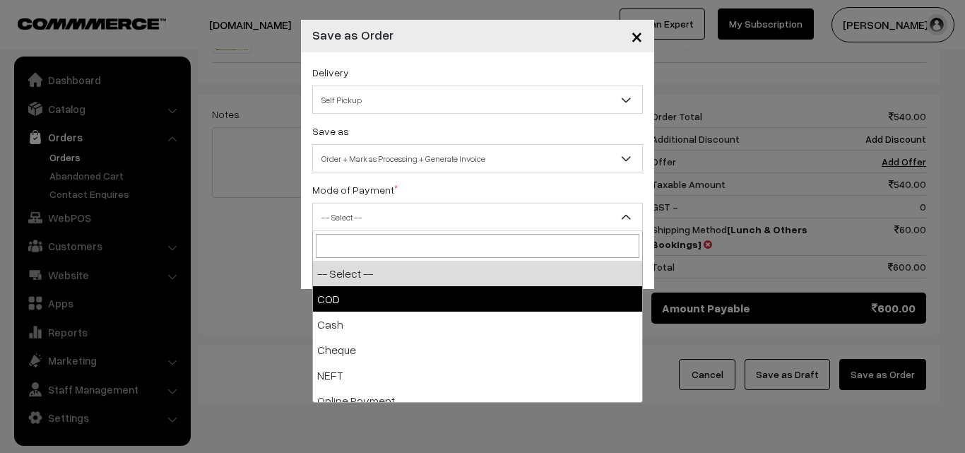
select select "1"
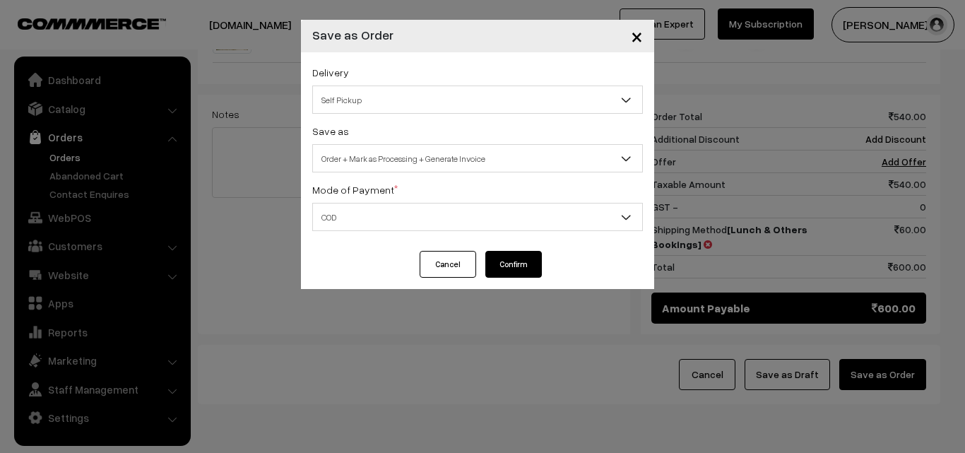
click at [497, 265] on button "Confirm" at bounding box center [513, 264] width 57 height 27
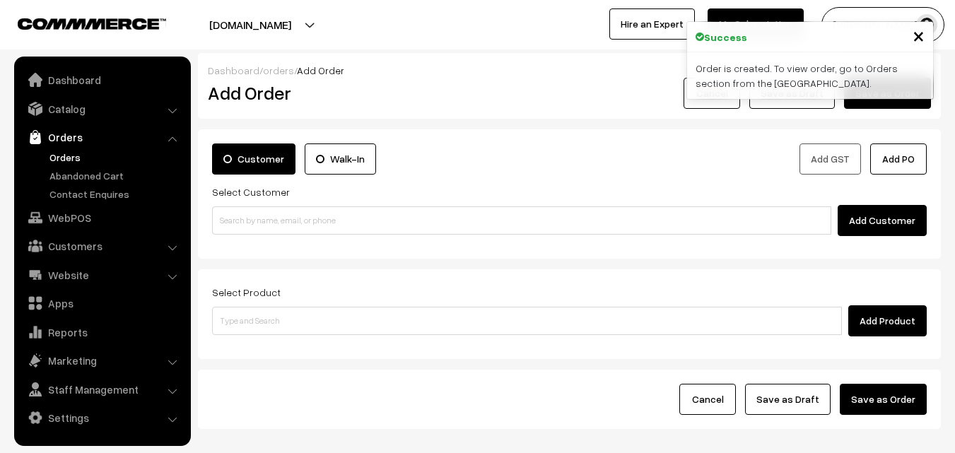
click at [73, 155] on link "Orders" at bounding box center [116, 157] width 140 height 15
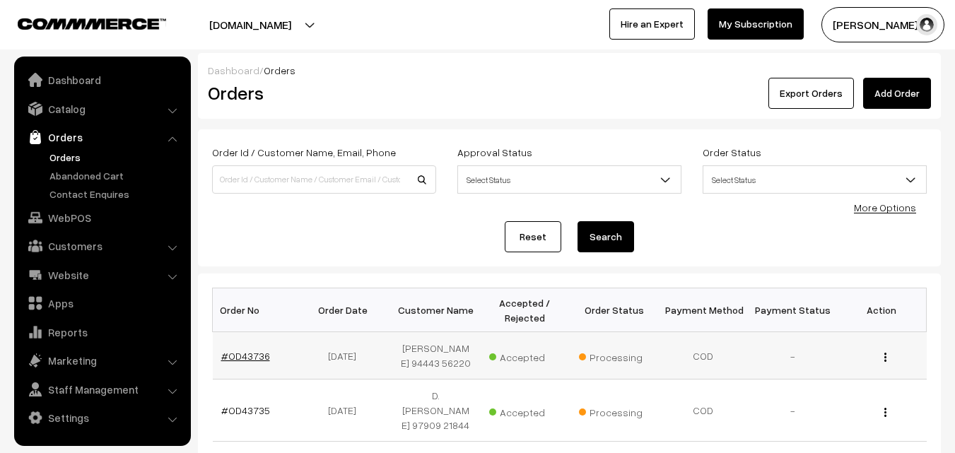
click at [245, 359] on link "#OD43736" at bounding box center [245, 356] width 49 height 12
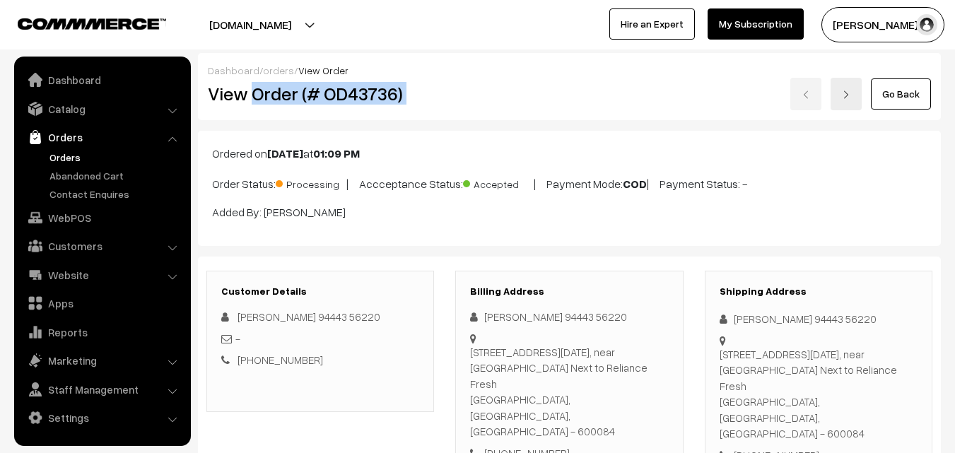
drag, startPoint x: 254, startPoint y: 100, endPoint x: 493, endPoint y: 99, distance: 239.5
click at [493, 99] on div "View Order (# OD43736) Go Back" at bounding box center [569, 94] width 744 height 33
copy div "Order (# OD43736)"
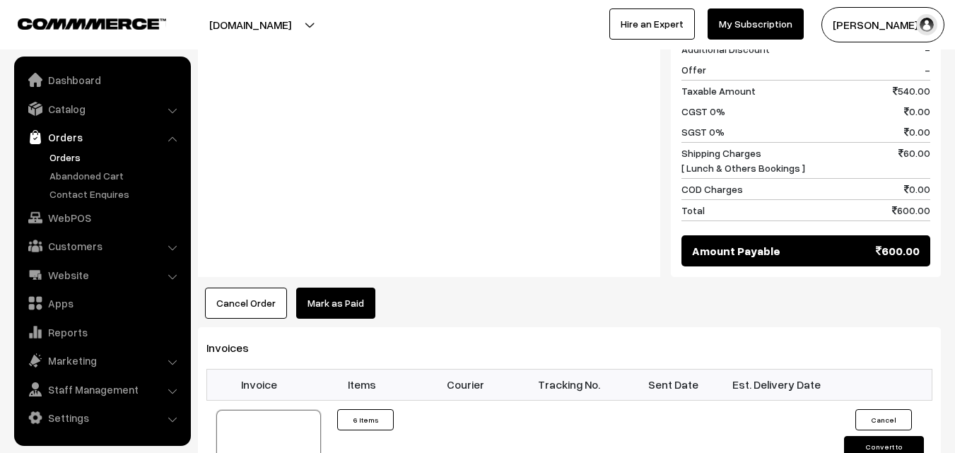
scroll to position [848, 0]
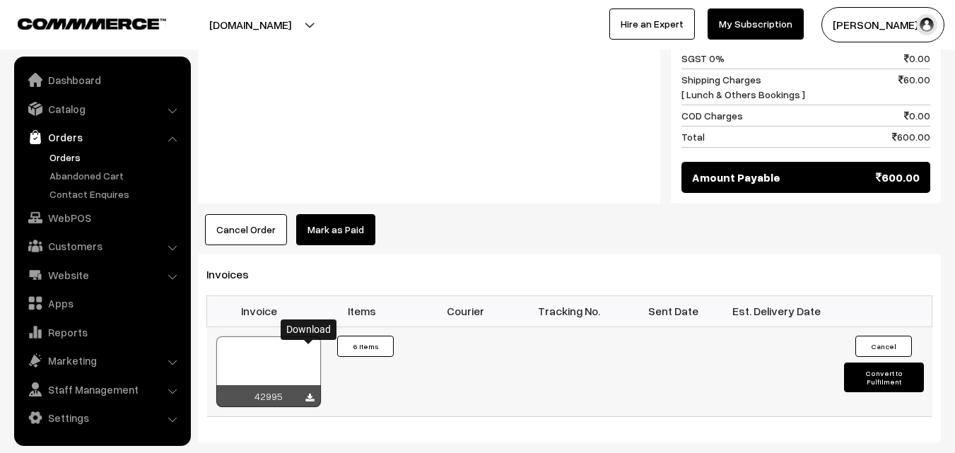
click at [309, 394] on icon at bounding box center [309, 398] width 8 height 9
click at [396, 136] on div "Notes -" at bounding box center [429, 55] width 462 height 295
click at [80, 212] on link "WebPOS" at bounding box center [102, 217] width 168 height 25
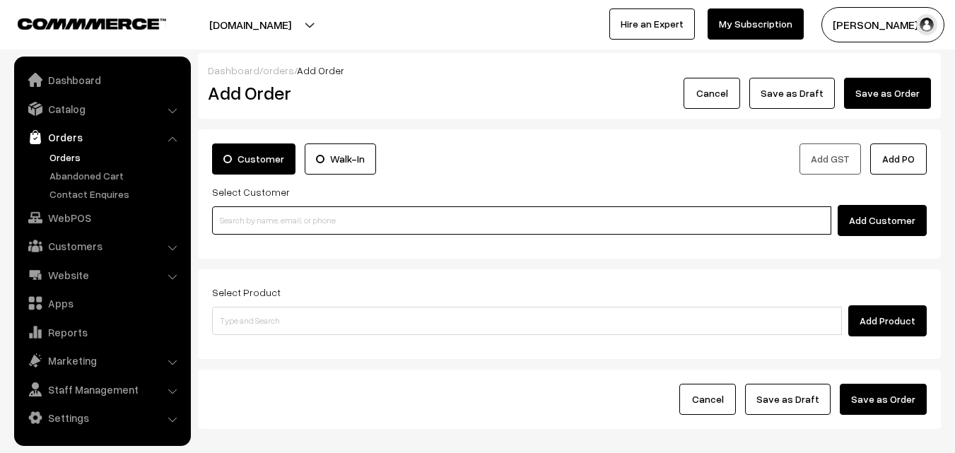
click at [338, 211] on input at bounding box center [521, 220] width 619 height 28
click at [371, 228] on input at bounding box center [521, 220] width 619 height 28
paste input "[PHONE_NUMBER]"
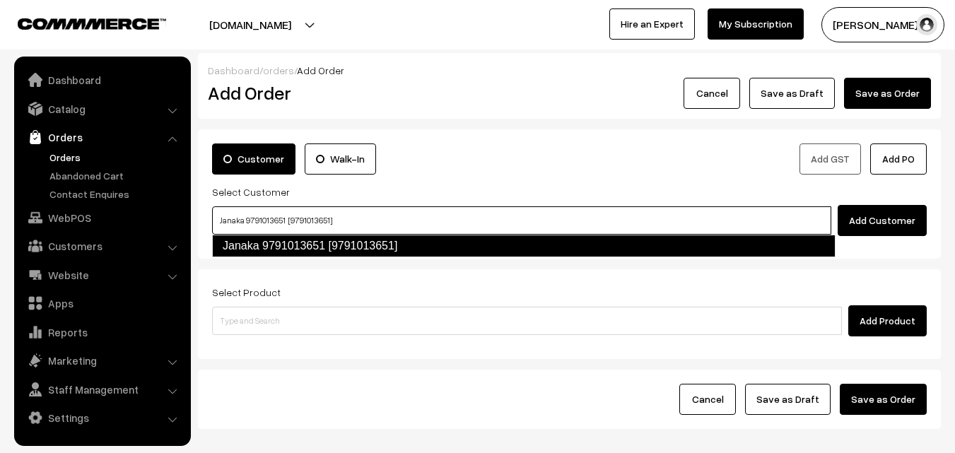
type input "Janaka 9791013651 [9791013651]"
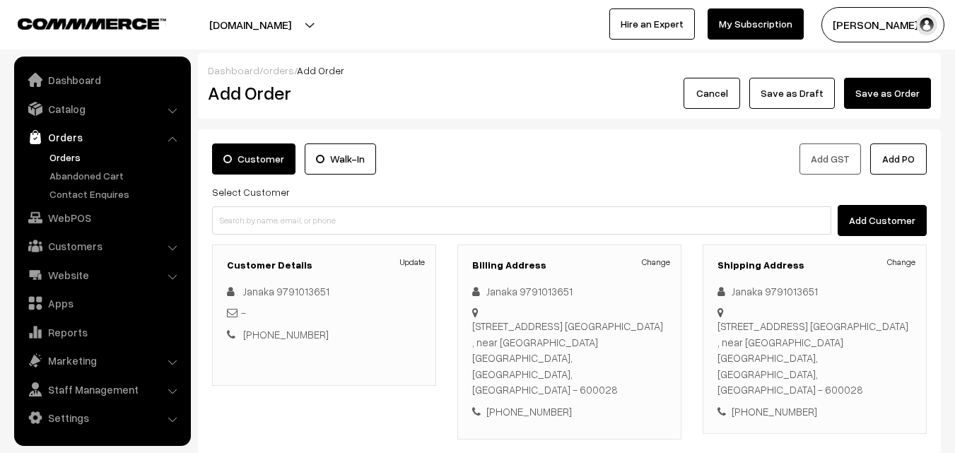
scroll to position [71, 0]
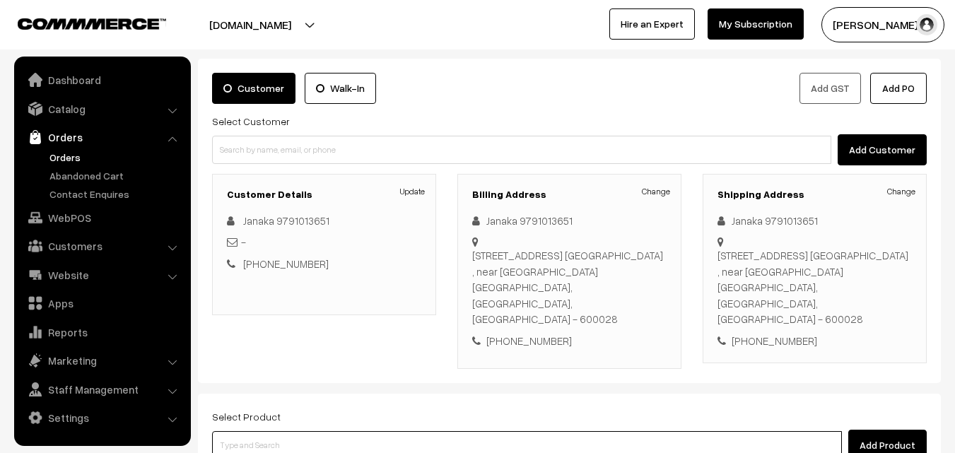
click at [380, 431] on input at bounding box center [527, 445] width 630 height 28
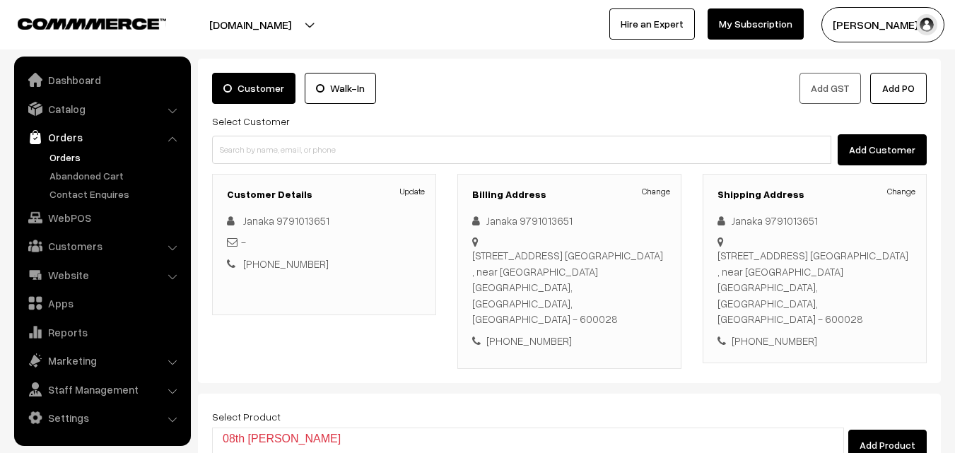
type input "08th Dr"
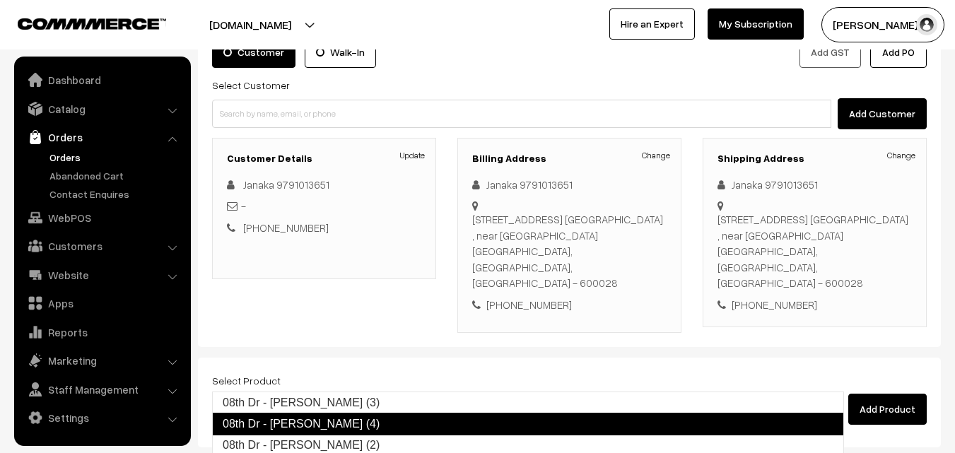
scroll to position [141, 0]
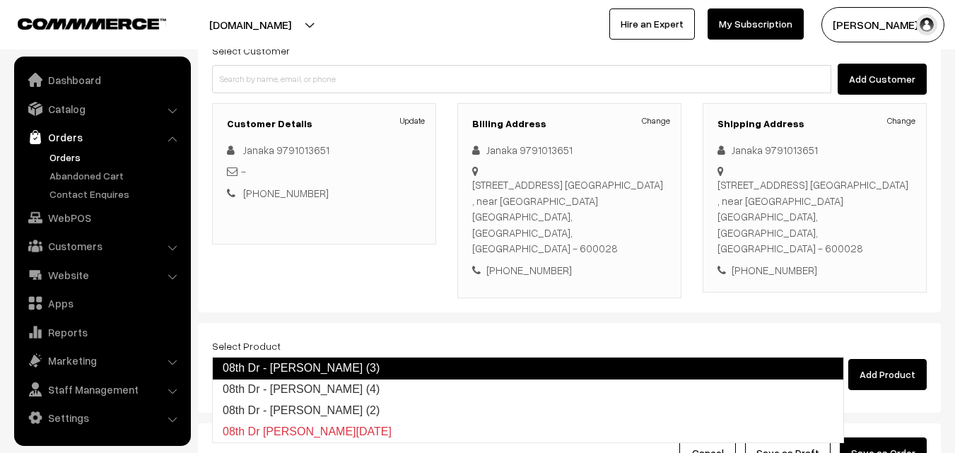
click at [334, 370] on link "08th Dr - Methi Chapapthi (3)" at bounding box center [528, 368] width 632 height 23
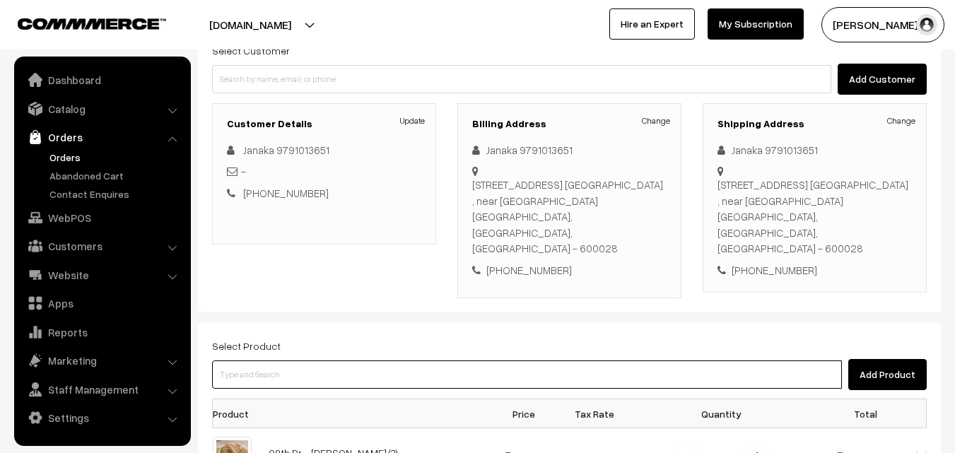
click at [365, 360] on input at bounding box center [527, 374] width 630 height 28
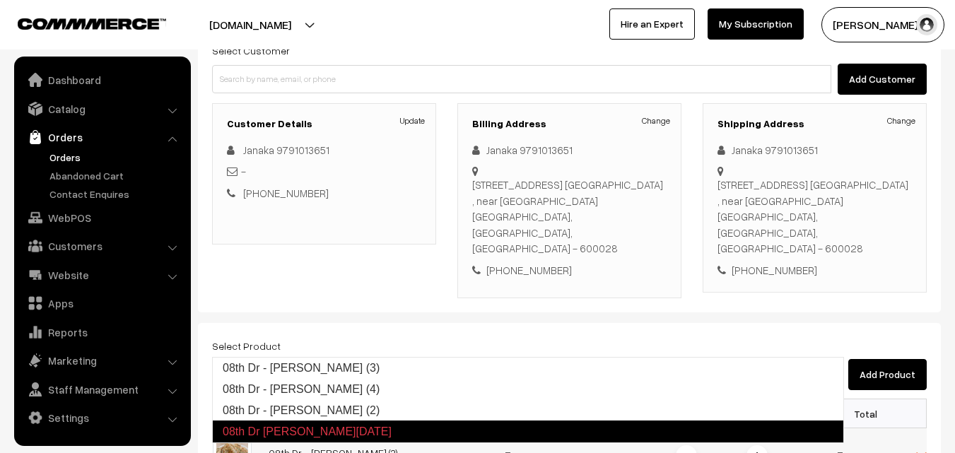
type input "08th Dr"
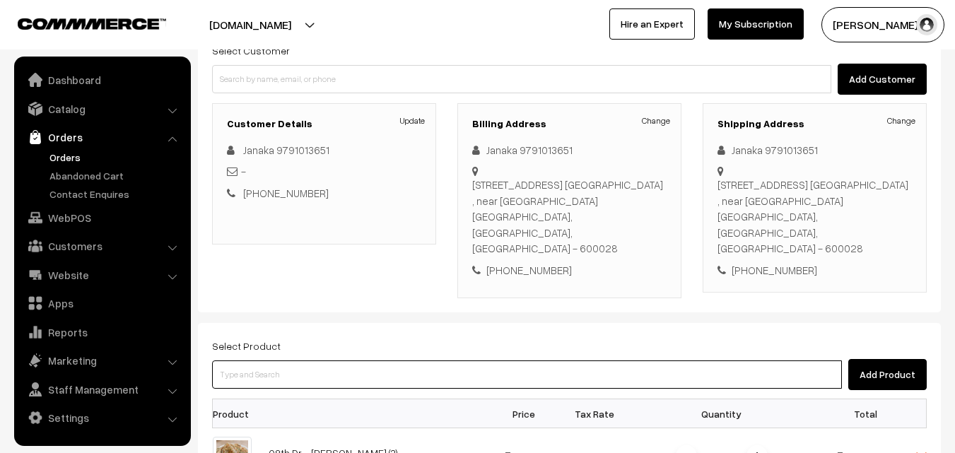
click at [374, 360] on input at bounding box center [527, 374] width 630 height 28
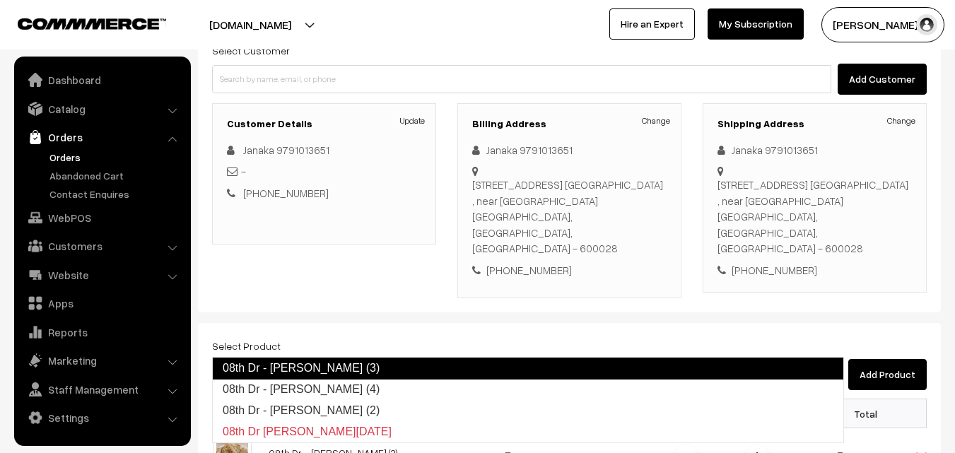
type input "08th Dr - Idiyappam (4)"
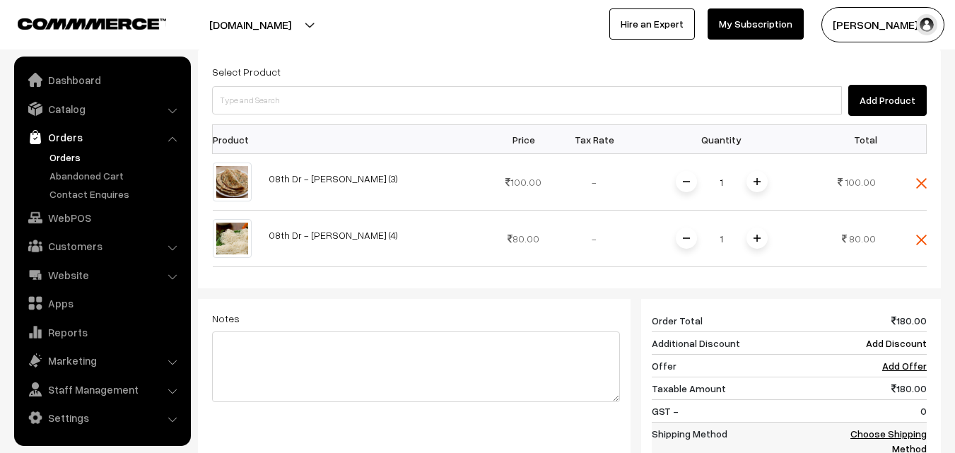
scroll to position [424, 0]
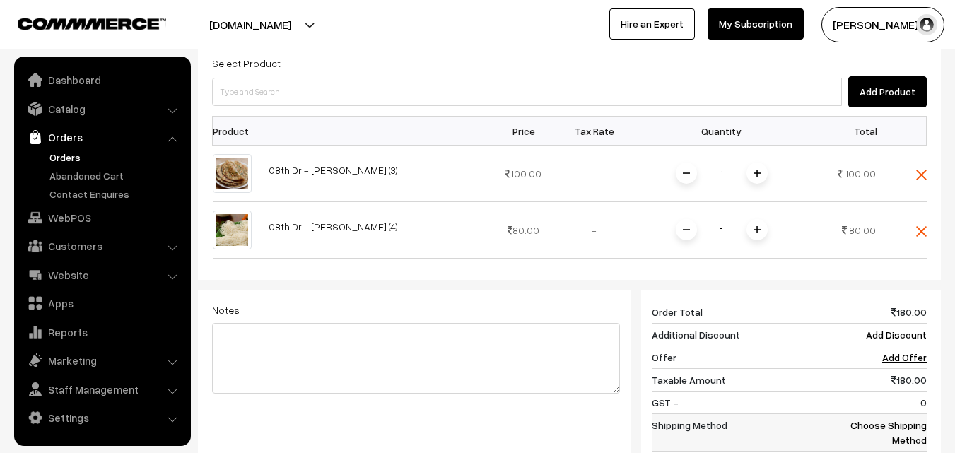
click at [896, 419] on link "Choose Shipping Method" at bounding box center [888, 432] width 76 height 27
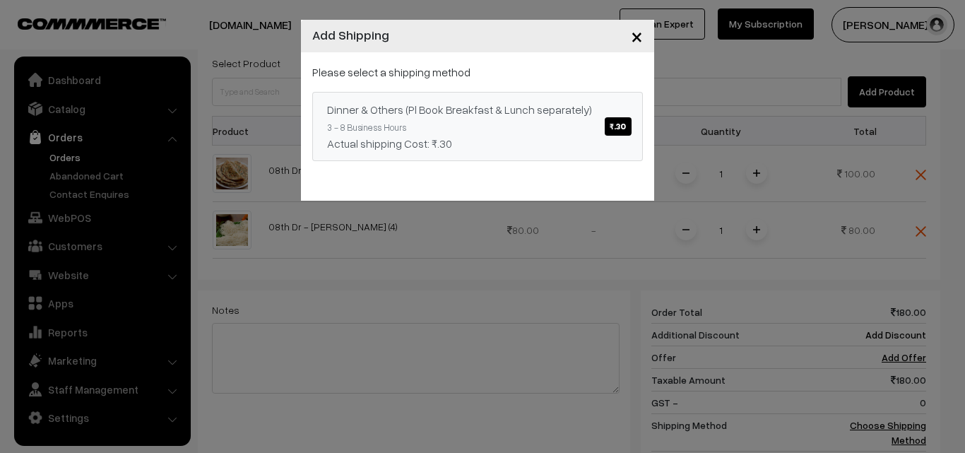
click at [614, 123] on span "₹.30" at bounding box center [618, 126] width 26 height 18
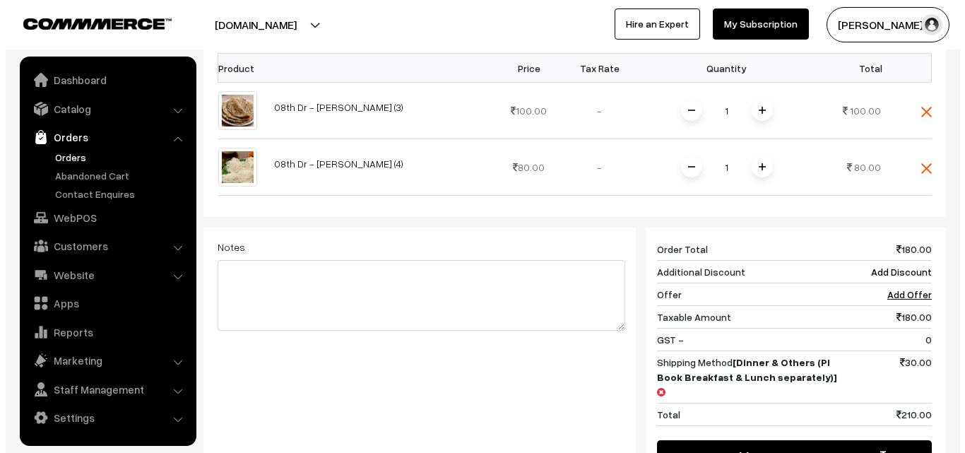
scroll to position [565, 0]
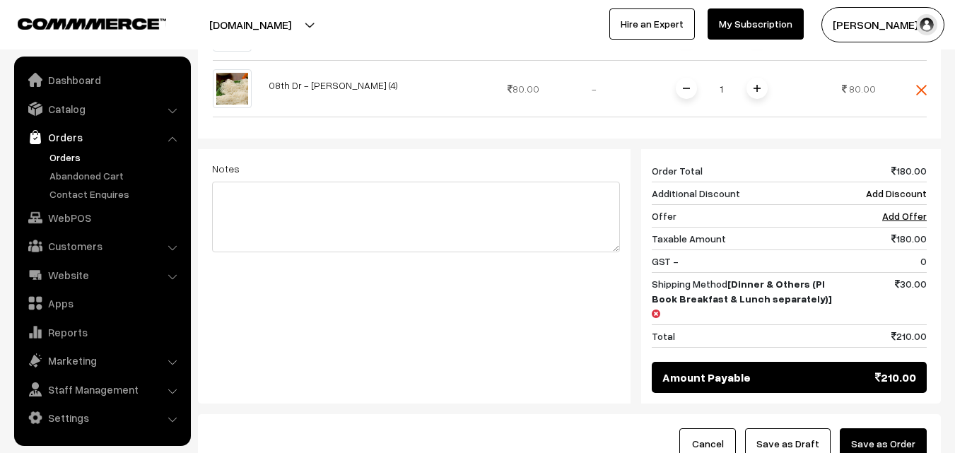
click at [904, 428] on button "Save as Order" at bounding box center [882, 443] width 87 height 31
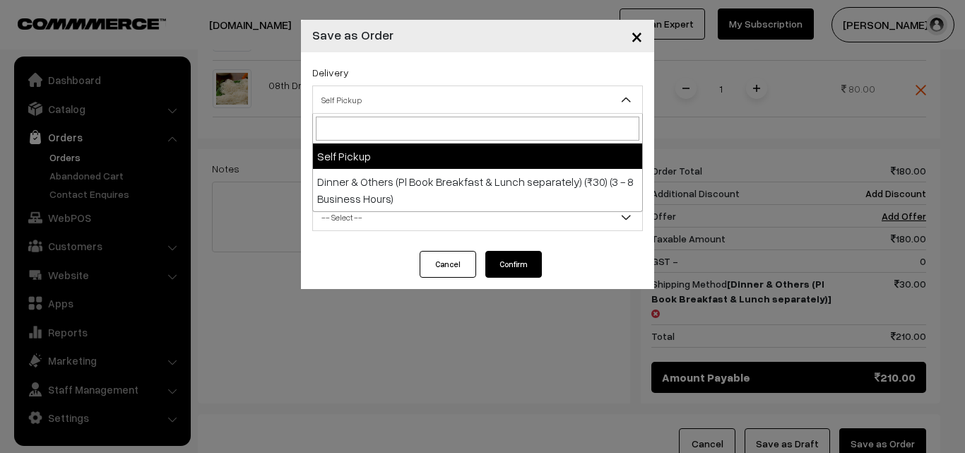
click at [451, 94] on span "Self Pickup" at bounding box center [477, 100] width 329 height 25
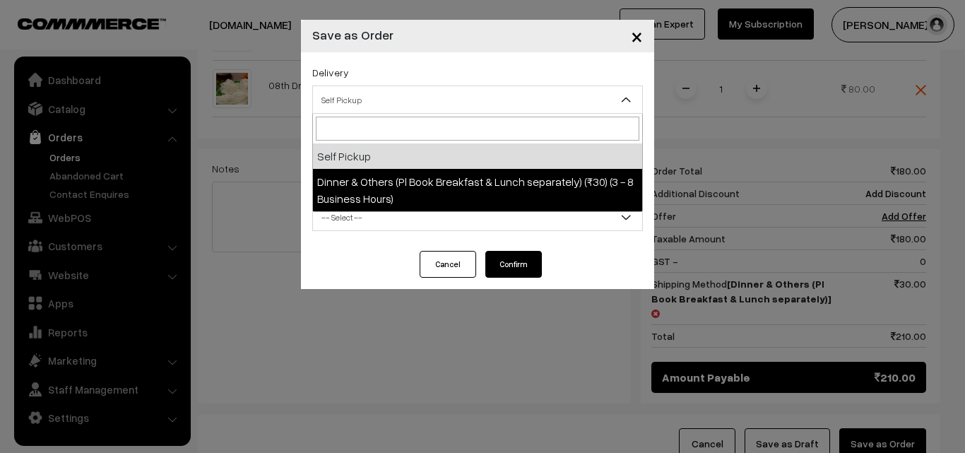
select select "DOP1"
select select "3"
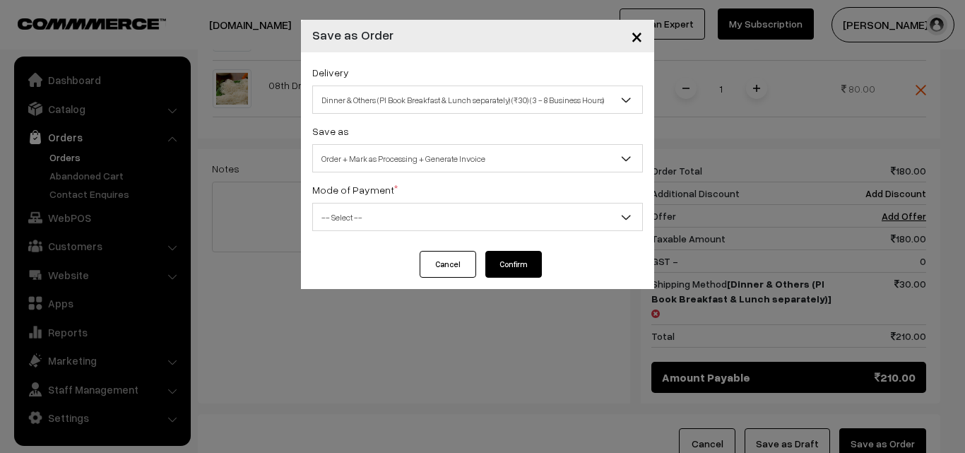
click at [430, 221] on span "-- Select --" at bounding box center [477, 217] width 329 height 25
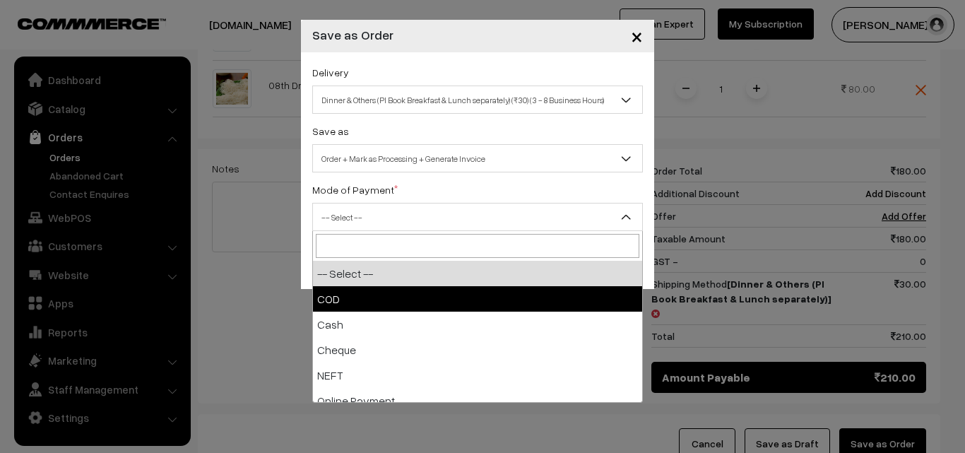
select select "1"
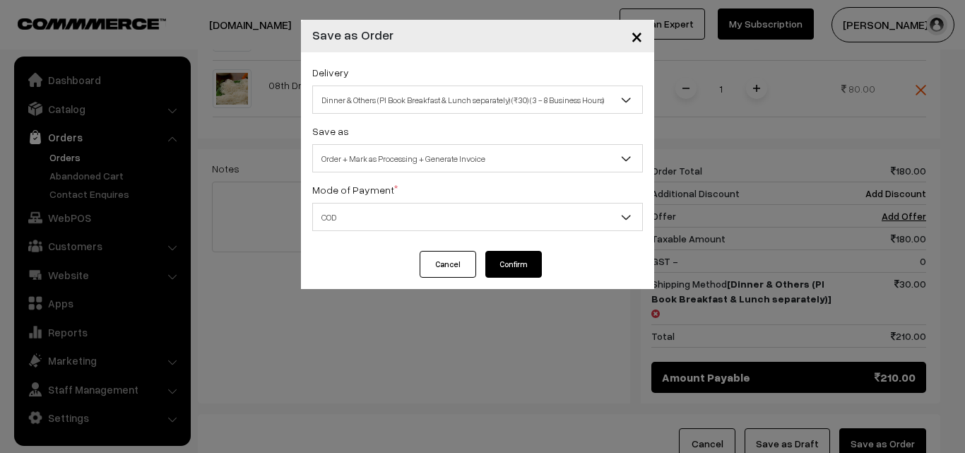
click at [517, 262] on button "Confirm" at bounding box center [513, 264] width 57 height 27
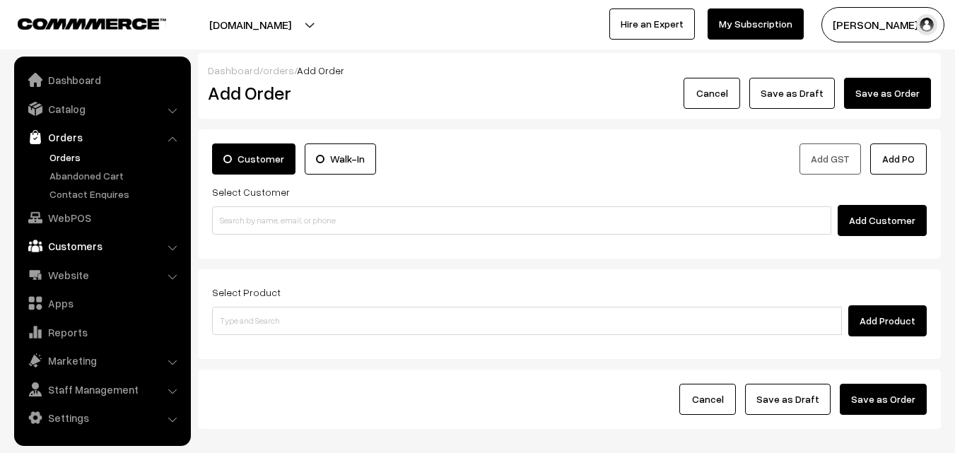
click at [83, 243] on link "Customers" at bounding box center [102, 245] width 168 height 25
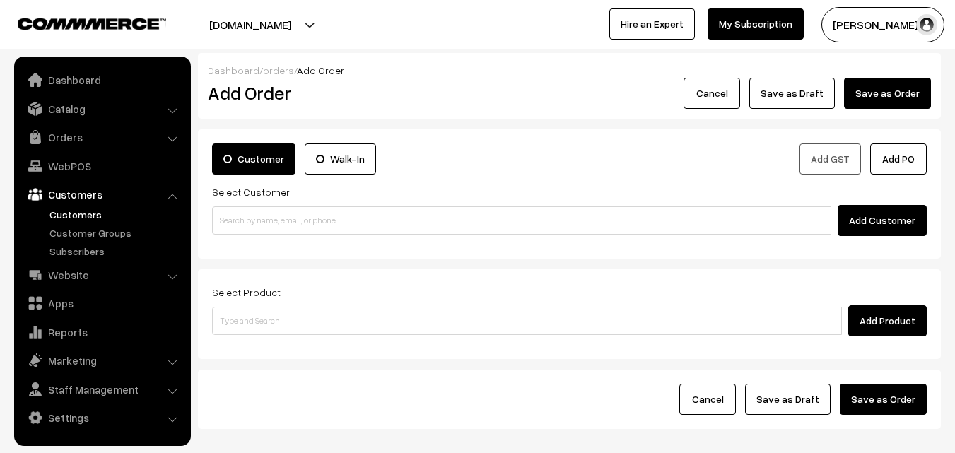
click at [90, 215] on link "Customers" at bounding box center [116, 214] width 140 height 15
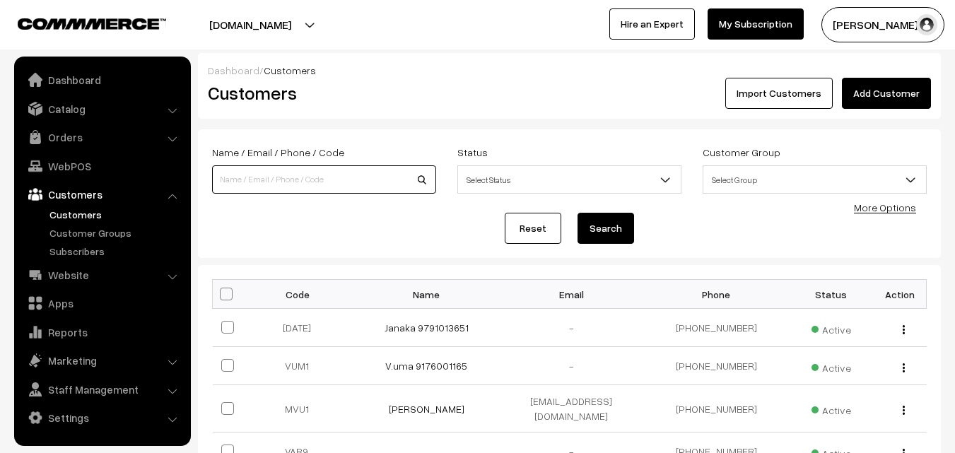
click at [357, 177] on input at bounding box center [324, 179] width 224 height 28
type input "9845757070"
click at [577, 213] on button "Search" at bounding box center [605, 228] width 57 height 31
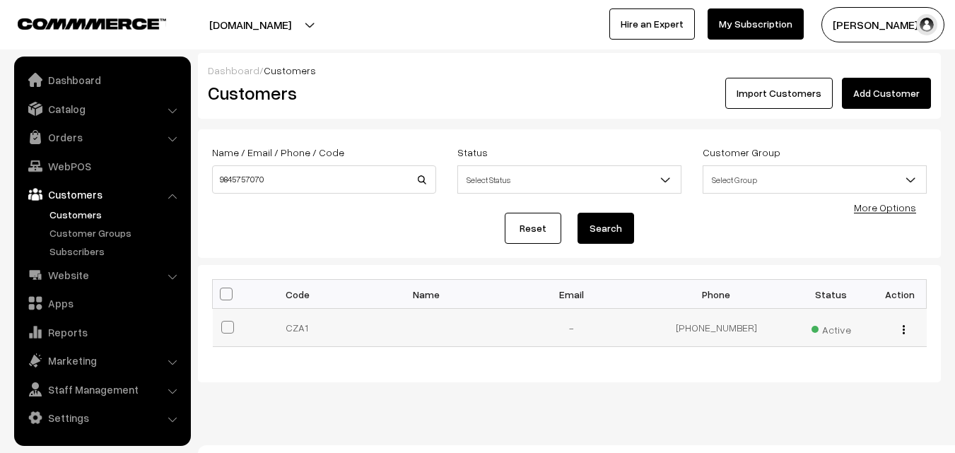
click at [899, 328] on div "view Edit Delete" at bounding box center [900, 327] width 36 height 15
click at [904, 329] on button "button" at bounding box center [904, 329] width 4 height 11
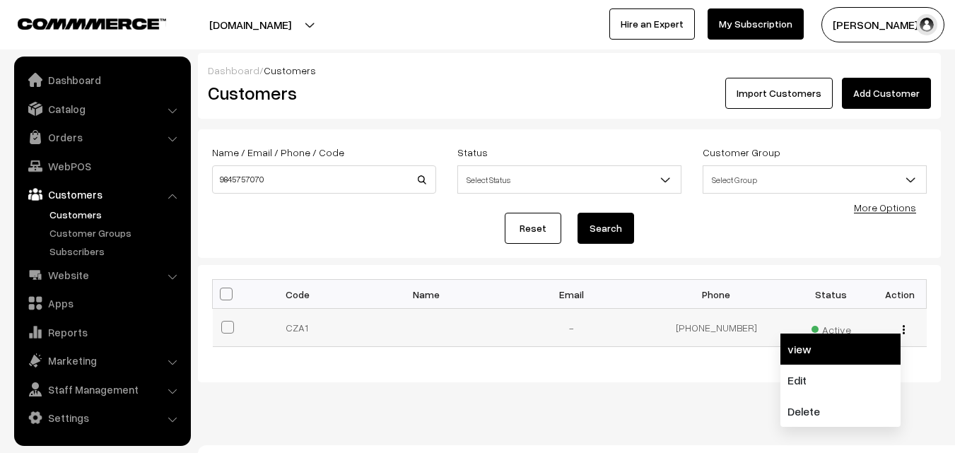
click at [863, 353] on link "view" at bounding box center [840, 349] width 120 height 31
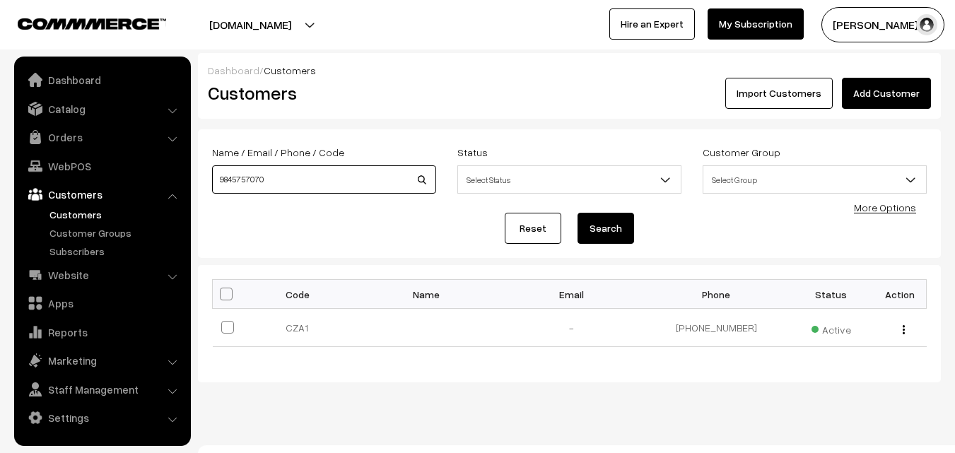
click at [278, 182] on input "9845757070" at bounding box center [324, 179] width 224 height 28
type input "9"
type input "9731533227"
click at [577, 213] on button "Search" at bounding box center [605, 228] width 57 height 31
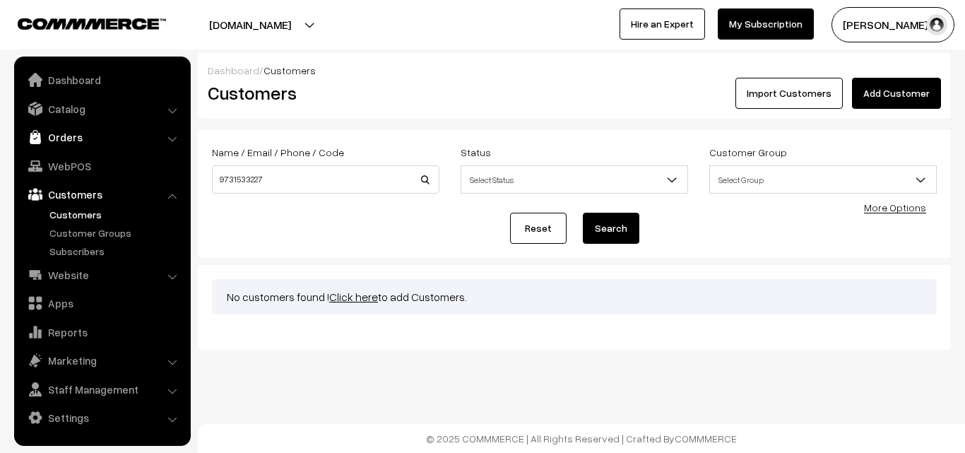
click at [56, 138] on link "Orders" at bounding box center [102, 136] width 168 height 25
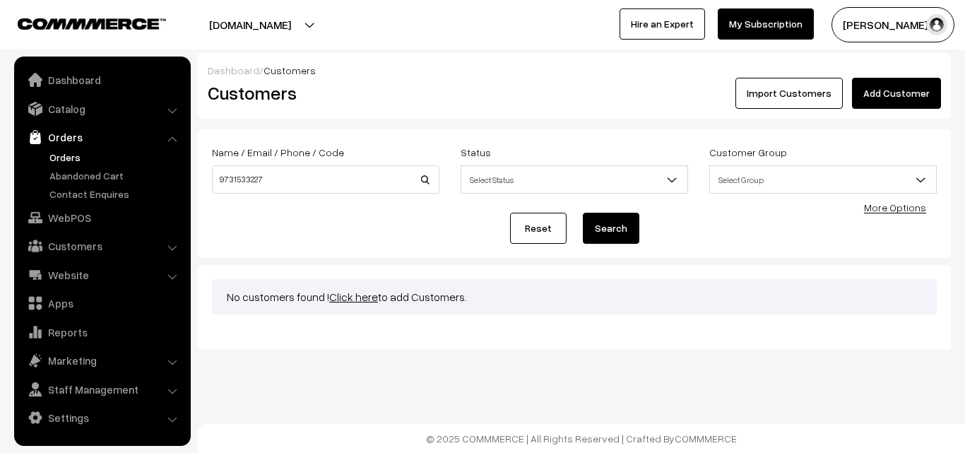
click at [74, 156] on link "Orders" at bounding box center [116, 157] width 140 height 15
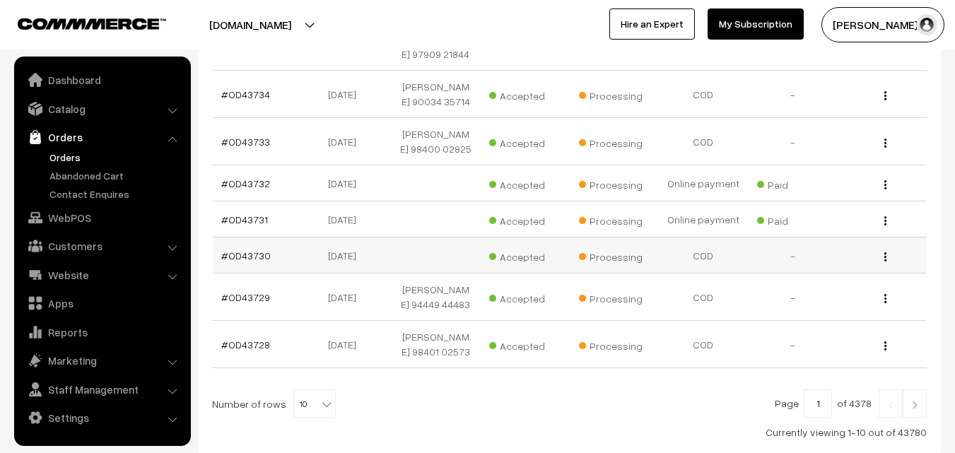
scroll to position [424, 0]
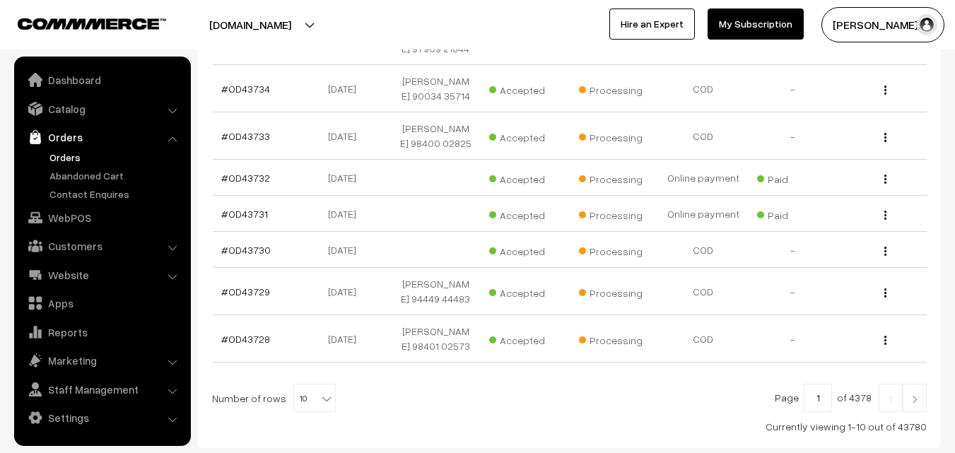
click at [915, 401] on img at bounding box center [914, 399] width 13 height 8
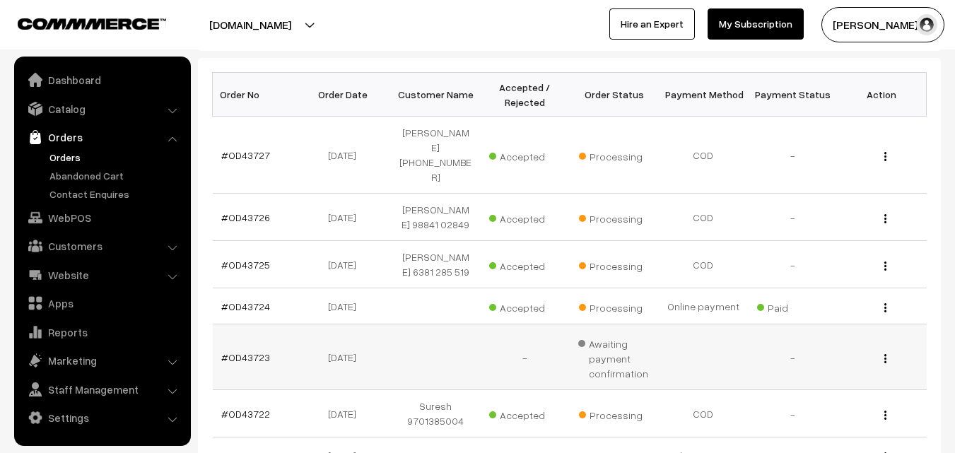
scroll to position [212, 0]
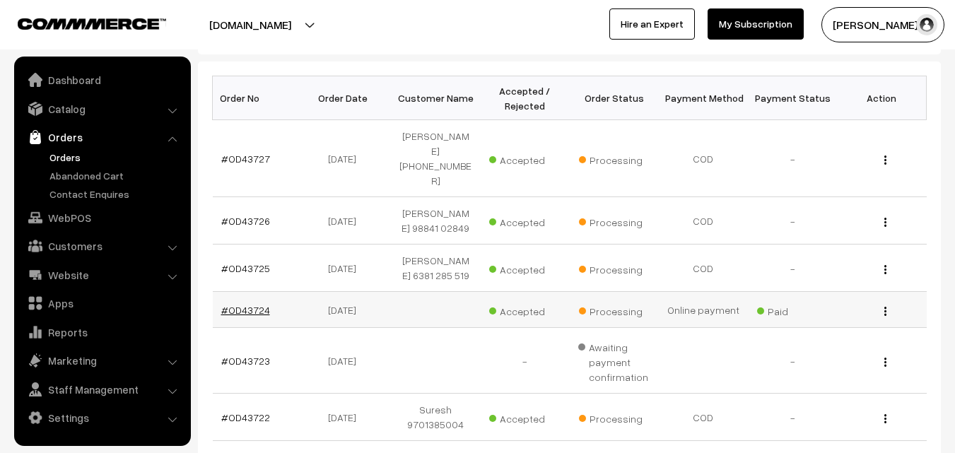
click at [261, 304] on link "#OD43724" at bounding box center [245, 310] width 49 height 12
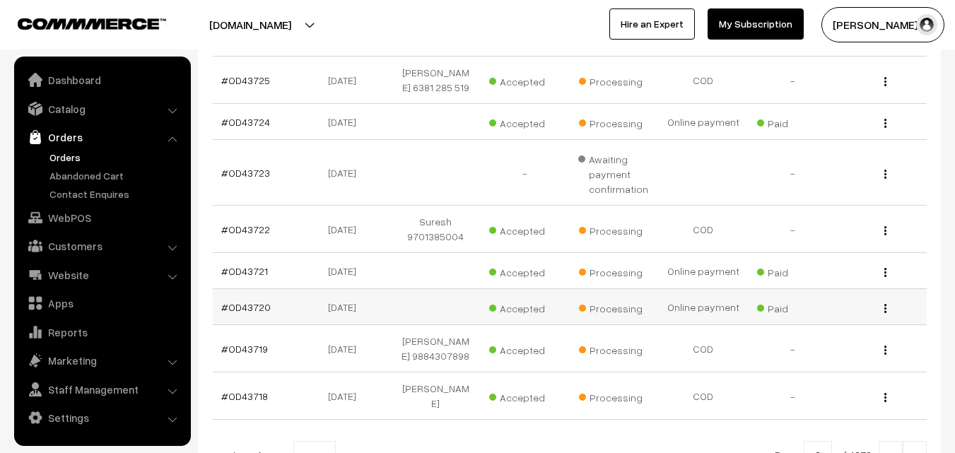
scroll to position [424, 0]
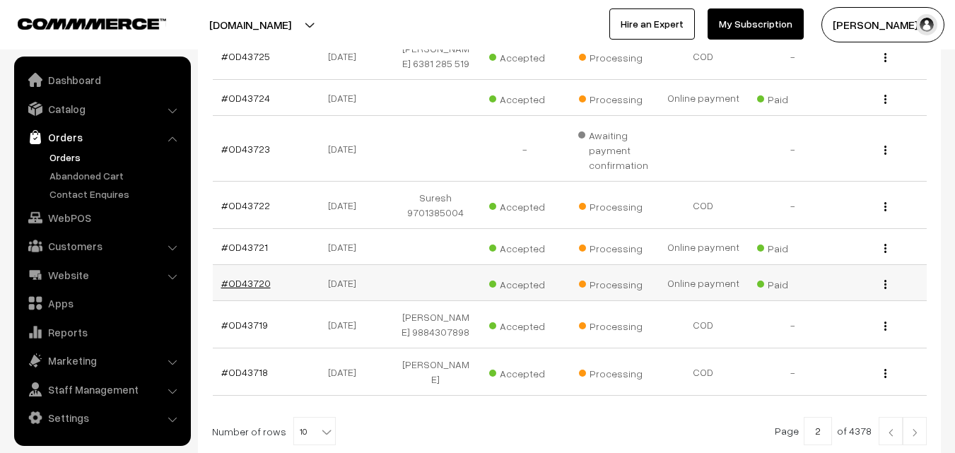
click at [256, 277] on link "#OD43720" at bounding box center [245, 283] width 49 height 12
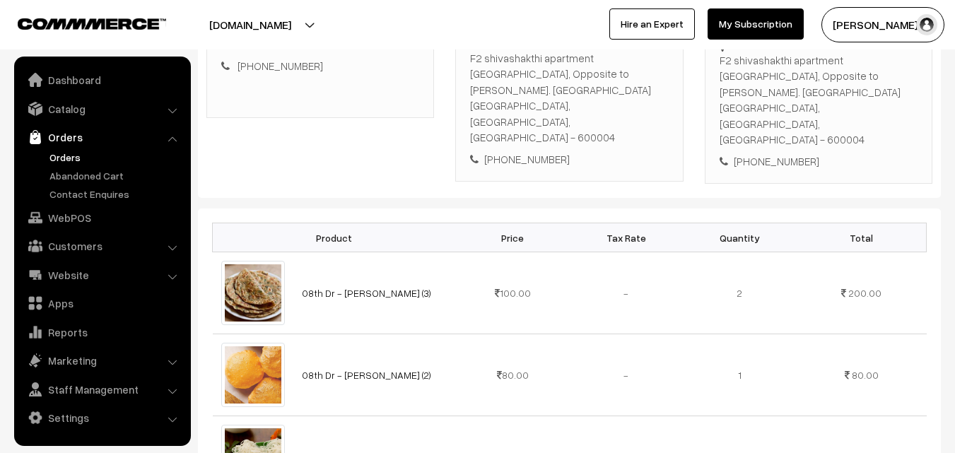
scroll to position [212, 0]
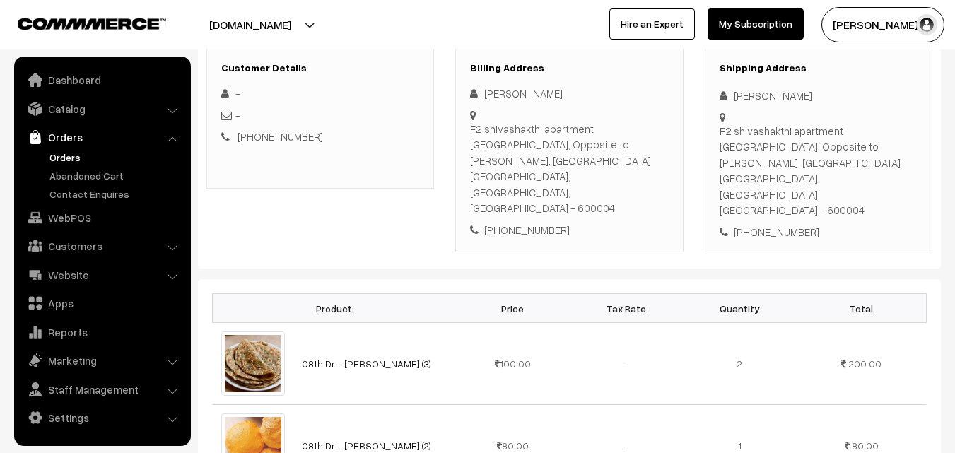
click at [69, 160] on link "Orders" at bounding box center [116, 157] width 140 height 15
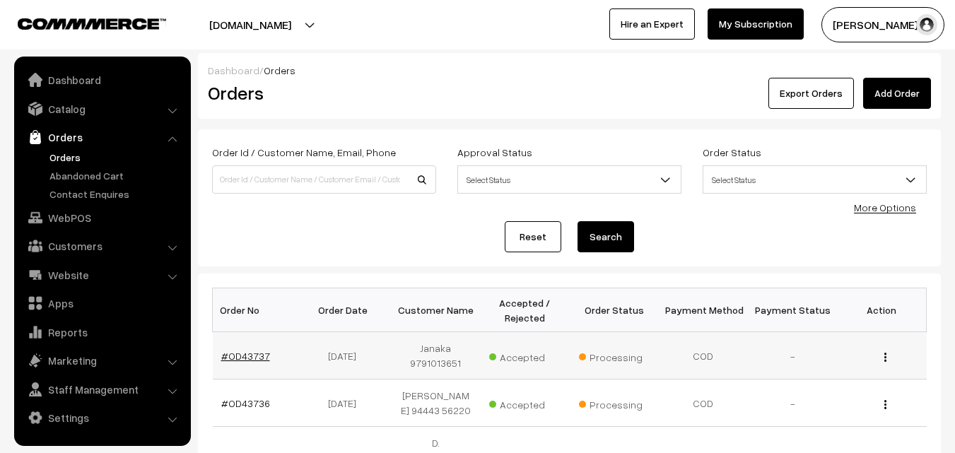
click at [260, 357] on link "#OD43737" at bounding box center [245, 356] width 49 height 12
